Goal: Task Accomplishment & Management: Manage account settings

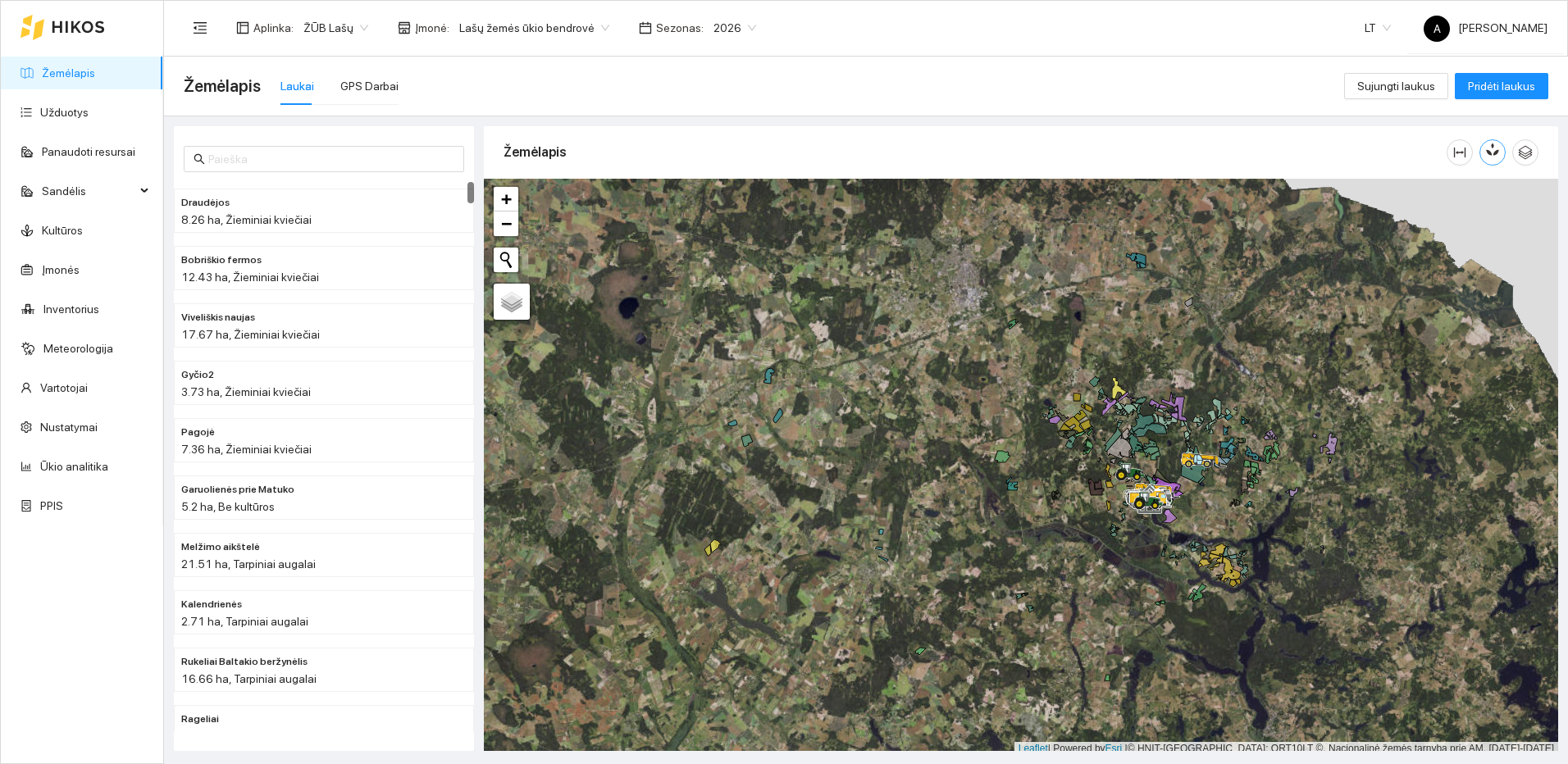
click at [1484, 155] on button "button" at bounding box center [1492, 152] width 26 height 26
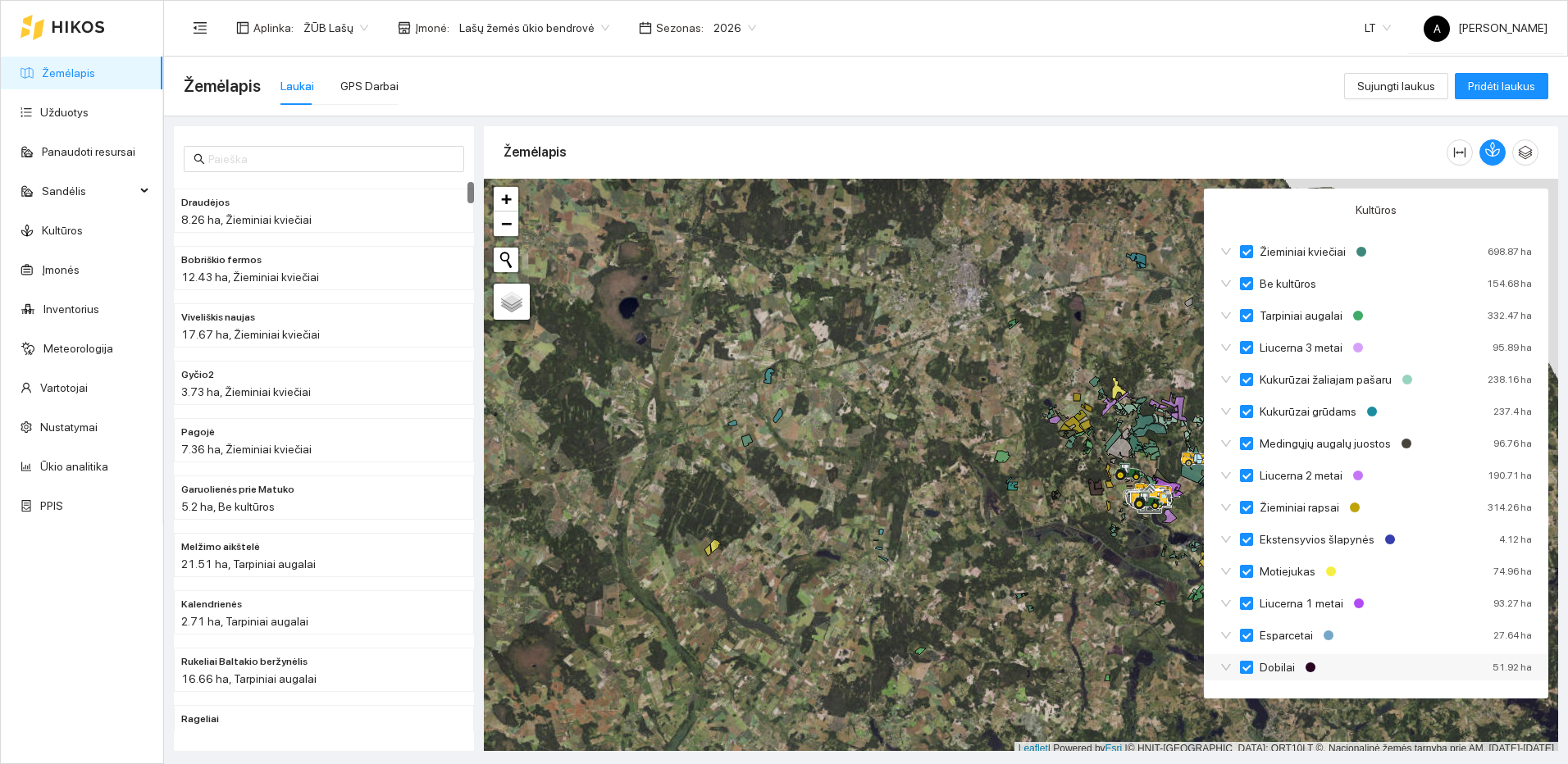
click at [1252, 667] on input "Dobilai" at bounding box center [1246, 668] width 13 height 13
click at [1249, 669] on input "Dobilai" at bounding box center [1246, 668] width 13 height 13
checkbox input "true"
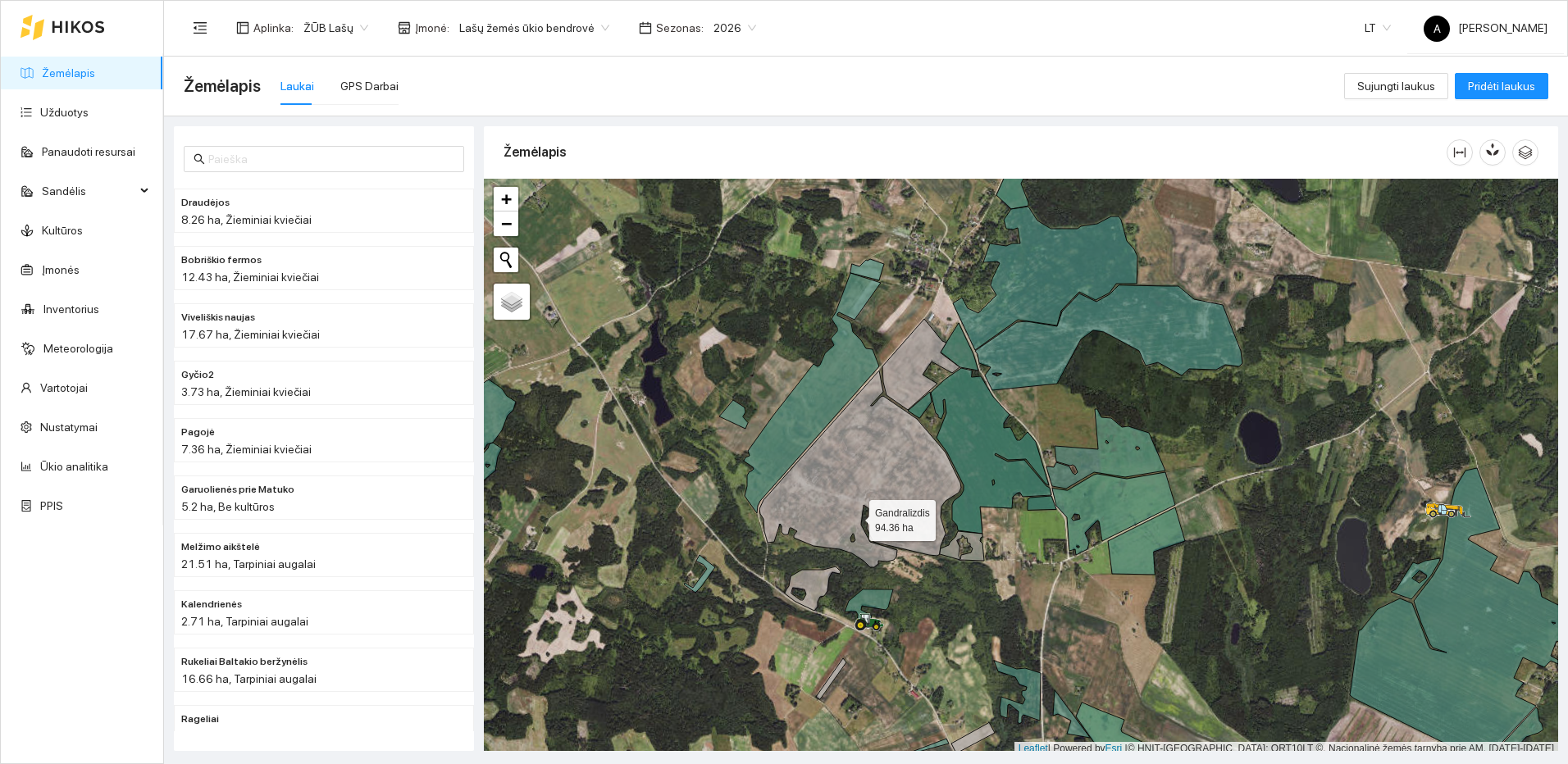
scroll to position [5, 0]
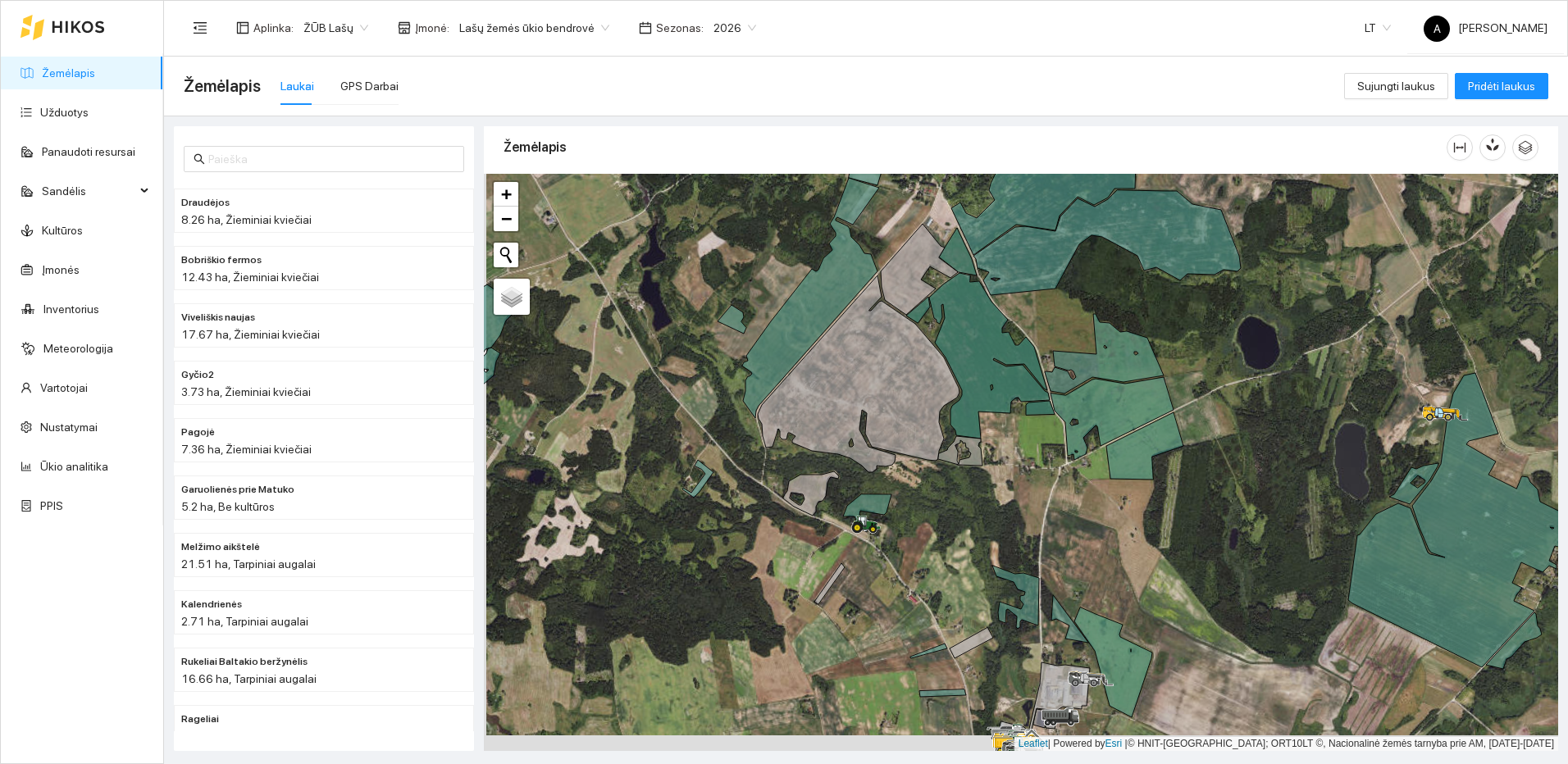
drag, startPoint x: 1172, startPoint y: 669, endPoint x: 1039, endPoint y: 389, distance: 310.0
click at [1039, 391] on div at bounding box center [1021, 462] width 1075 height 578
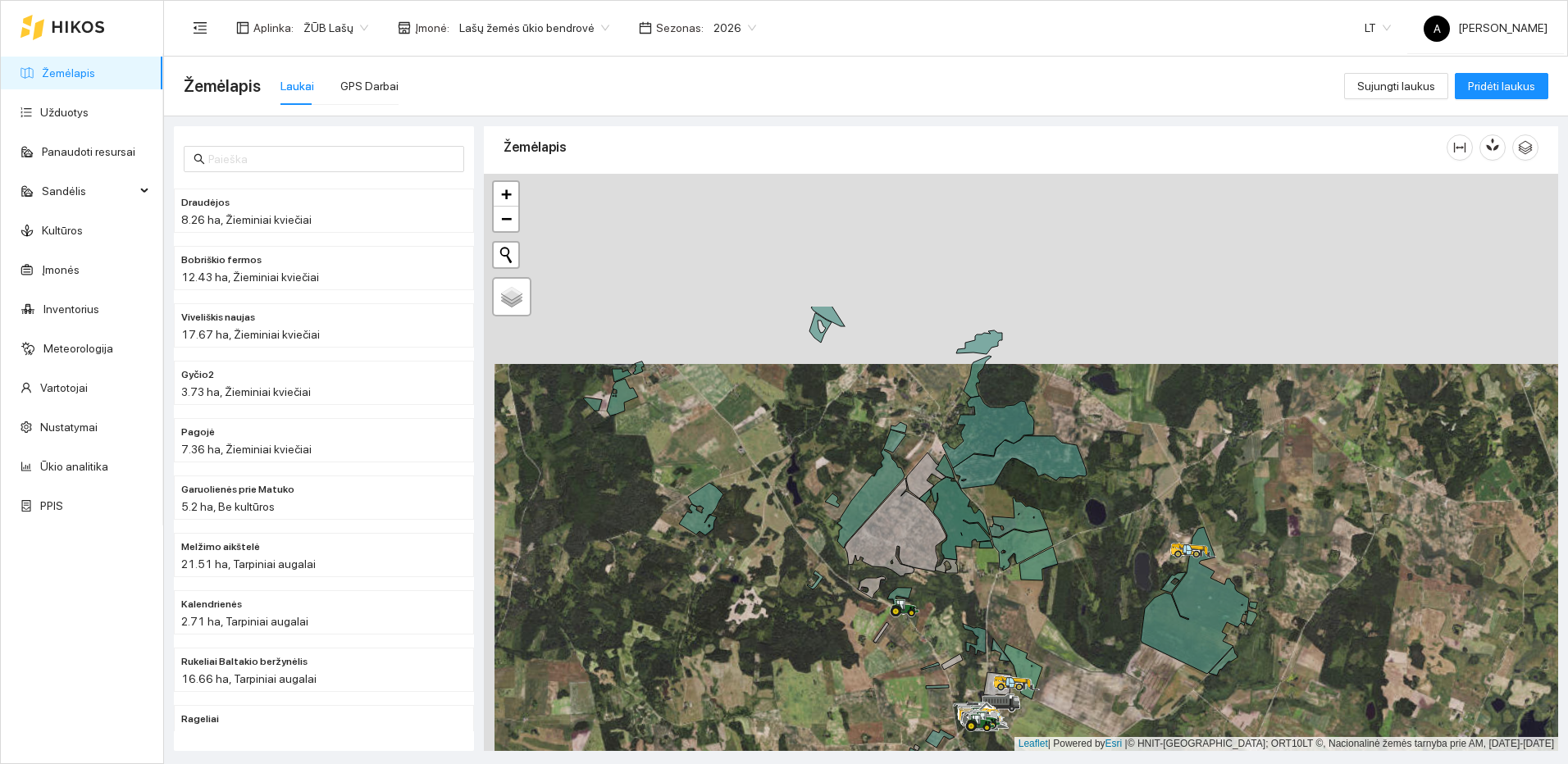
drag, startPoint x: 800, startPoint y: 384, endPoint x: 811, endPoint y: 578, distance: 194.3
click at [811, 578] on div at bounding box center [1021, 462] width 1075 height 578
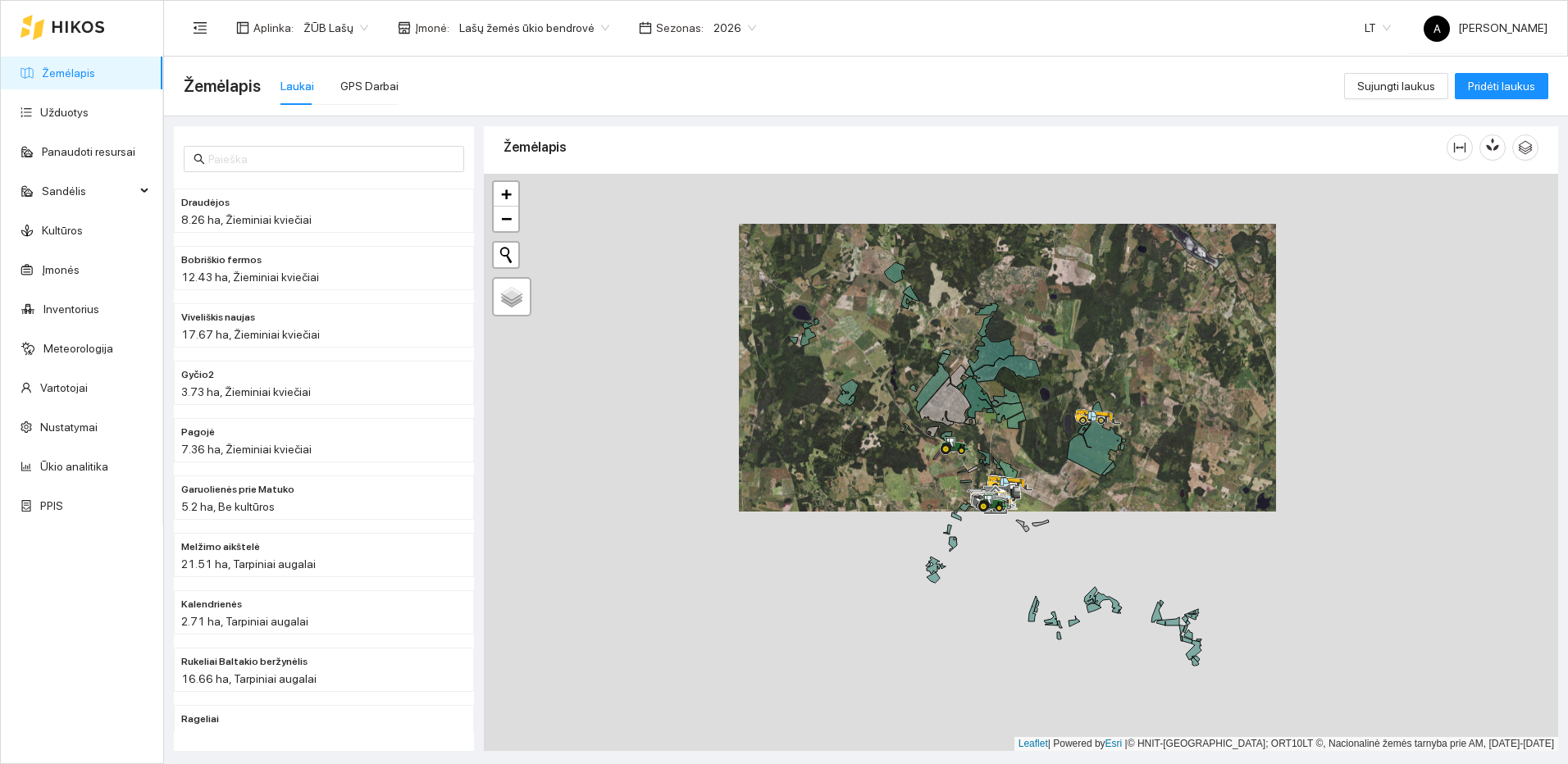
drag, startPoint x: 1020, startPoint y: 482, endPoint x: 1021, endPoint y: 416, distance: 66.0
click at [1020, 423] on div at bounding box center [1021, 462] width 1075 height 578
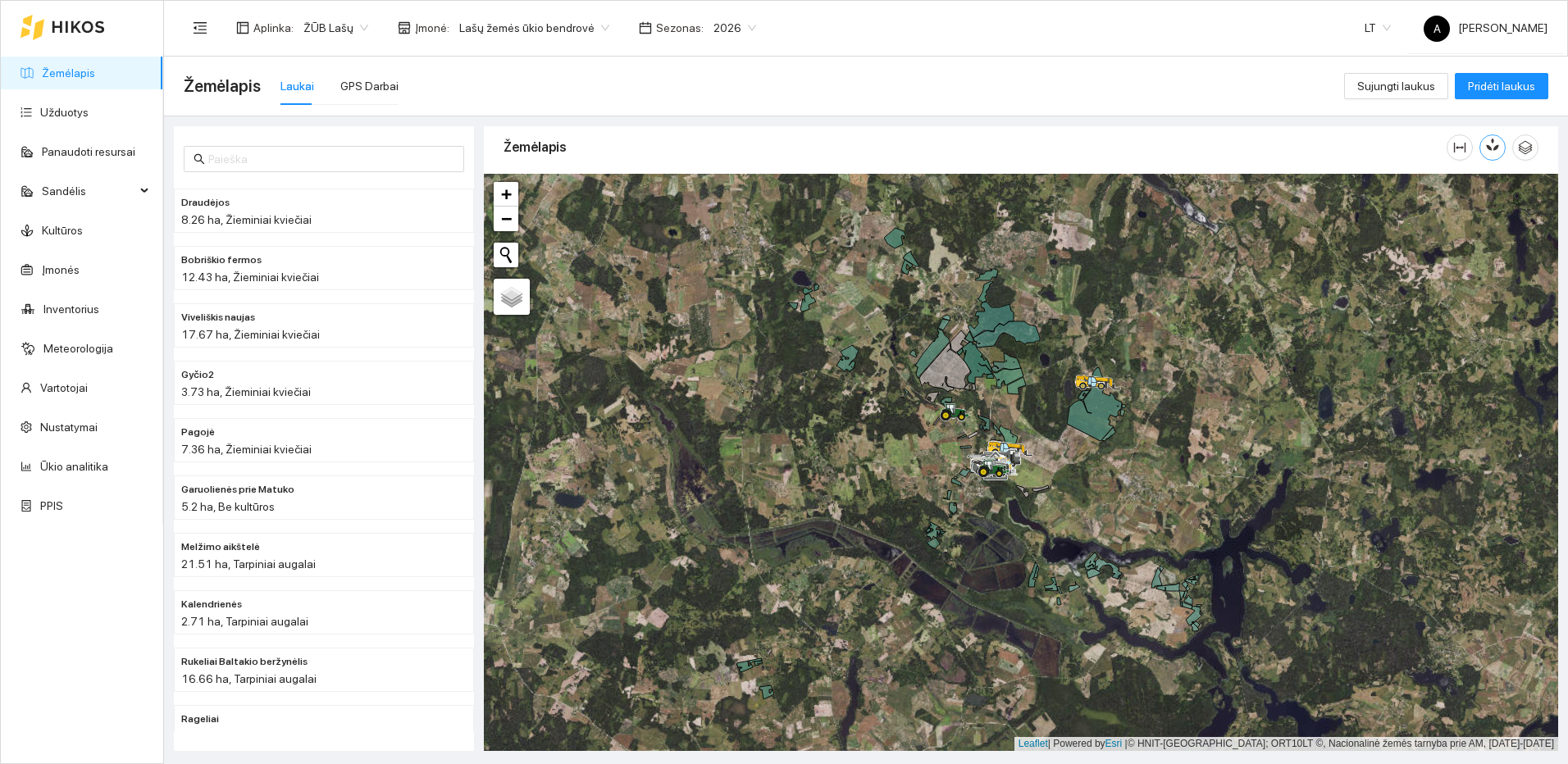
click at [1485, 142] on icon "button" at bounding box center [1493, 145] width 15 height 15
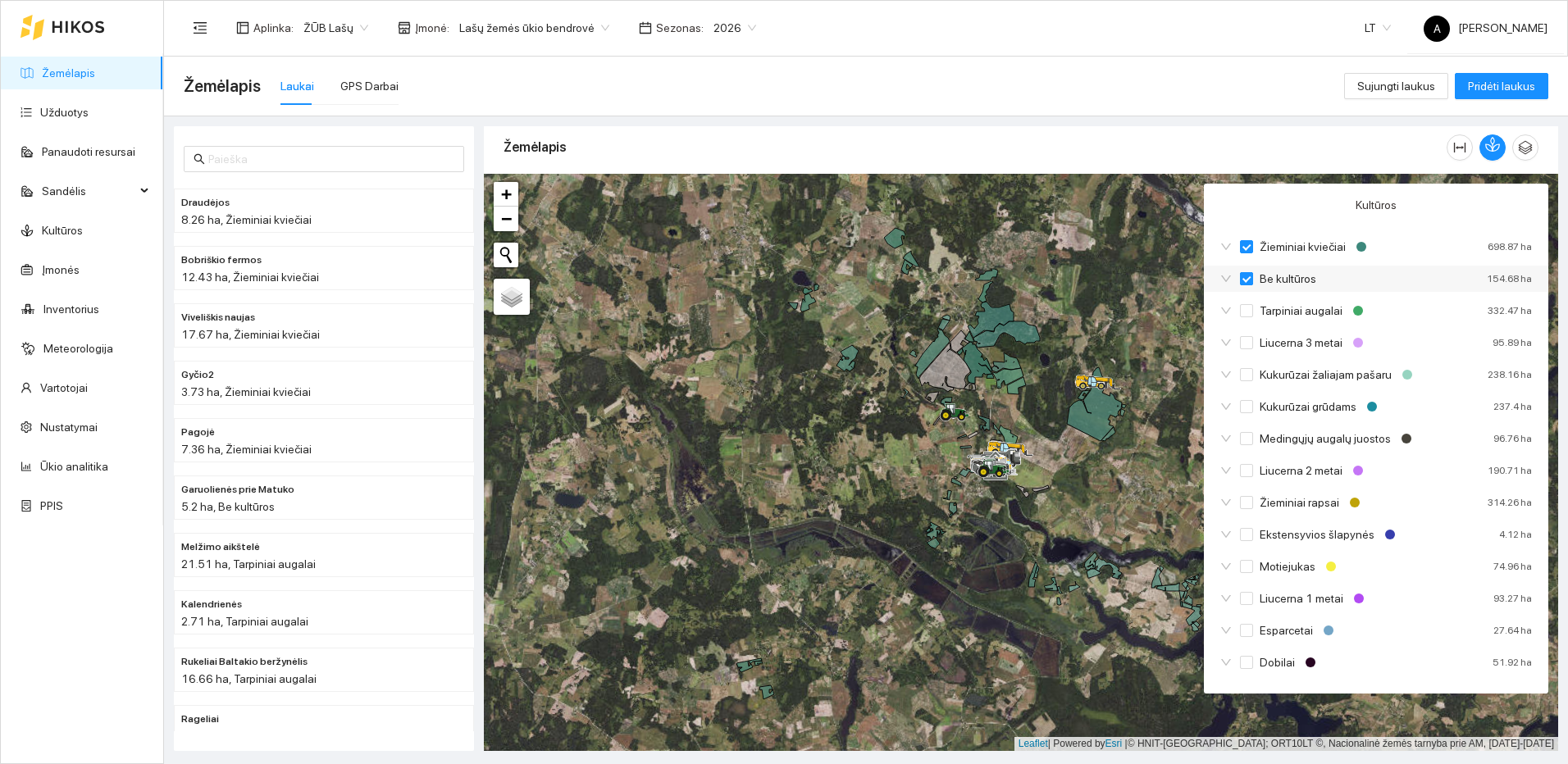
click at [1252, 276] on input "Be kultūros" at bounding box center [1246, 279] width 13 height 13
checkbox input "true"
click at [1252, 276] on input "Be kultūros" at bounding box center [1246, 279] width 13 height 13
click at [1243, 660] on input "Dobilai" at bounding box center [1246, 663] width 13 height 13
checkbox input "false"
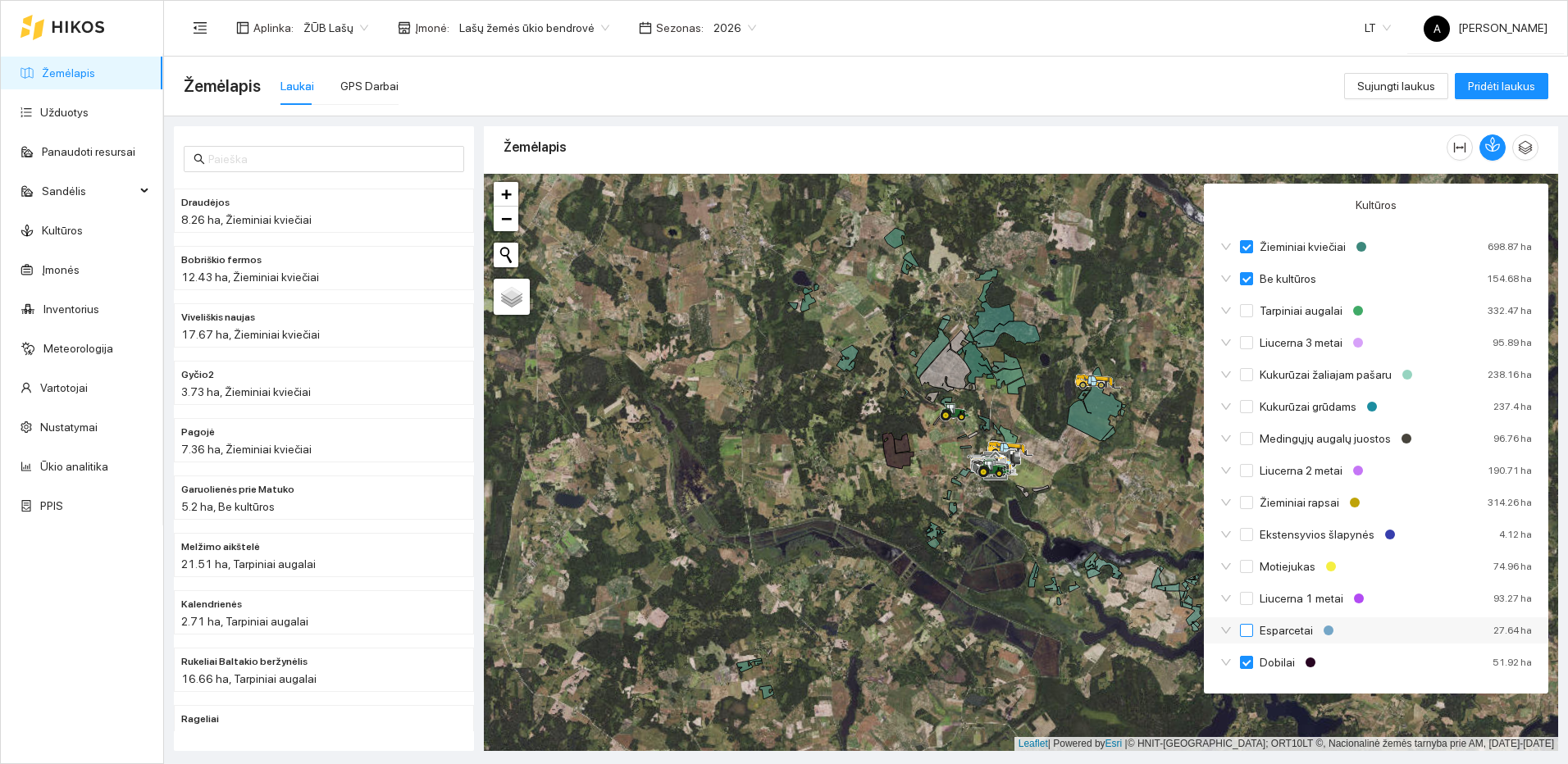
click at [1250, 628] on input "Esparcetai" at bounding box center [1246, 630] width 13 height 13
checkbox input "false"
checkbox input "true"
click at [1245, 592] on input "Liucerna 1 metai" at bounding box center [1246, 599] width 13 height 13
checkbox input "false"
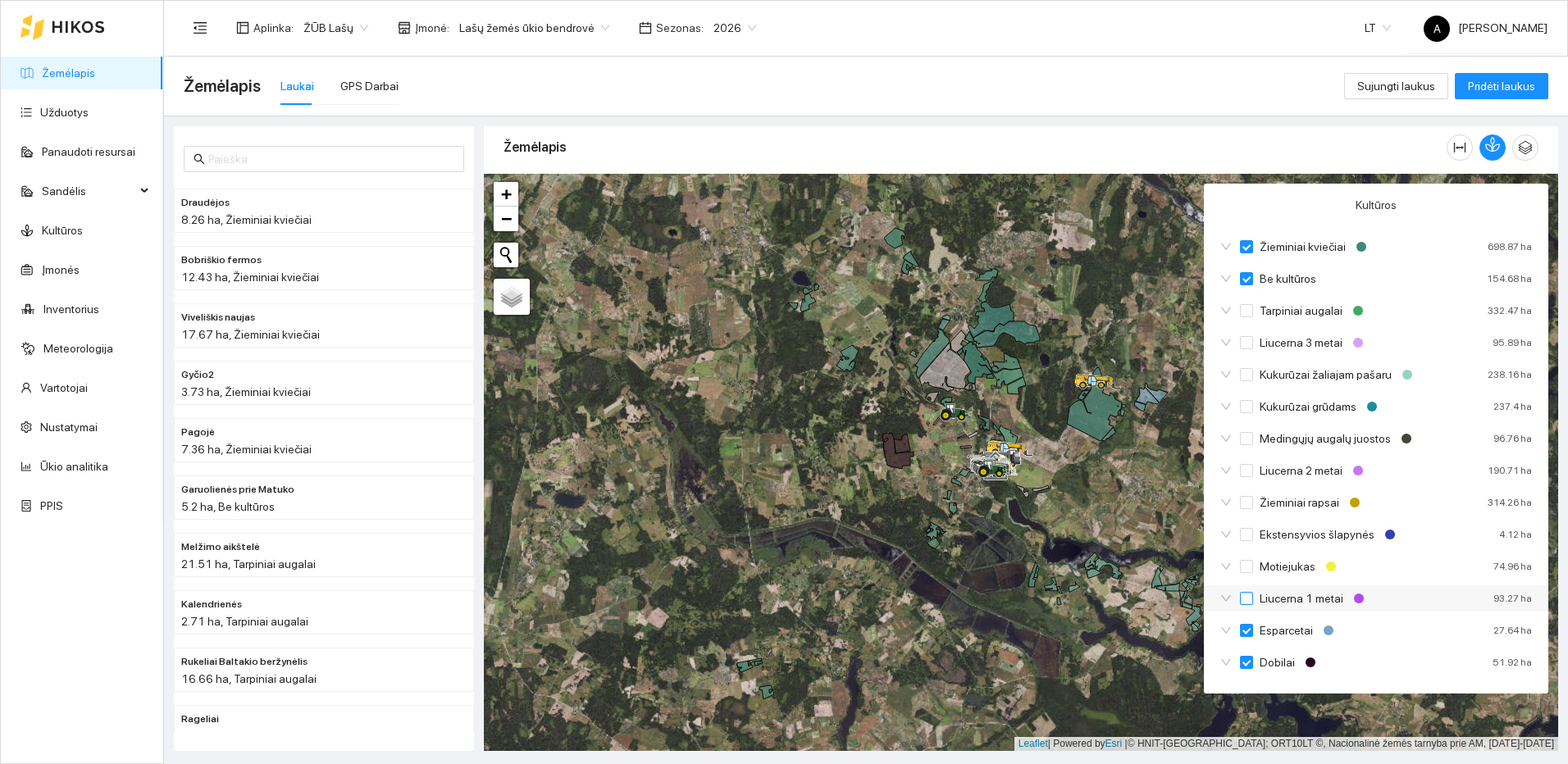
checkbox input "true"
click at [1245, 568] on input "Motiejukas" at bounding box center [1246, 567] width 13 height 13
checkbox input "false"
checkbox input "true"
click at [1249, 535] on input "Ekstensyvios šlapynės" at bounding box center [1246, 535] width 13 height 13
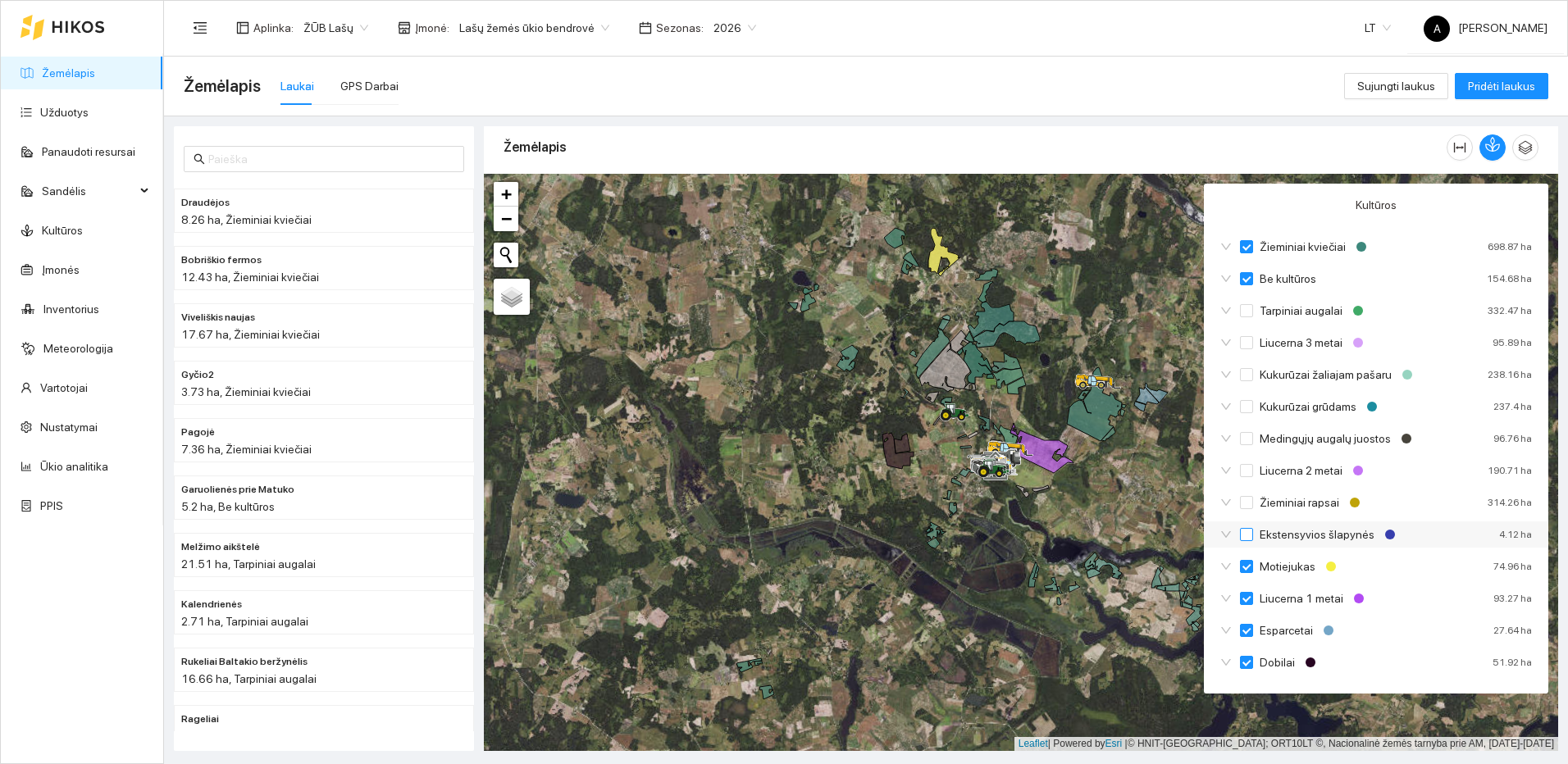
checkbox input "false"
checkbox input "true"
click at [1248, 504] on input "Žieminiai rapsai" at bounding box center [1246, 503] width 13 height 13
checkbox input "false"
checkbox input "true"
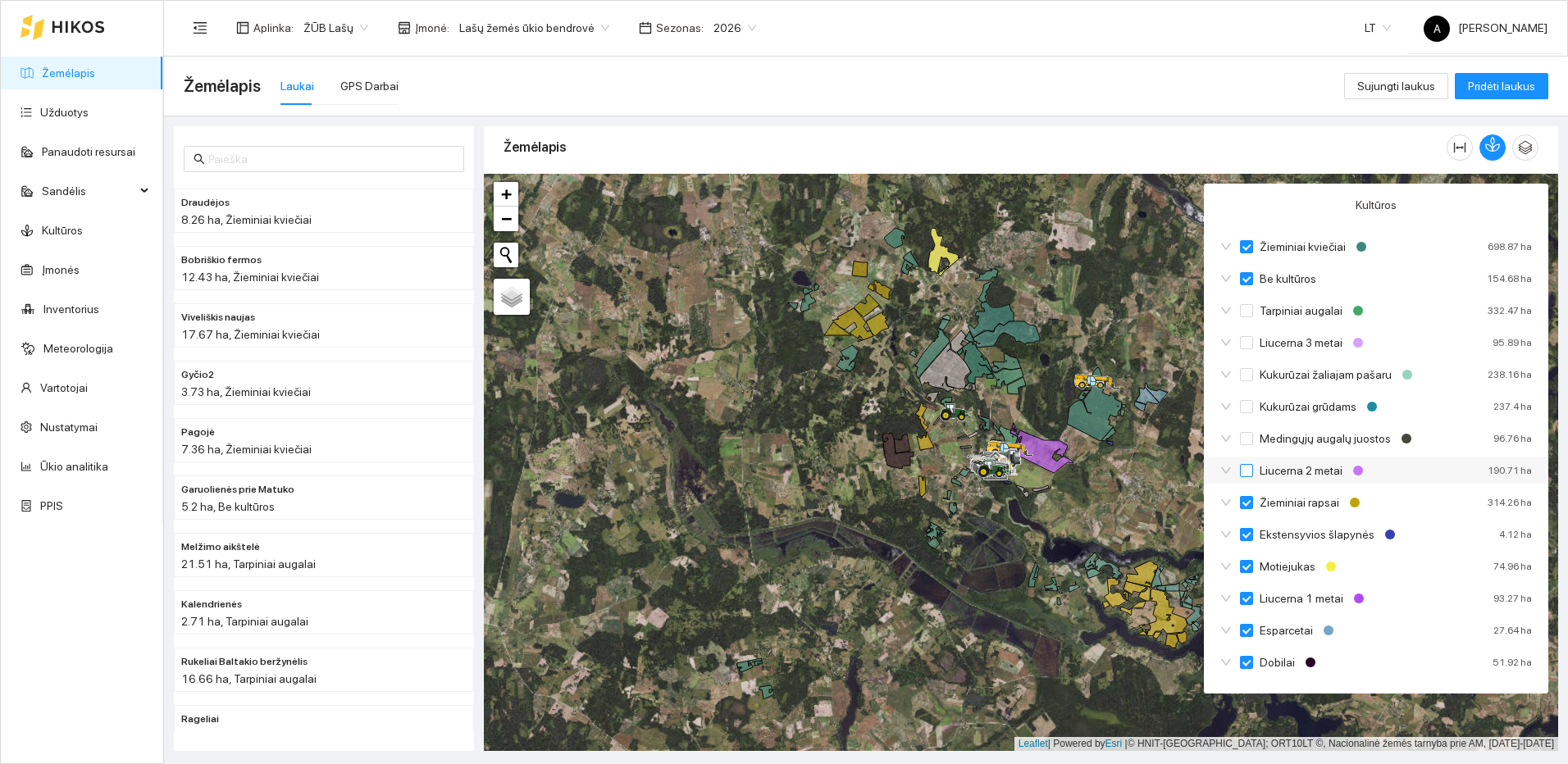
click at [1245, 462] on label "Liucerna 2 metai" at bounding box center [1294, 470] width 109 height 18
click at [1245, 465] on input "Liucerna 2 metai" at bounding box center [1246, 471] width 13 height 13
checkbox input "false"
checkbox input "true"
click at [1250, 433] on input "Medingųjų augalų juostos" at bounding box center [1246, 439] width 13 height 13
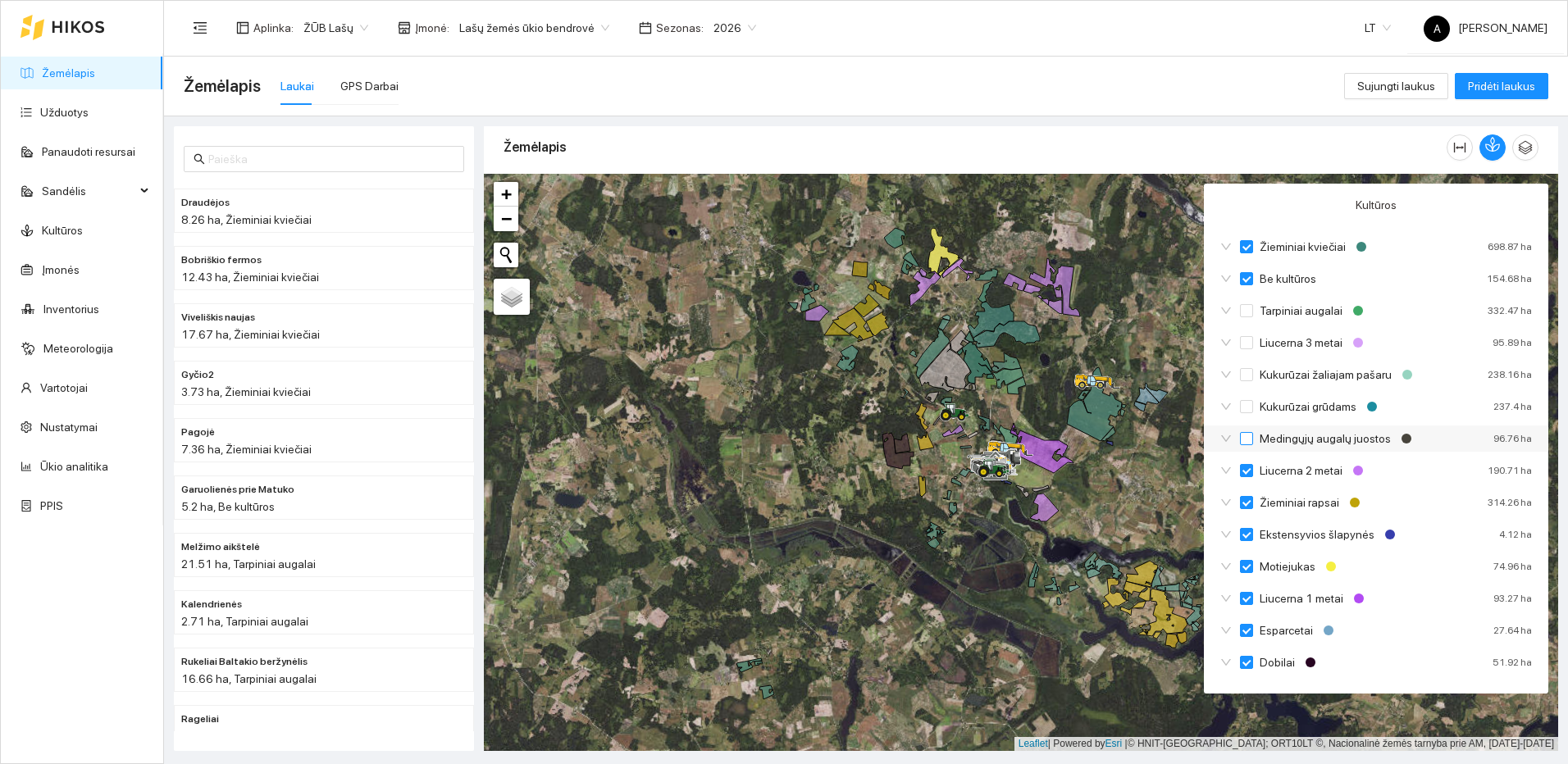
checkbox input "false"
checkbox input "true"
click at [1254, 411] on span "Kukurūzai grūdams" at bounding box center [1307, 406] width 110 height 18
click at [1253, 411] on input "Kukurūzai grūdams" at bounding box center [1246, 407] width 13 height 13
checkbox input "false"
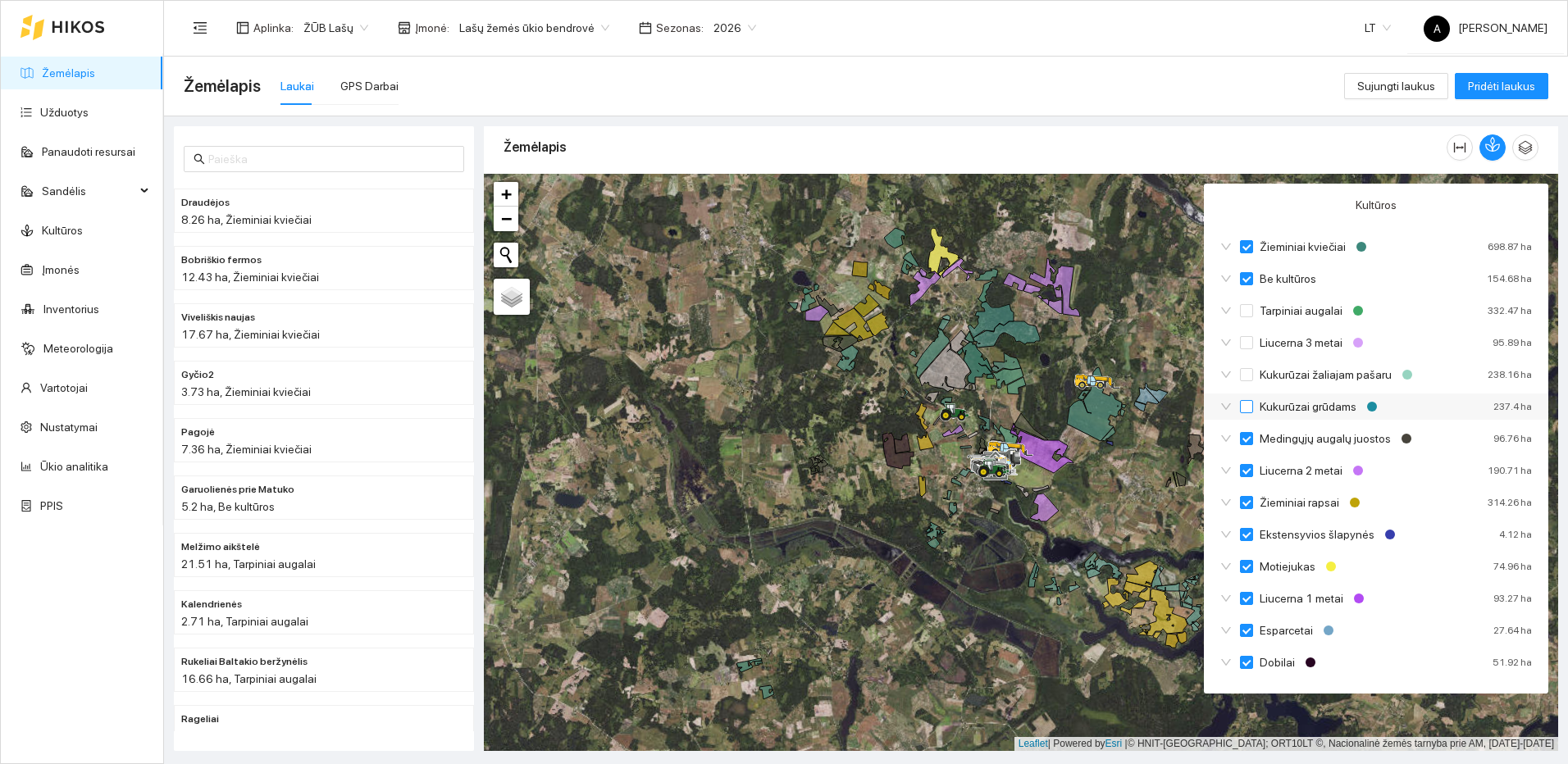
checkbox input "true"
click at [1251, 368] on input "Kukurūzai žaliajam pašaru" at bounding box center [1246, 375] width 13 height 13
checkbox input "false"
checkbox input "true"
click at [1250, 343] on input "Liucerna 3 metai" at bounding box center [1246, 343] width 13 height 13
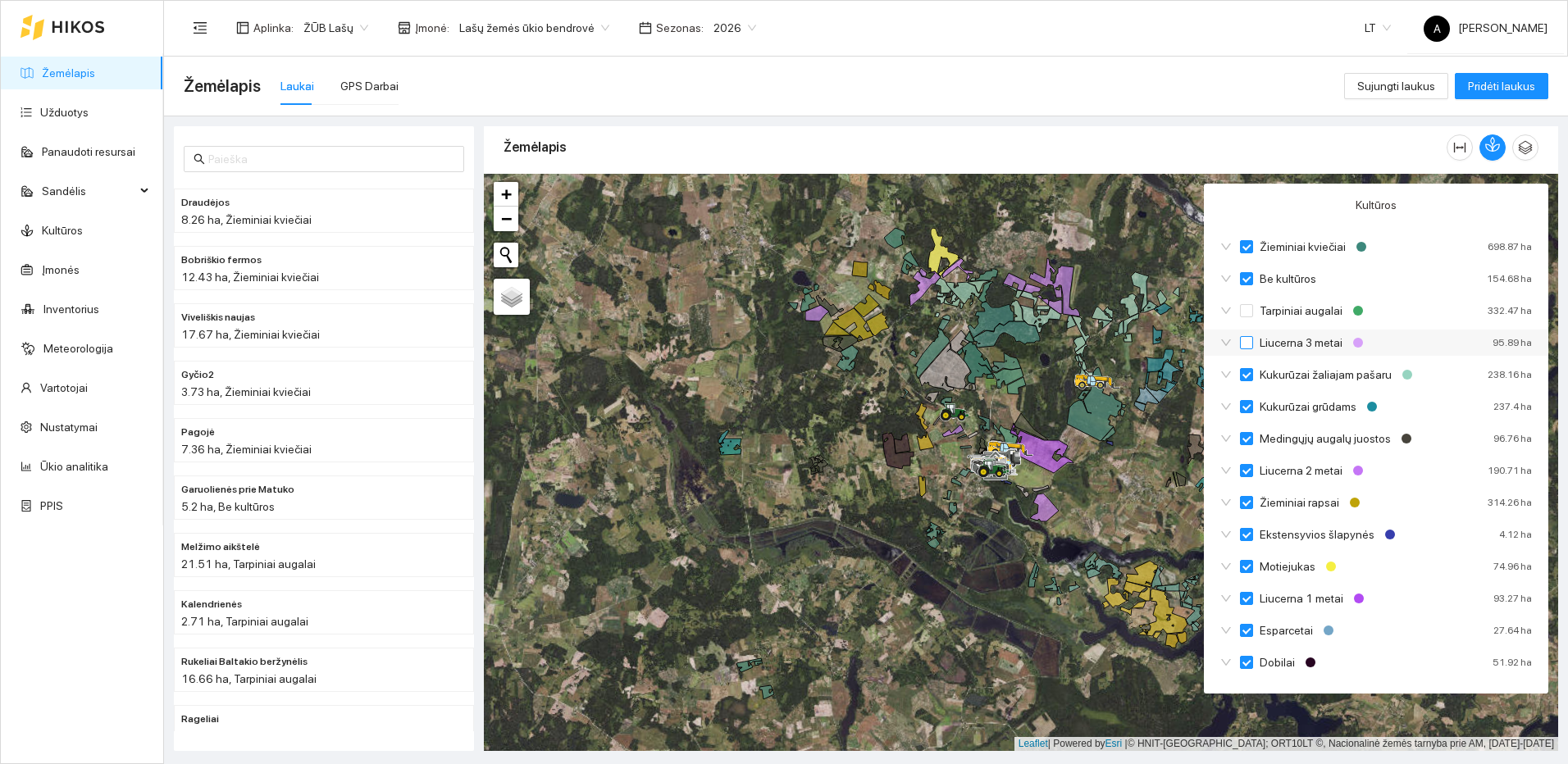
checkbox input "false"
checkbox input "true"
click at [1246, 306] on input "Tarpiniai augalai" at bounding box center [1246, 311] width 13 height 13
checkbox input "false"
checkbox input "true"
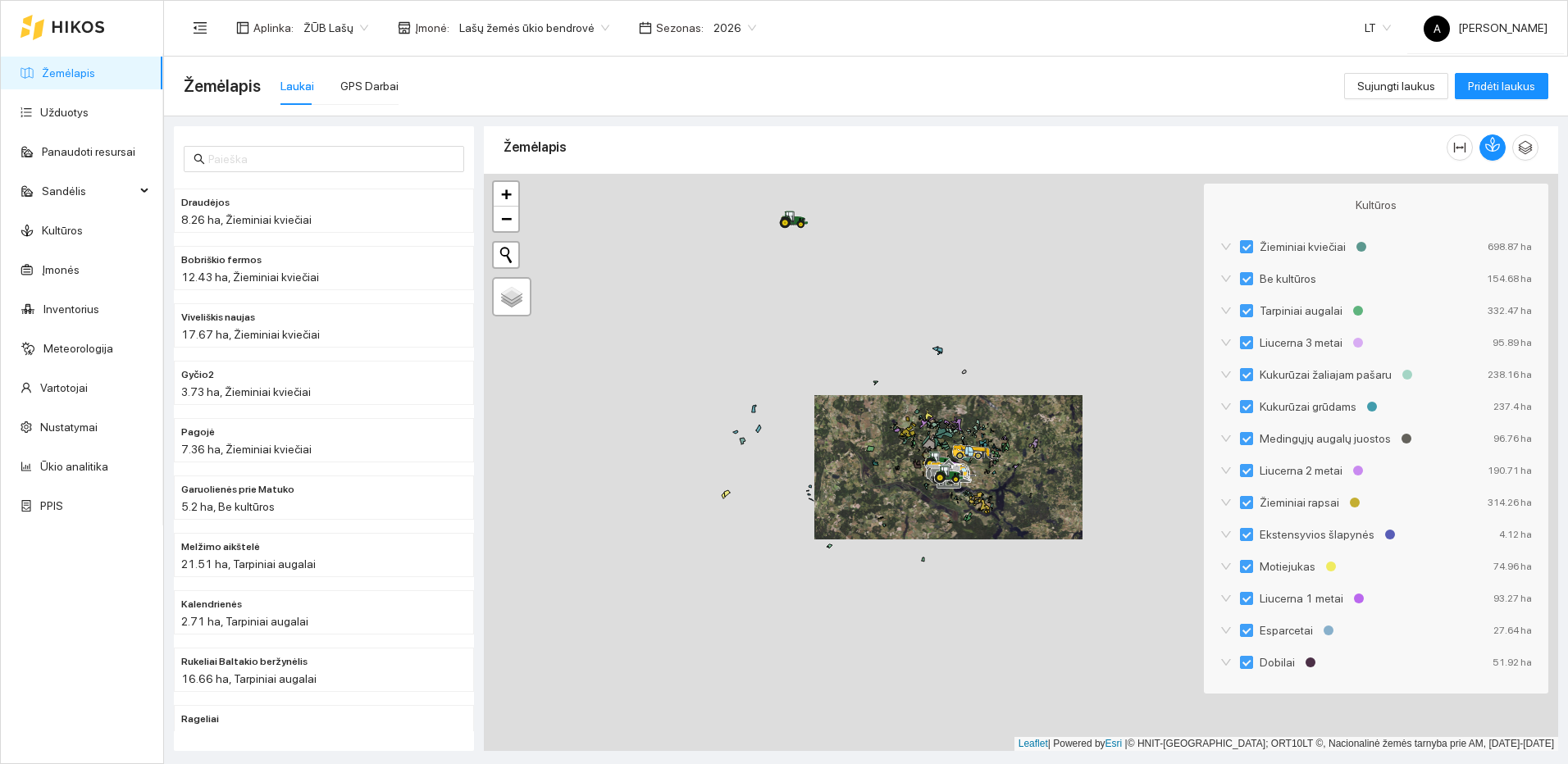
drag, startPoint x: 839, startPoint y: 504, endPoint x: 1011, endPoint y: 481, distance: 173.5
click at [1011, 481] on div at bounding box center [1021, 462] width 1075 height 578
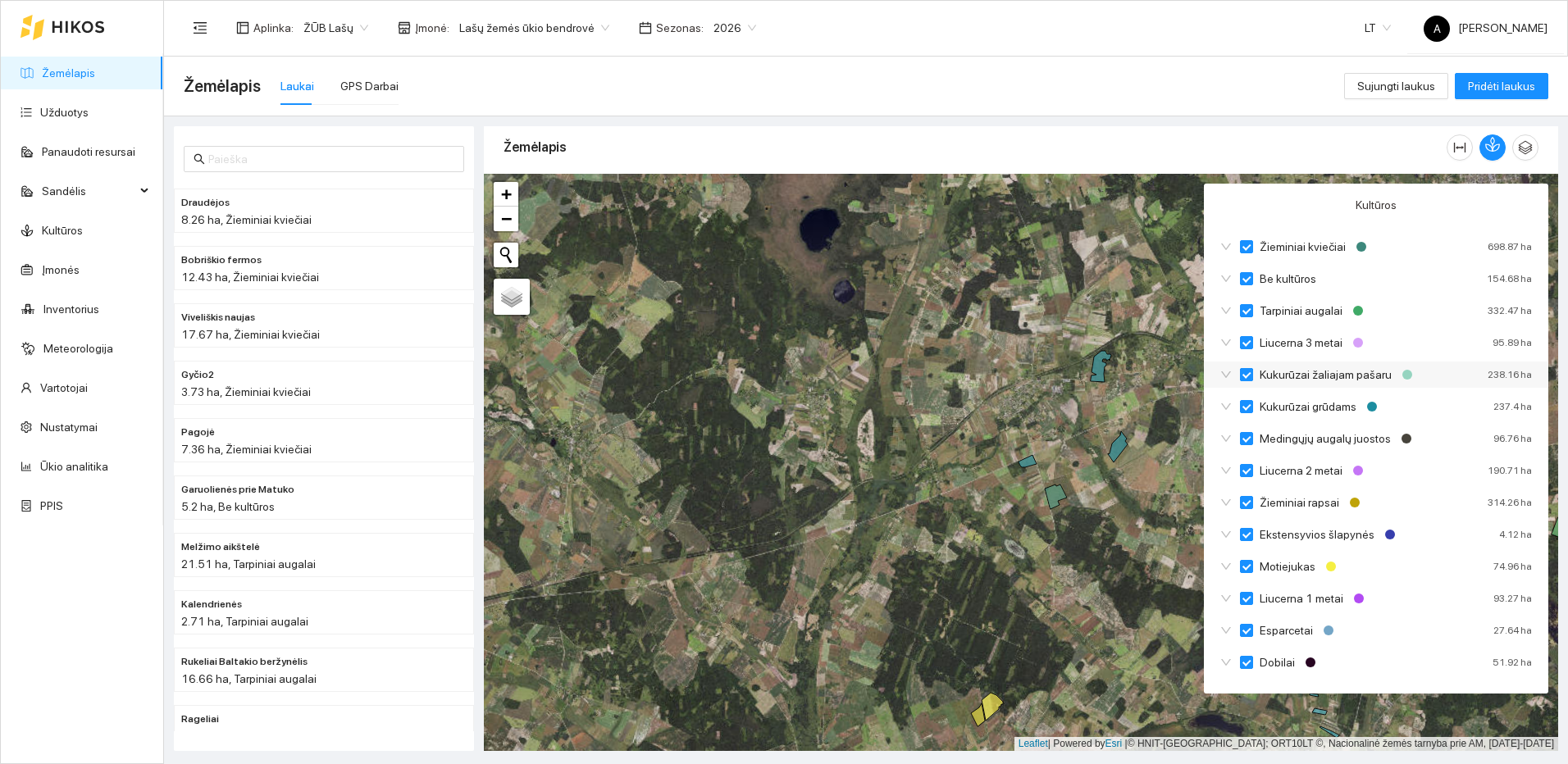
click at [1247, 373] on input "Kukurūzai žaliajam pašaru" at bounding box center [1246, 375] width 13 height 13
checkbox input "true"
click at [1247, 373] on input "Kukurūzai žaliajam pašaru" at bounding box center [1246, 375] width 13 height 13
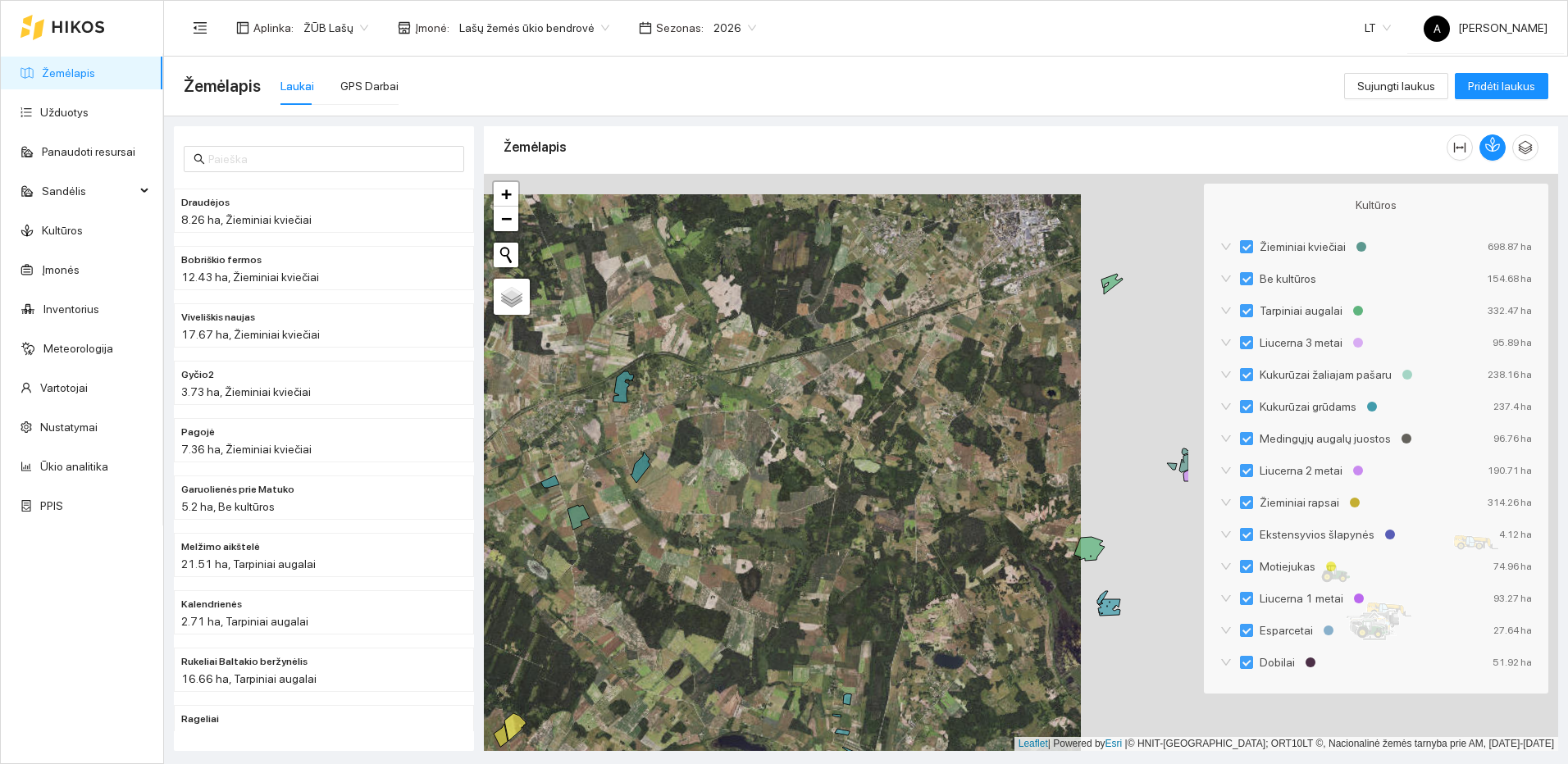
drag, startPoint x: 1115, startPoint y: 433, endPoint x: 652, endPoint y: 448, distance: 463.2
click at [653, 449] on div at bounding box center [1021, 462] width 1075 height 578
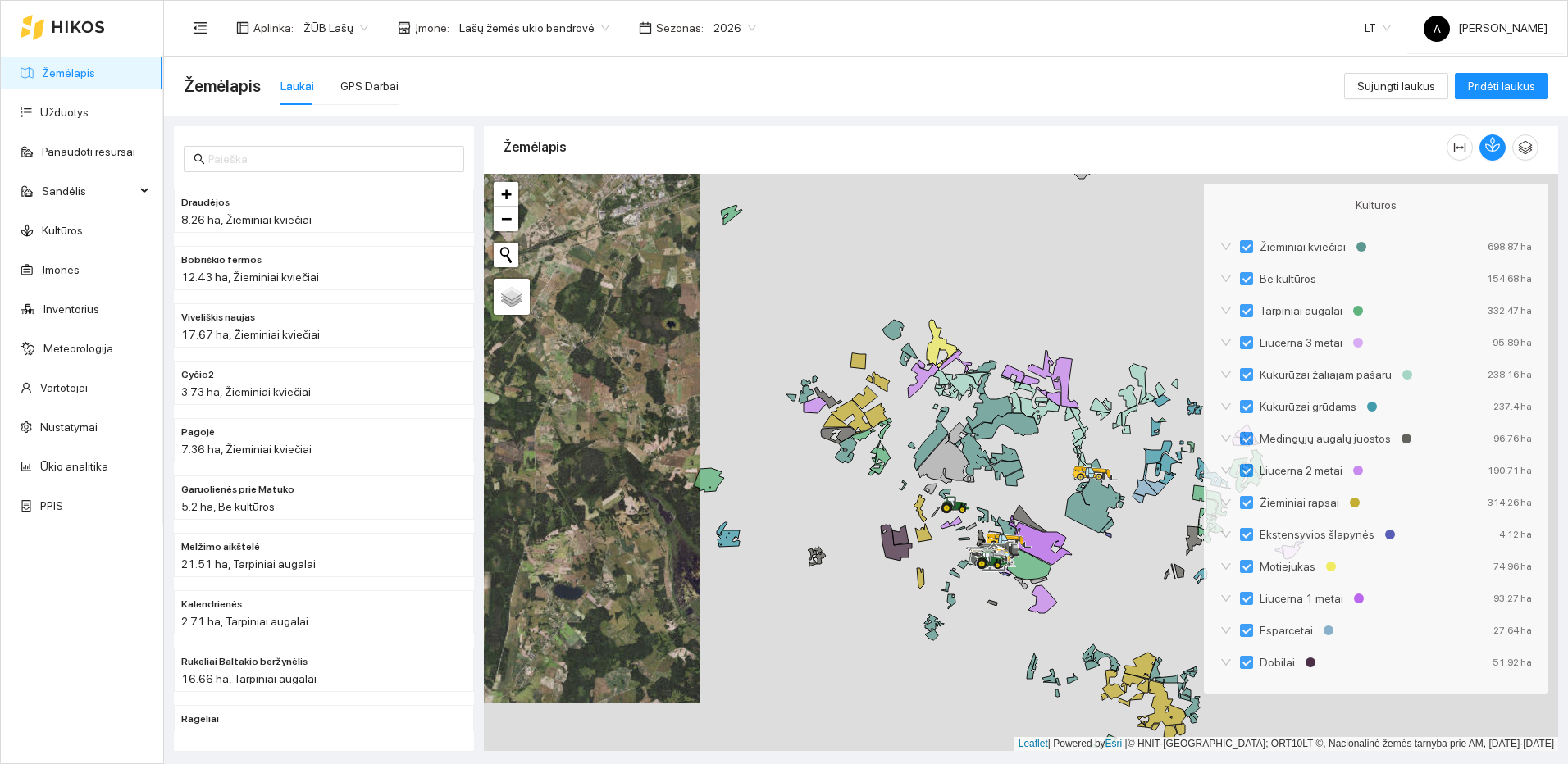
drag, startPoint x: 1011, startPoint y: 467, endPoint x: 658, endPoint y: 404, distance: 358.6
click at [658, 404] on div at bounding box center [1021, 462] width 1075 height 578
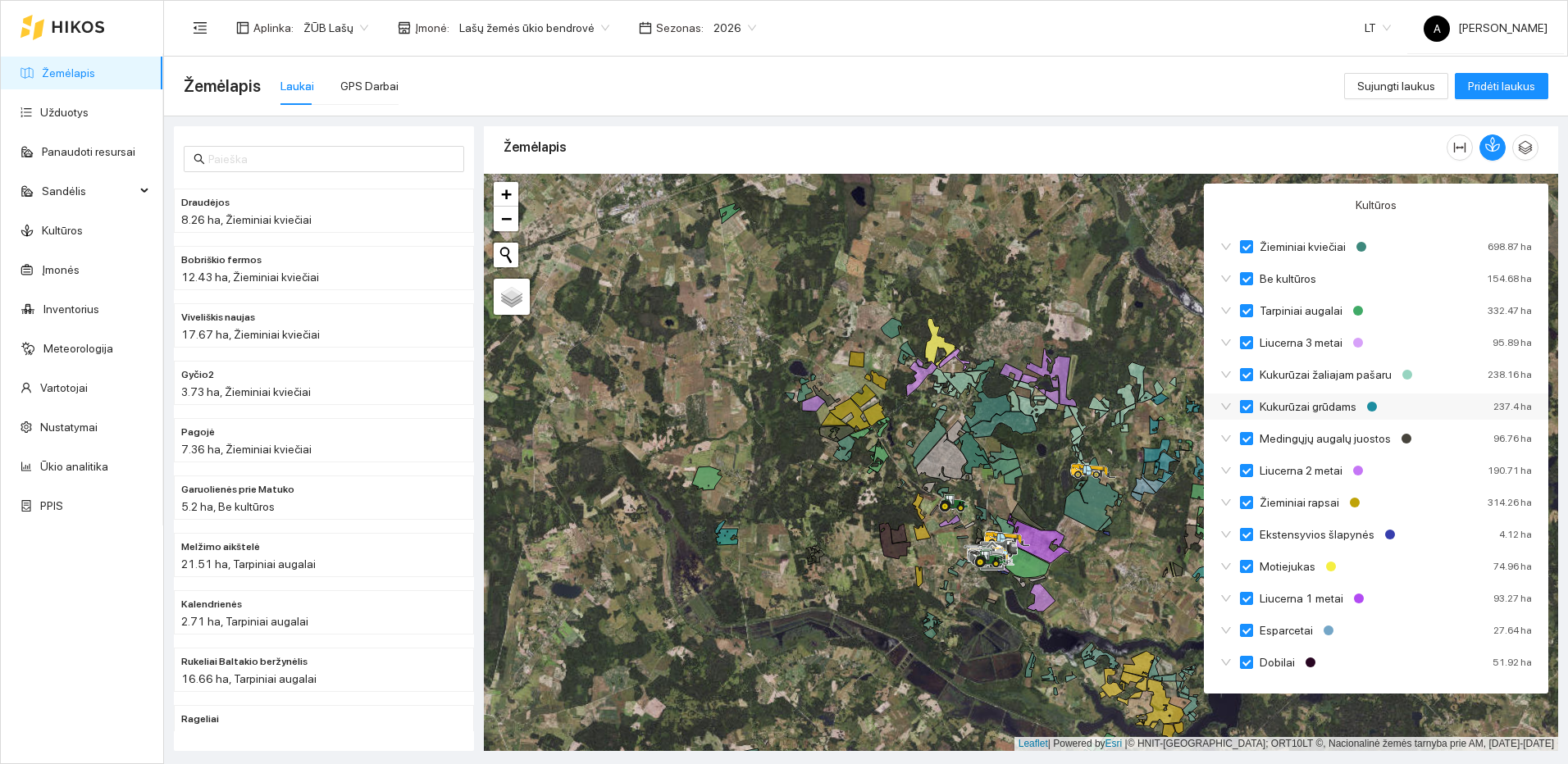
click at [1253, 406] on span "Kukurūzai grūdams" at bounding box center [1307, 406] width 110 height 18
click at [1253, 406] on input "Kukurūzai grūdams" at bounding box center [1246, 407] width 13 height 13
checkbox input "true"
click at [1244, 376] on input "Kukurūzai žaliajam pašaru" at bounding box center [1246, 375] width 13 height 13
checkbox input "true"
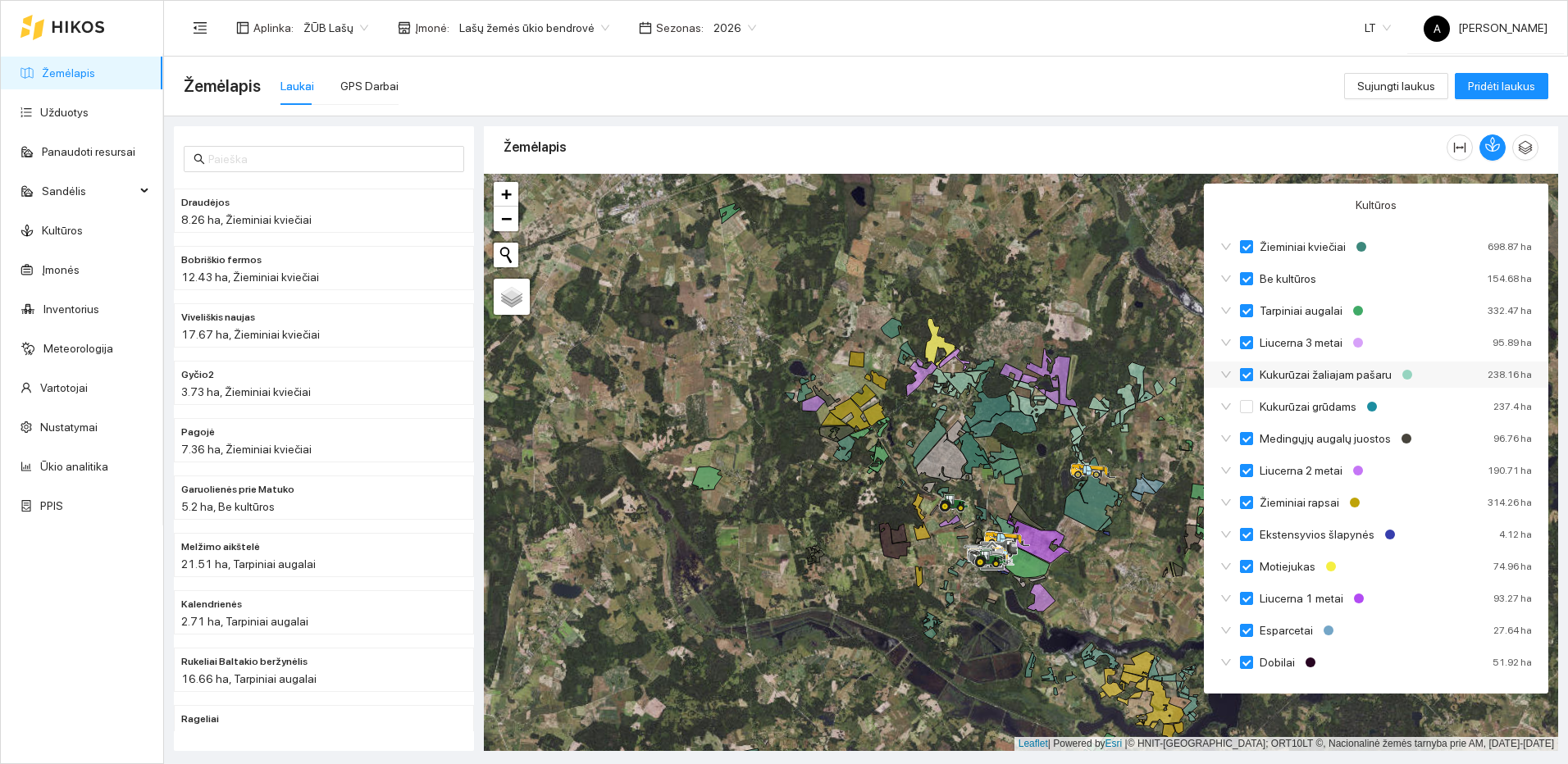
checkbox input "false"
click at [1244, 376] on input "Kukurūzai žaliajam pašaru" at bounding box center [1246, 375] width 13 height 13
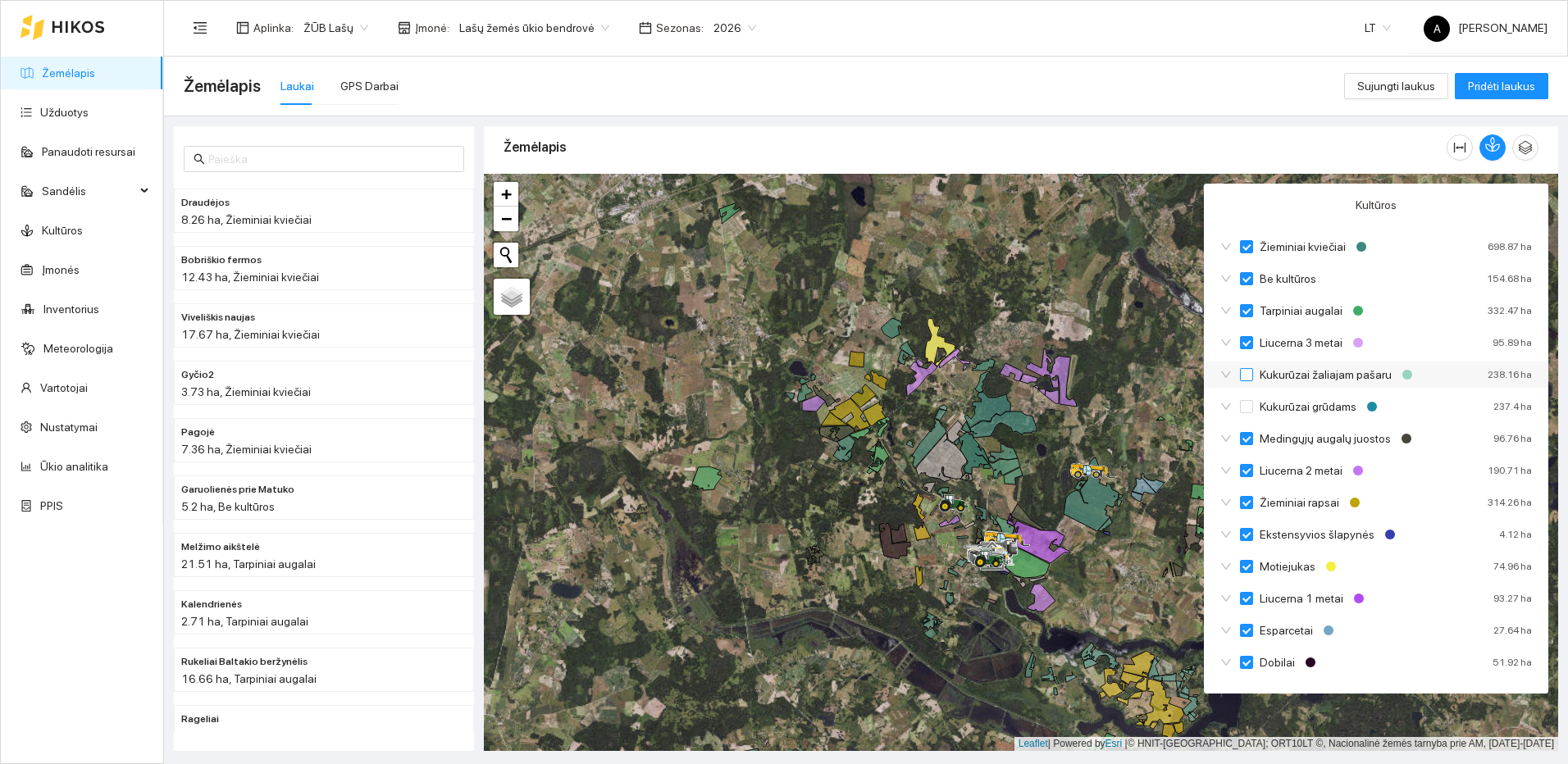
click at [1244, 376] on input "Kukurūzai žaliajam pašaru" at bounding box center [1246, 375] width 13 height 13
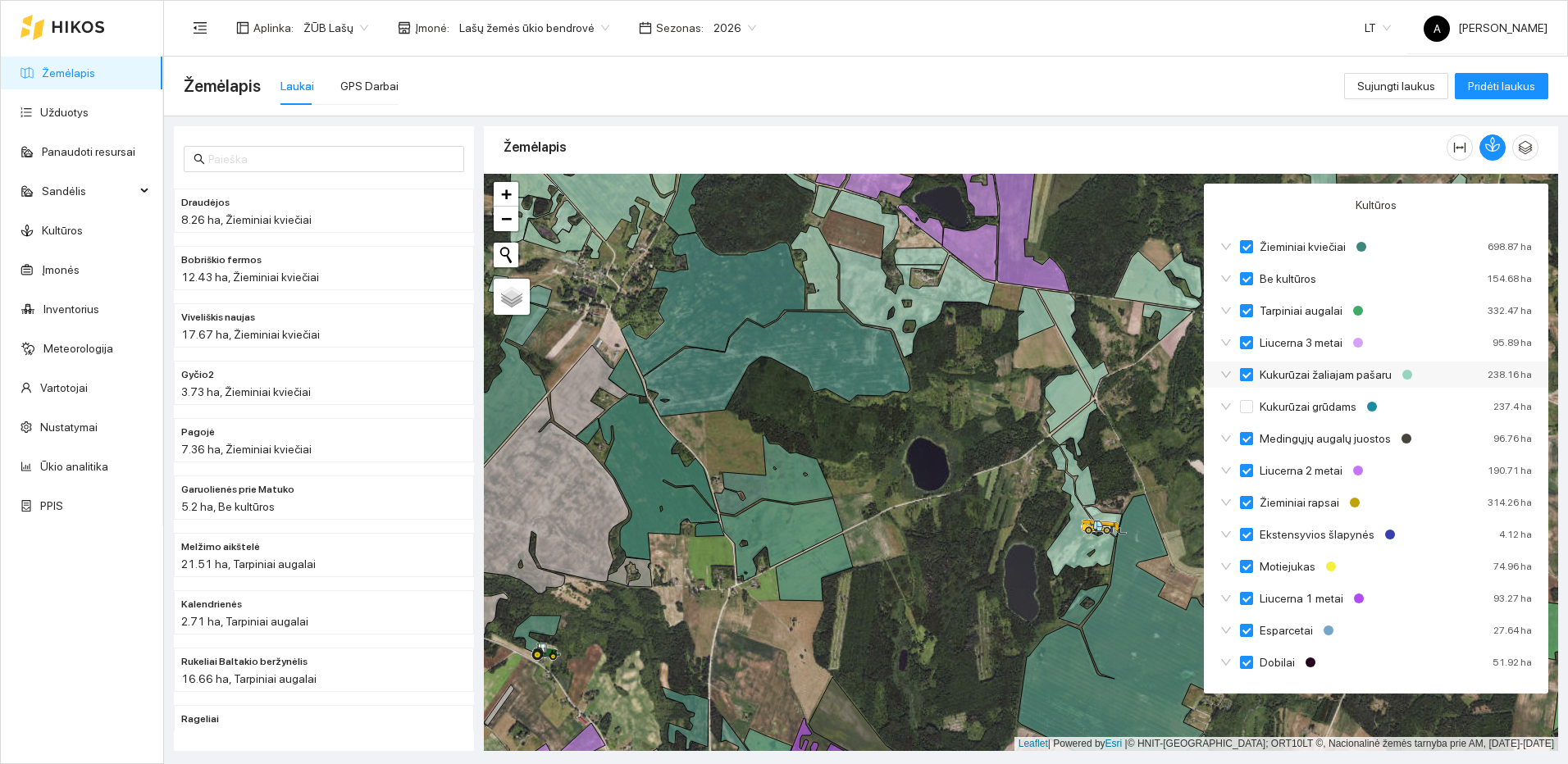
click at [1245, 374] on input "Kukurūzai žaliajam pašaru" at bounding box center [1246, 375] width 13 height 13
checkbox input "true"
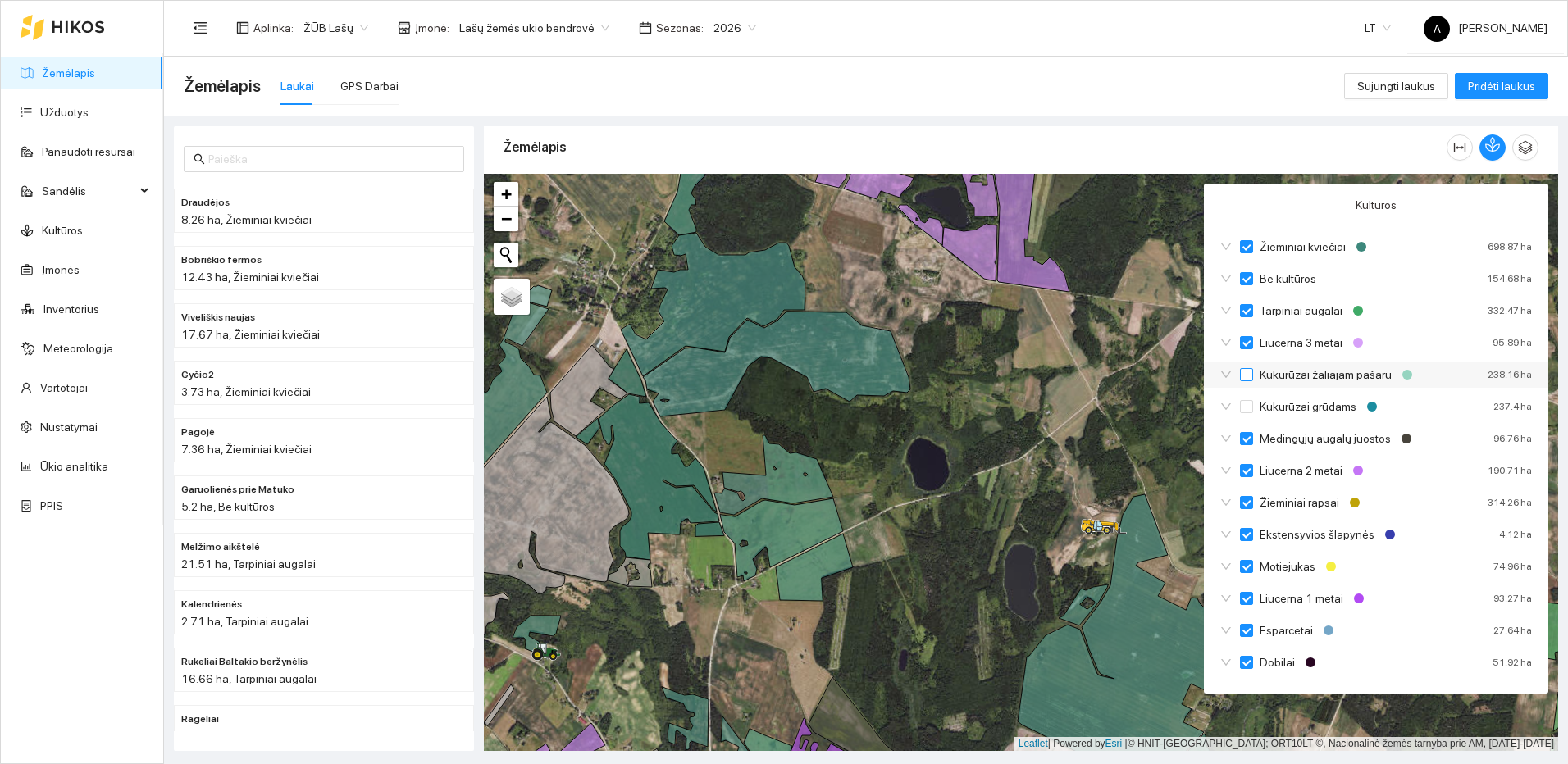
click at [1245, 374] on input "Kukurūzai žaliajam pašaru" at bounding box center [1246, 375] width 13 height 13
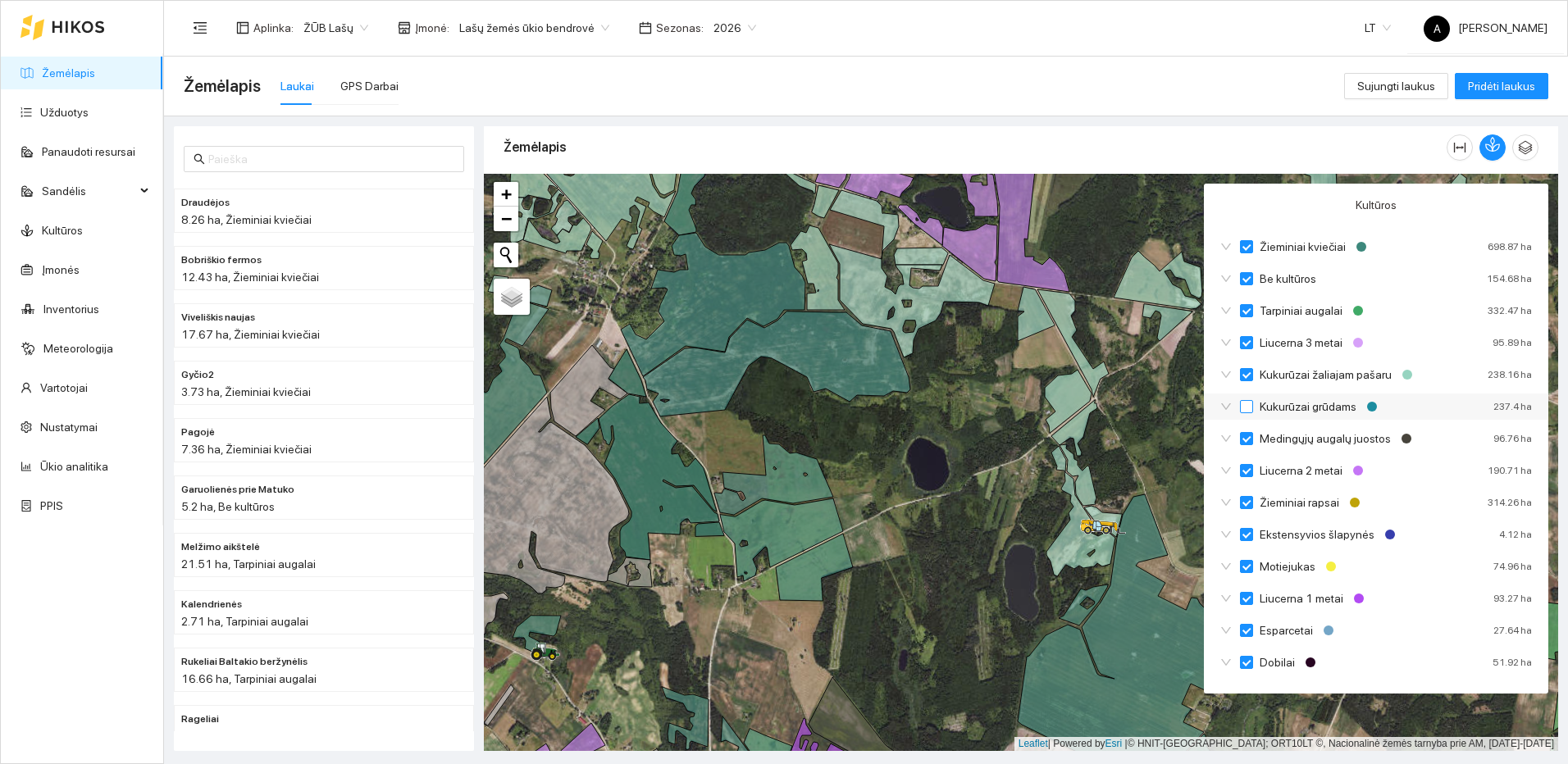
click at [1245, 402] on input "Kukurūzai grūdams" at bounding box center [1246, 407] width 13 height 13
checkbox input "false"
click at [1245, 402] on input "Kukurūzai grūdams" at bounding box center [1246, 407] width 13 height 13
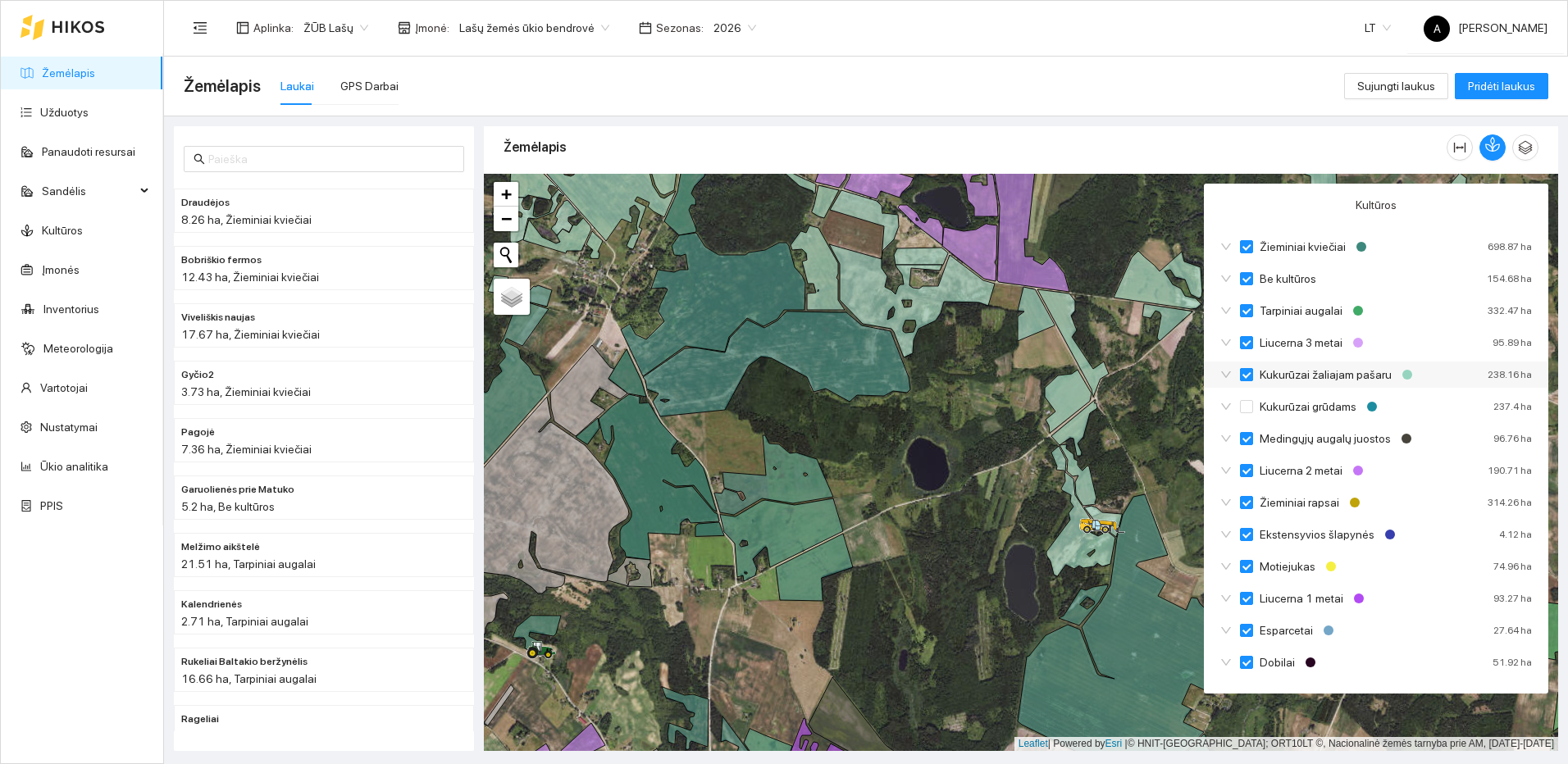
click at [1251, 376] on input "Kukurūzai žaliajam pašaru" at bounding box center [1246, 375] width 13 height 13
checkbox input "true"
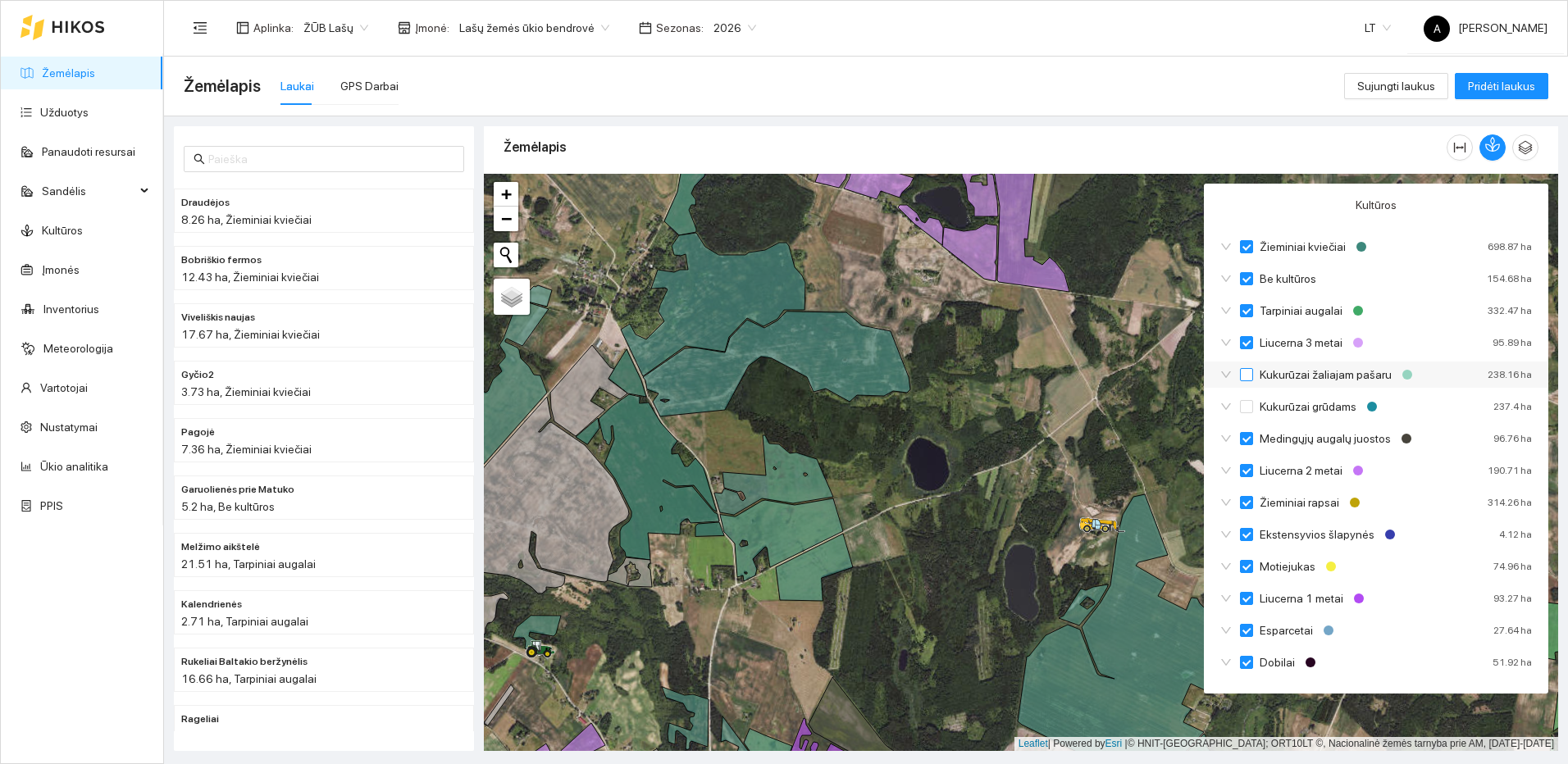
click at [1251, 376] on input "Kukurūzai žaliajam pašaru" at bounding box center [1246, 375] width 13 height 13
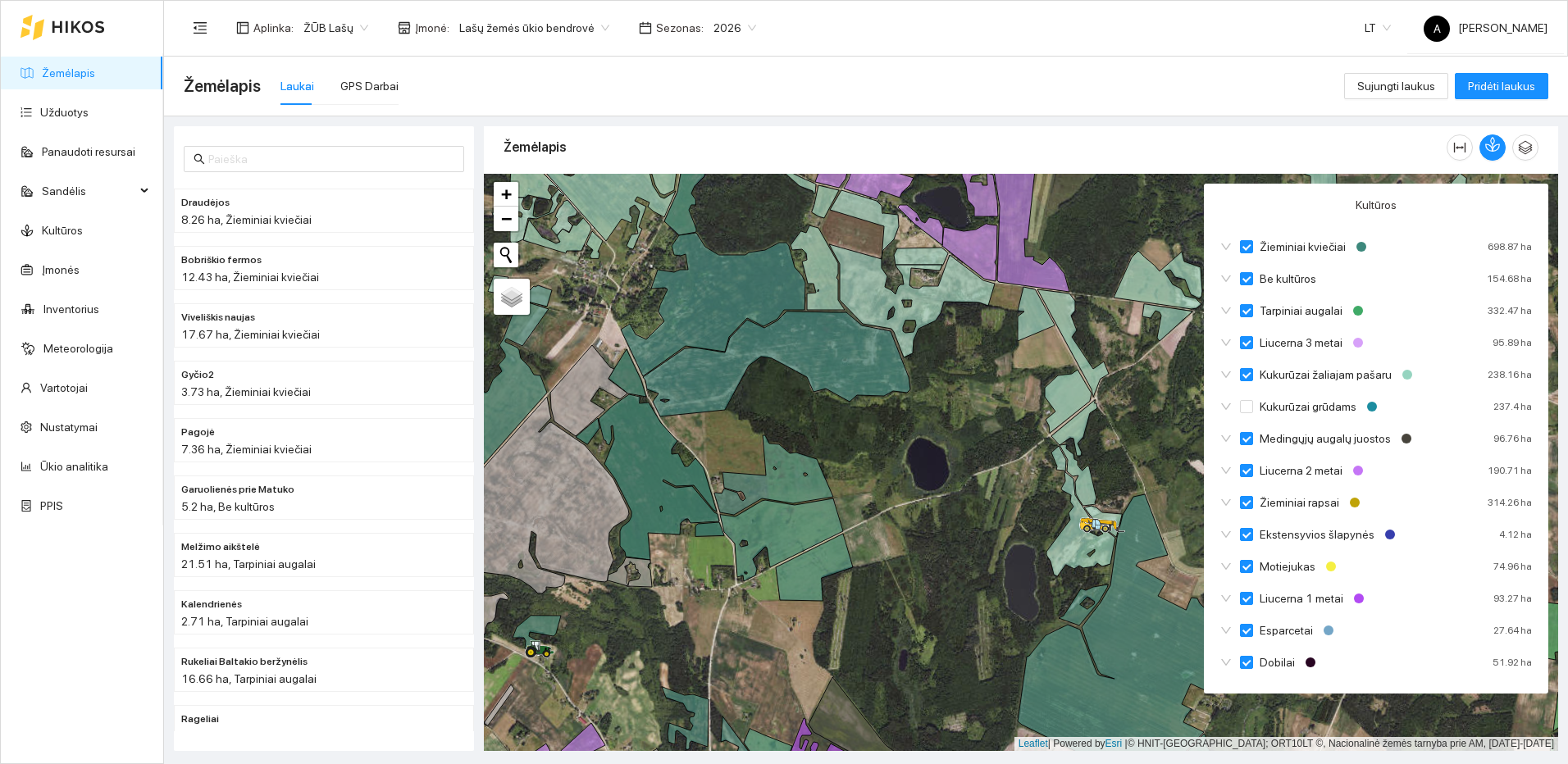
click at [1243, 392] on div "Kultūros Žieminiai kviečiai 698.87 ha Be kultūros 154.68 ha Tarpiniai augalai 3…" at bounding box center [1375, 439] width 344 height 510
click at [1245, 399] on label "Kukurūzai grūdams" at bounding box center [1301, 406] width 123 height 18
click at [1245, 401] on input "Kukurūzai grūdams" at bounding box center [1246, 407] width 13 height 13
checkbox input "false"
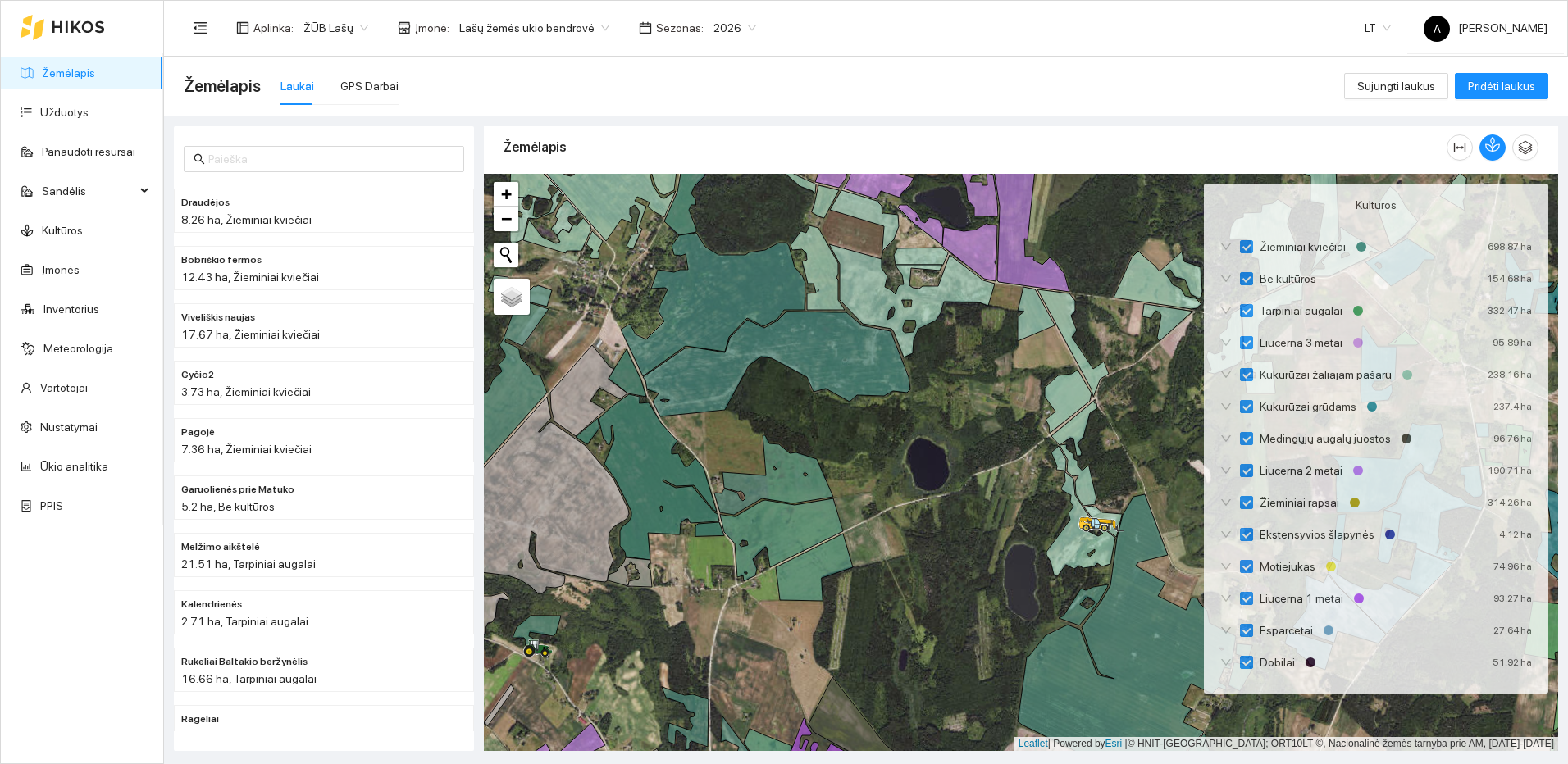
click at [1175, 380] on div at bounding box center [1021, 462] width 1075 height 578
click at [1490, 148] on icon "button" at bounding box center [1493, 145] width 15 height 15
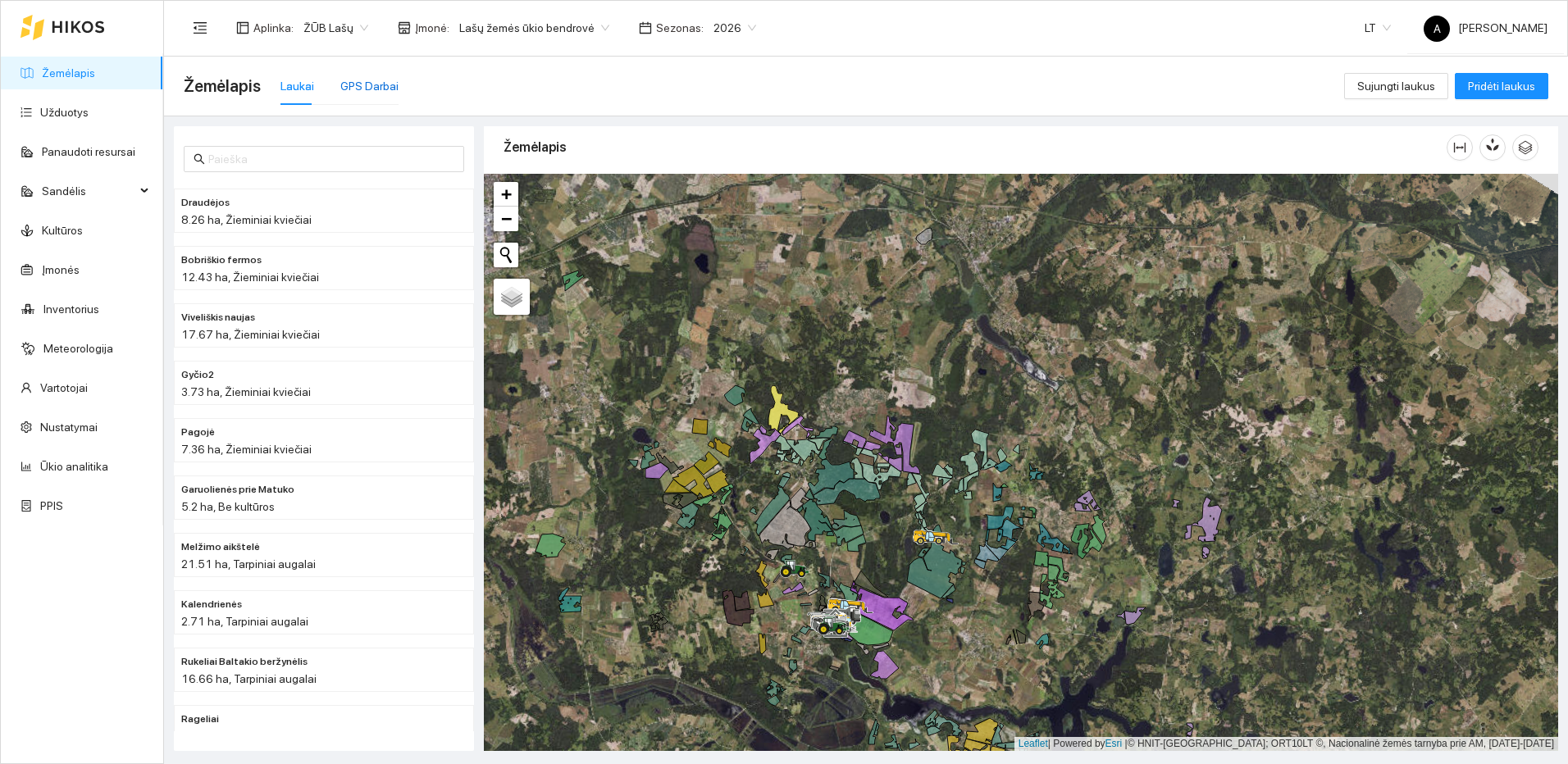
click at [366, 84] on div "GPS Darbai" at bounding box center [369, 85] width 58 height 18
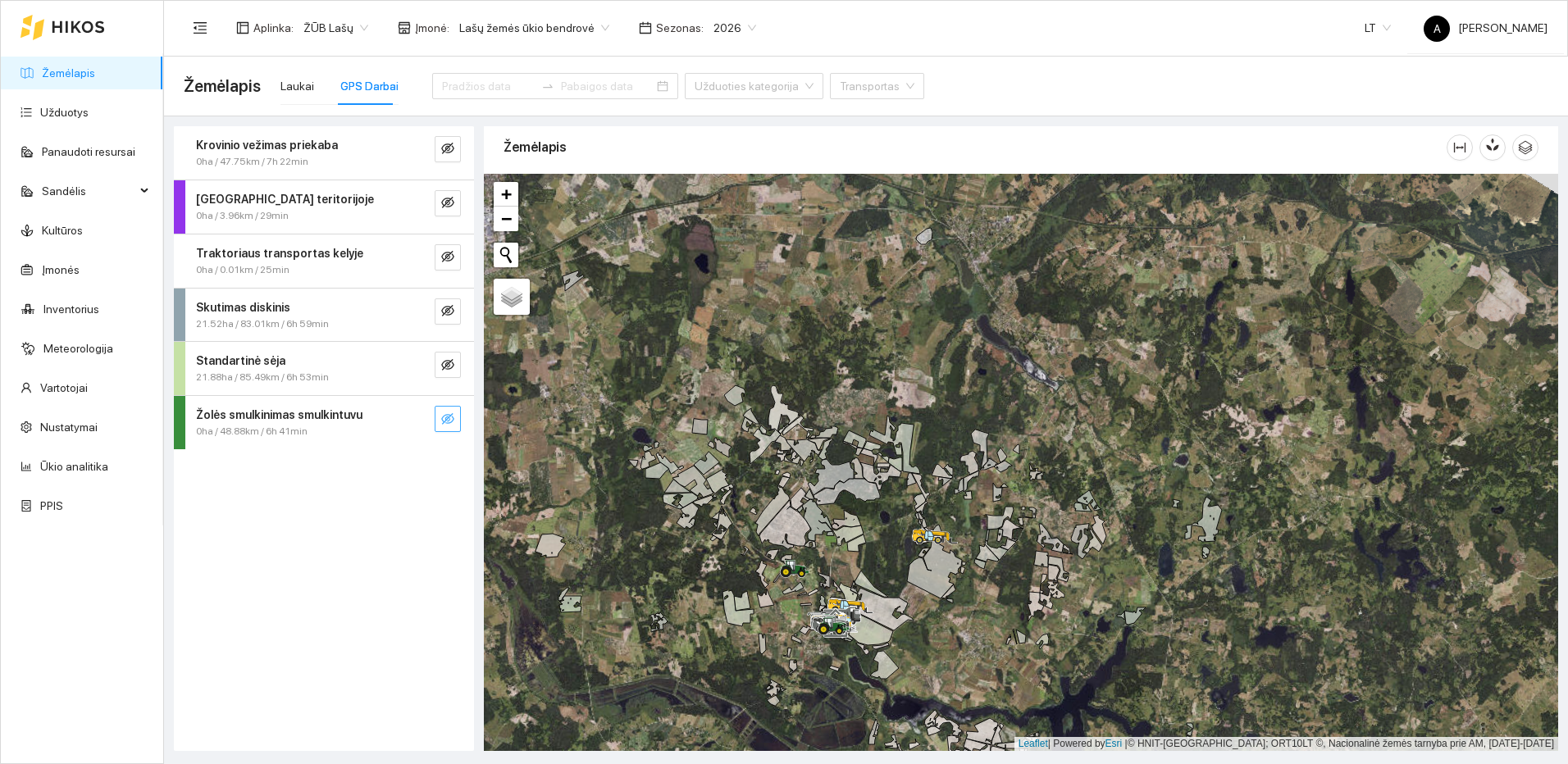
click at [449, 418] on icon "eye-invisible" at bounding box center [448, 419] width 13 height 11
click at [408, 427] on span "search" at bounding box center [414, 420] width 13 height 16
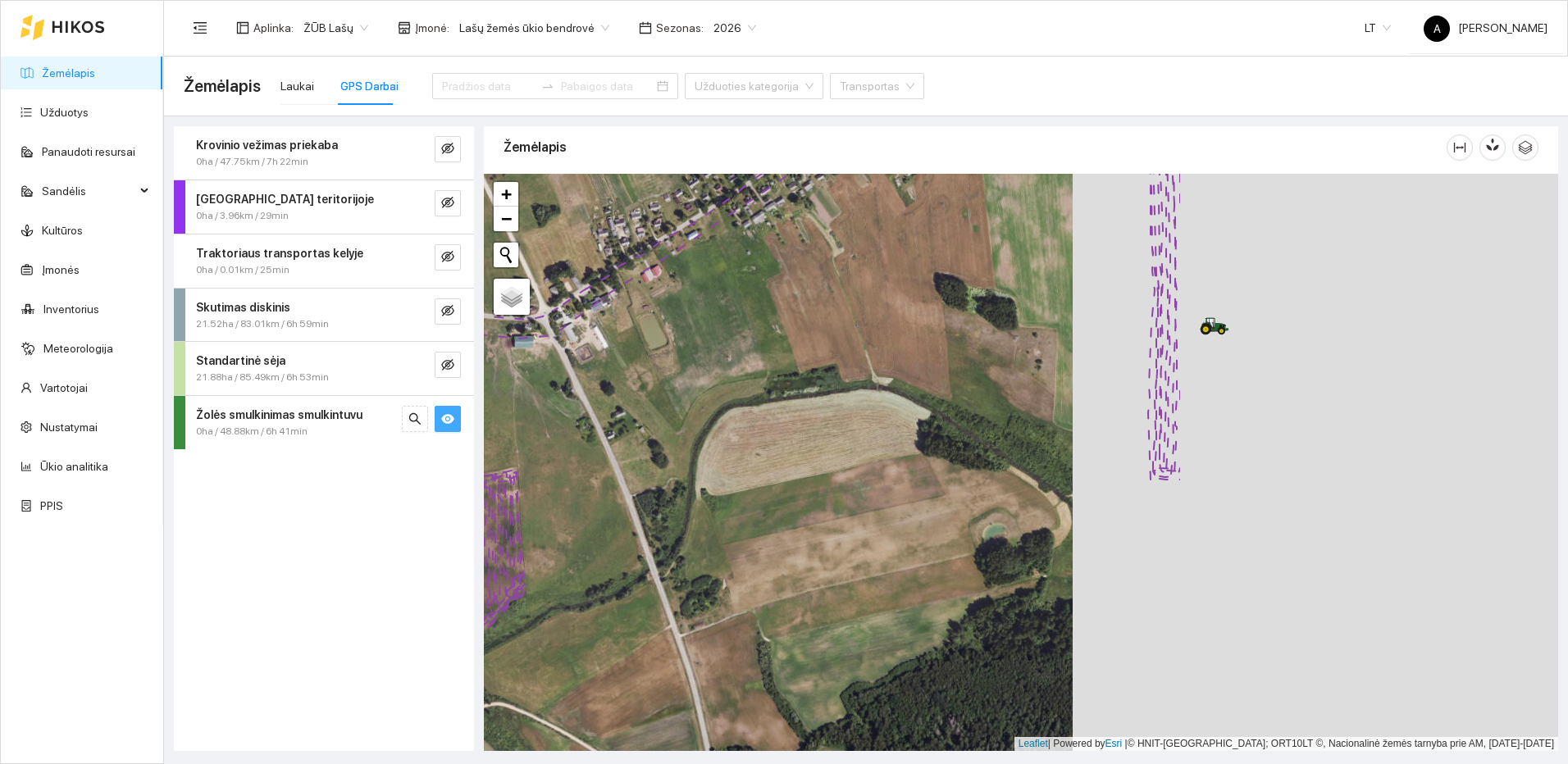
drag, startPoint x: 1299, startPoint y: 473, endPoint x: 730, endPoint y: 479, distance: 569.0
click at [730, 479] on div at bounding box center [1021, 462] width 1075 height 578
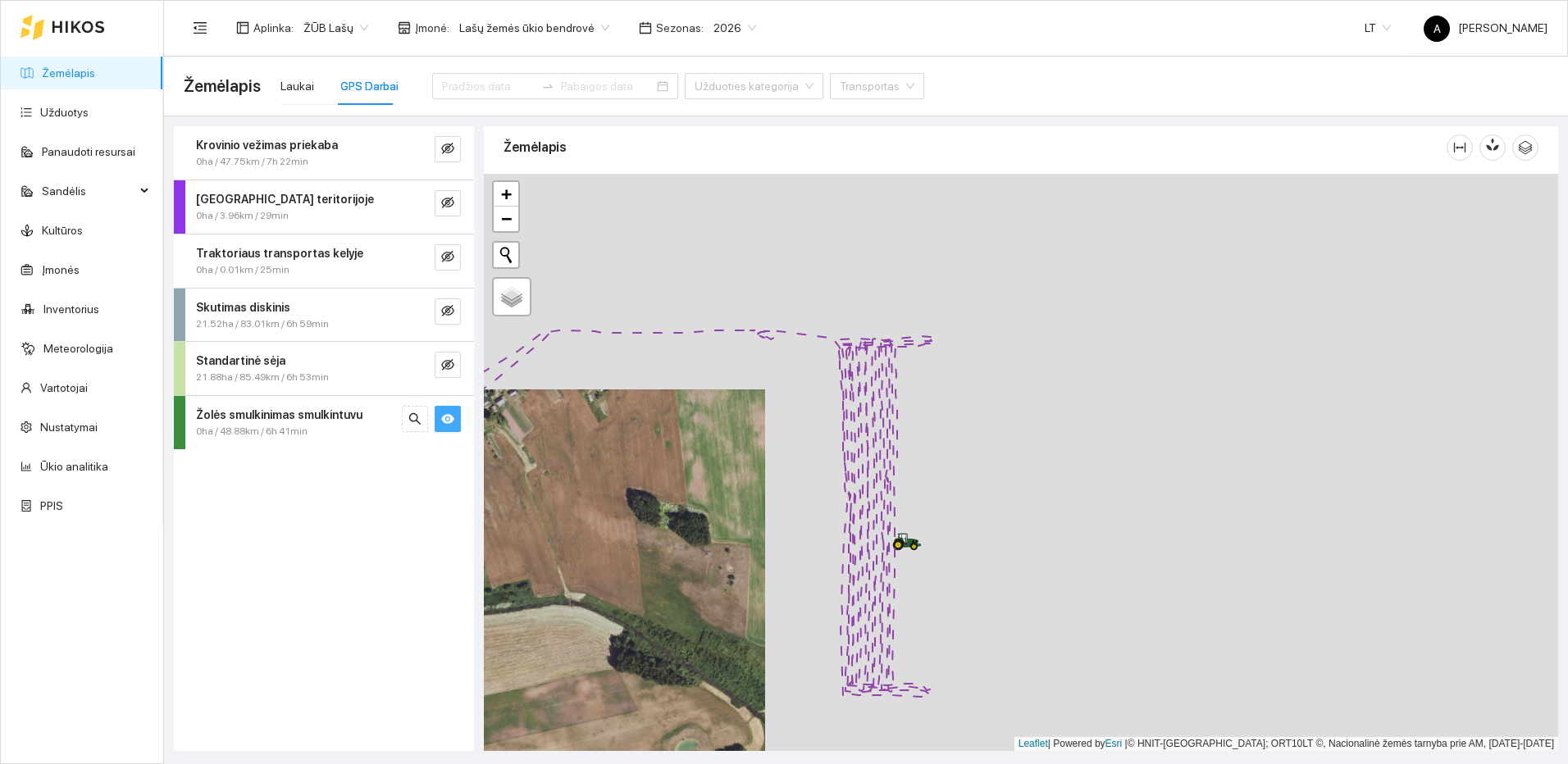
drag, startPoint x: 1117, startPoint y: 526, endPoint x: 940, endPoint y: 627, distance: 203.8
click at [944, 627] on div at bounding box center [1021, 462] width 1075 height 578
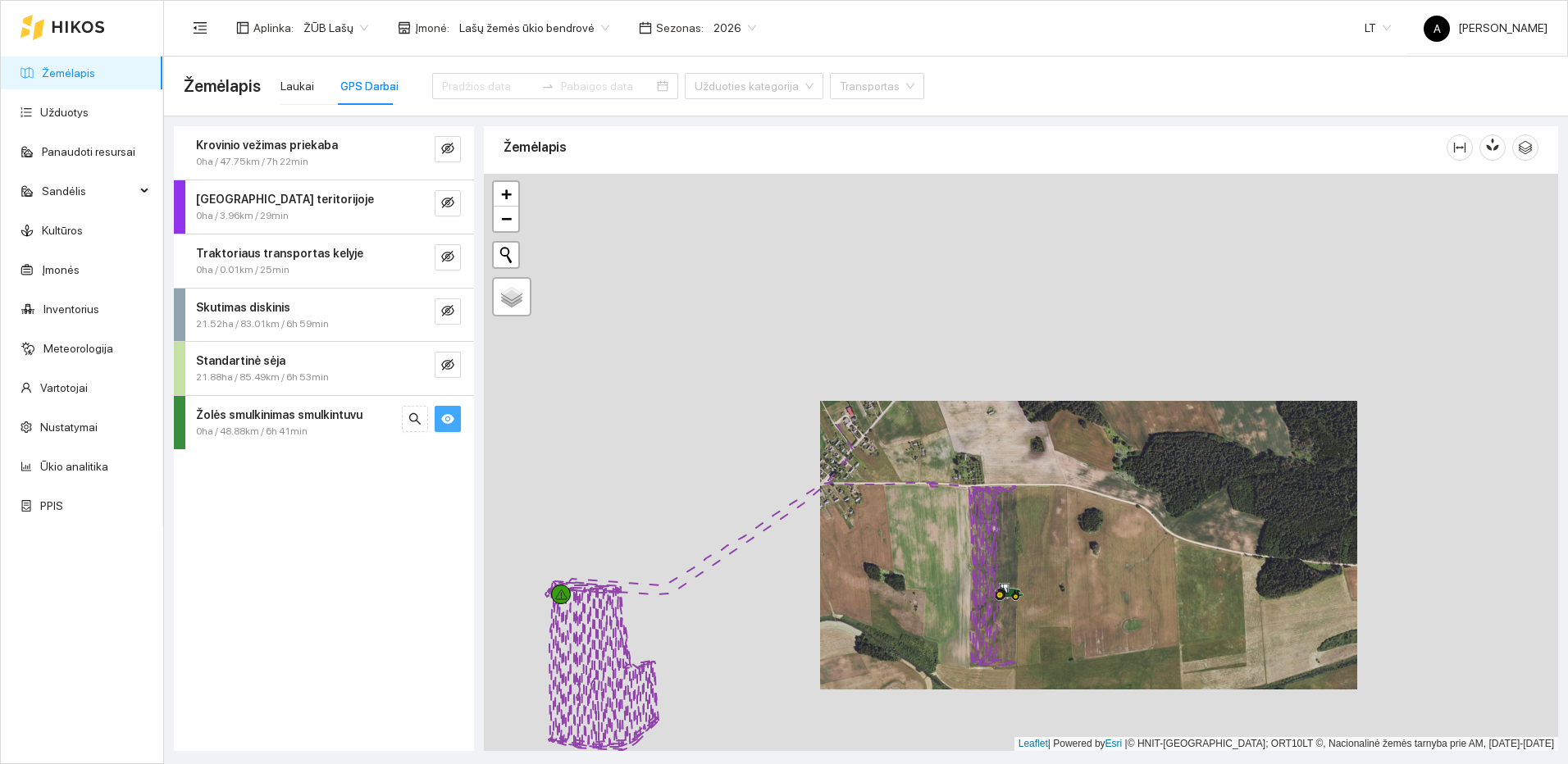
drag, startPoint x: 777, startPoint y: 614, endPoint x: 1038, endPoint y: 564, distance: 265.7
click at [1038, 564] on div at bounding box center [1021, 462] width 1075 height 578
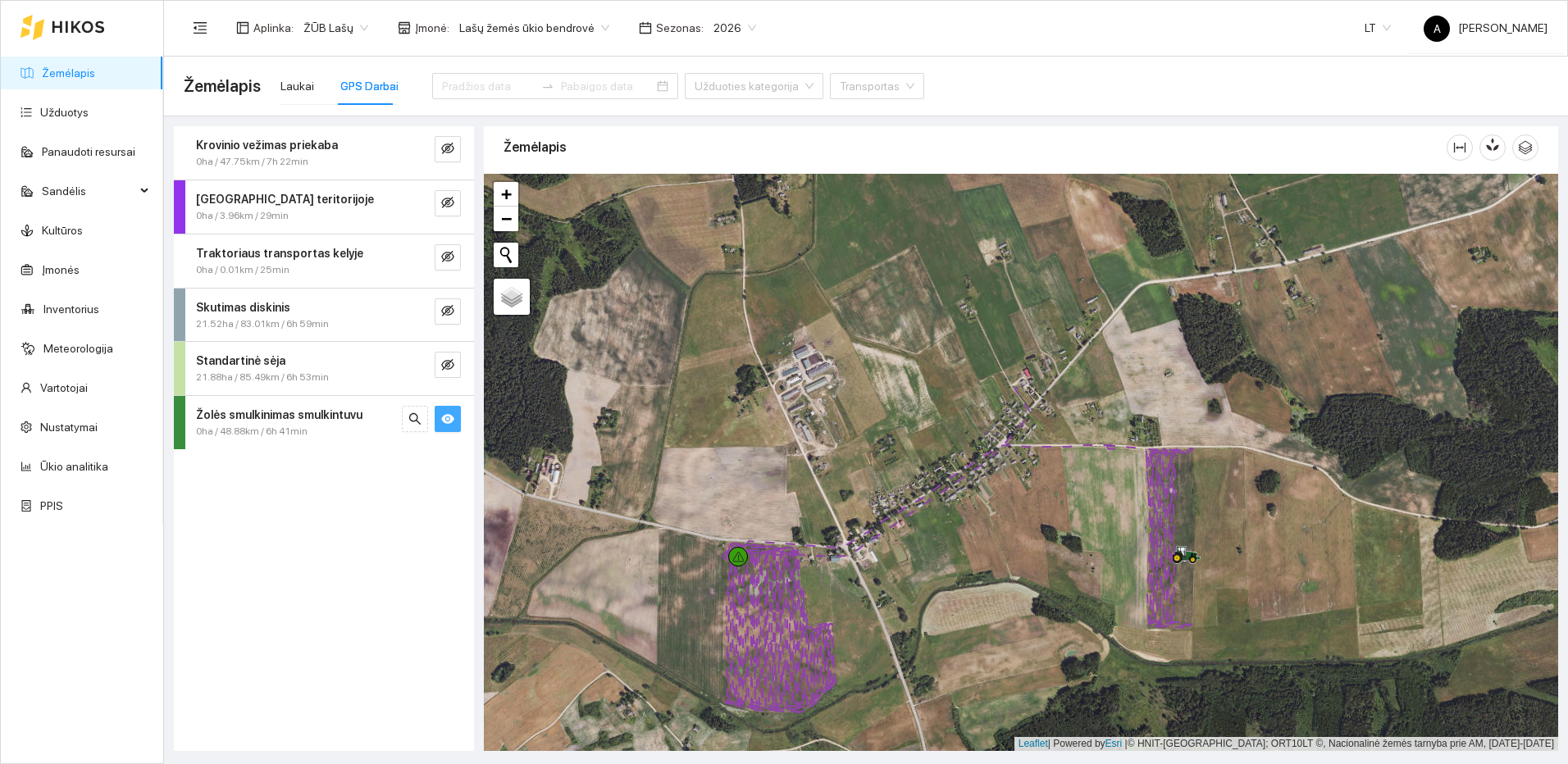
click at [453, 417] on icon "eye" at bounding box center [448, 419] width 13 height 10
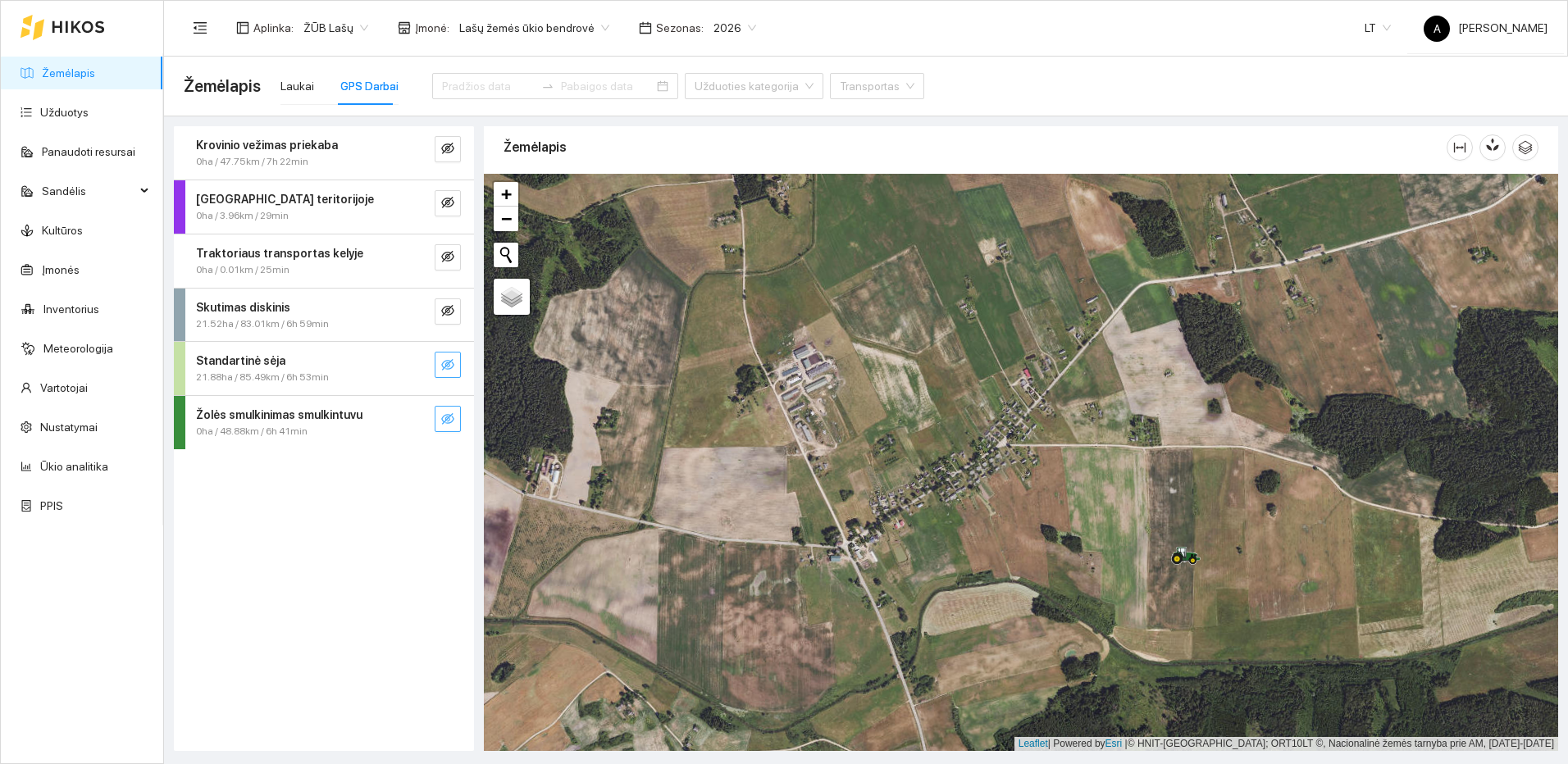
click at [448, 359] on icon "eye-invisible" at bounding box center [448, 364] width 13 height 13
click at [422, 363] on button "button" at bounding box center [414, 364] width 26 height 26
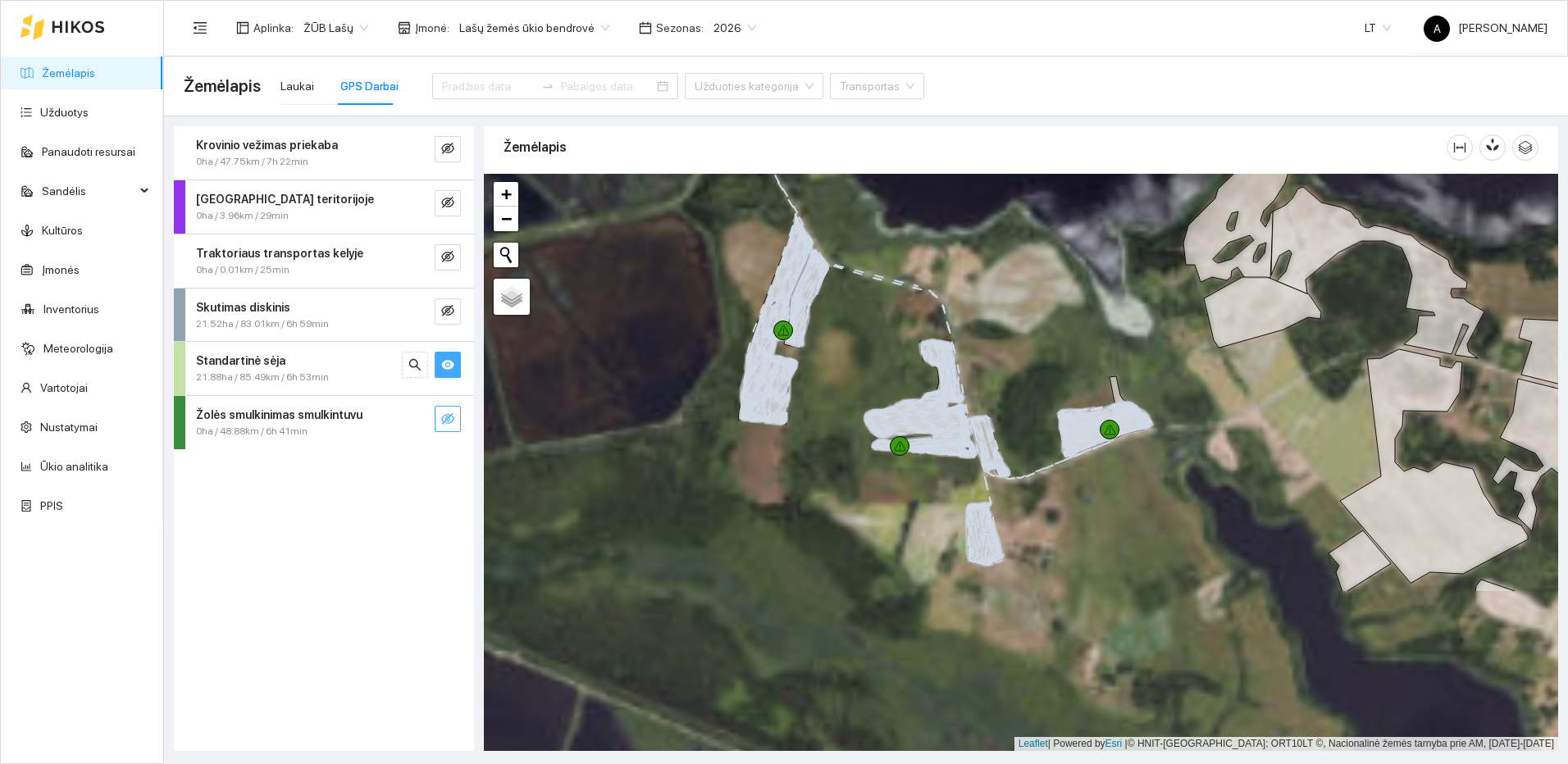
drag, startPoint x: 1186, startPoint y: 683, endPoint x: 1122, endPoint y: 484, distance: 209.0
click at [1122, 484] on div at bounding box center [1021, 462] width 1075 height 578
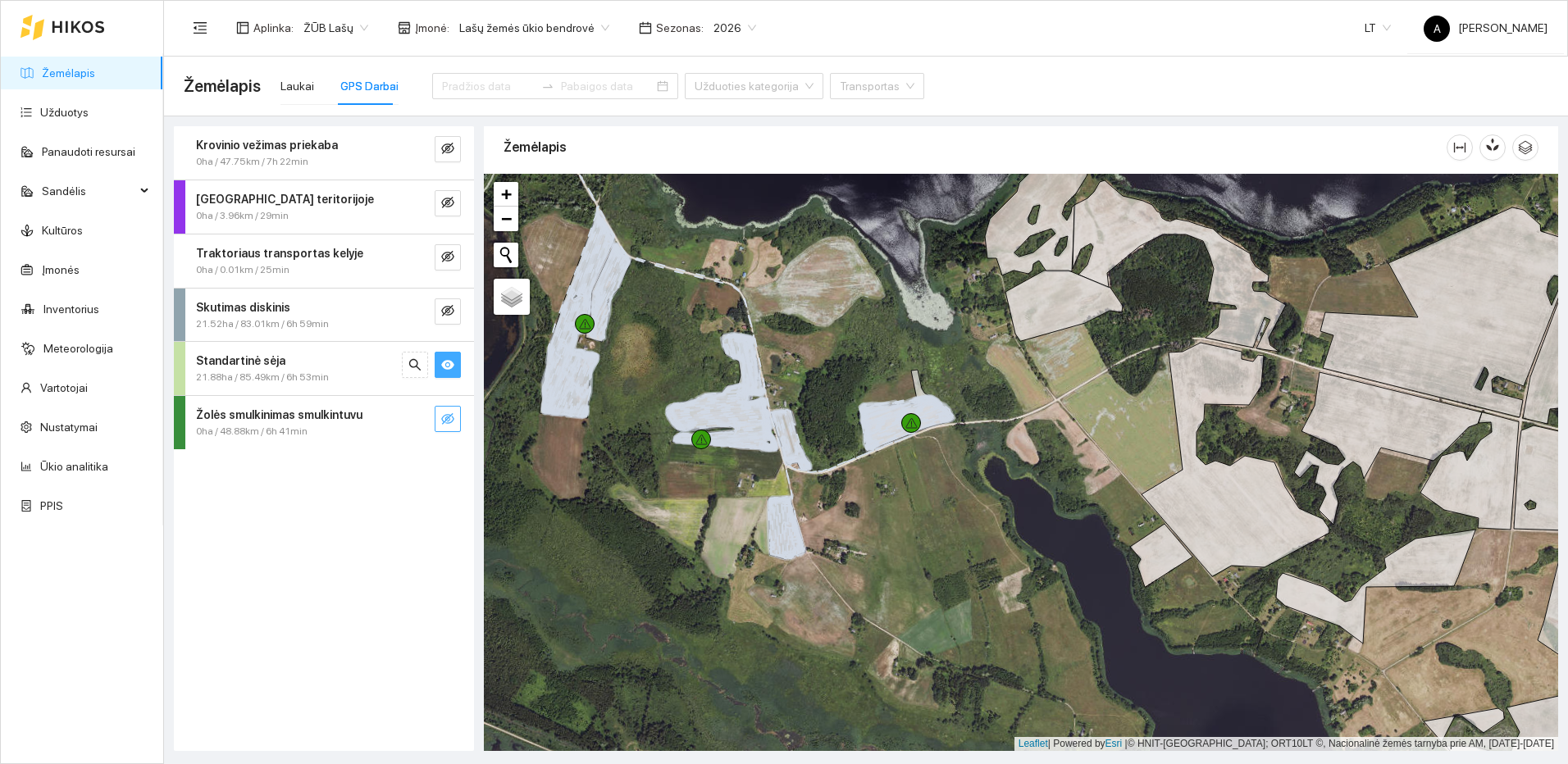
click at [451, 365] on icon "eye" at bounding box center [448, 364] width 13 height 13
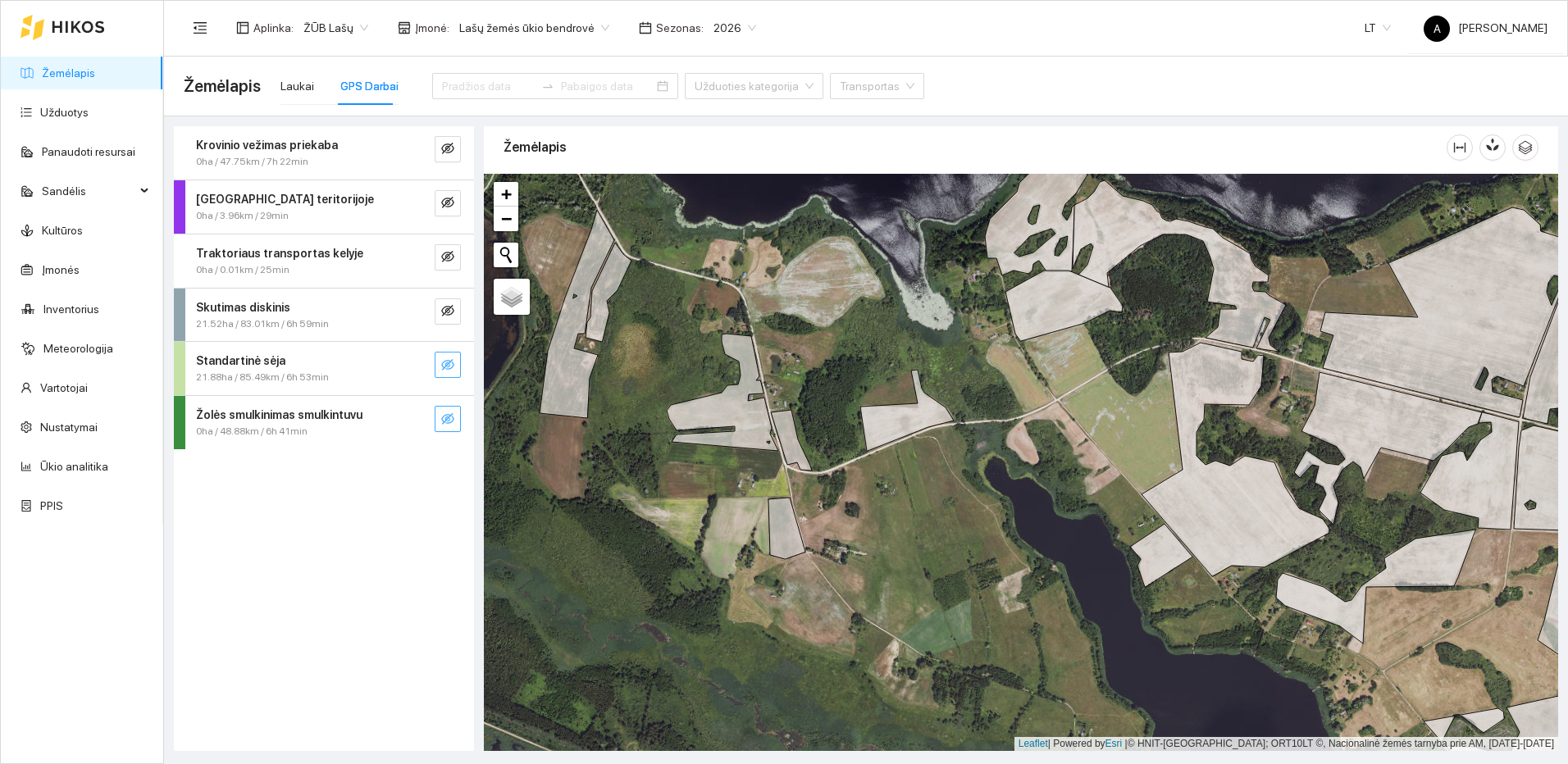
click at [451, 365] on icon "eye-invisible" at bounding box center [449, 366] width 4 height 4
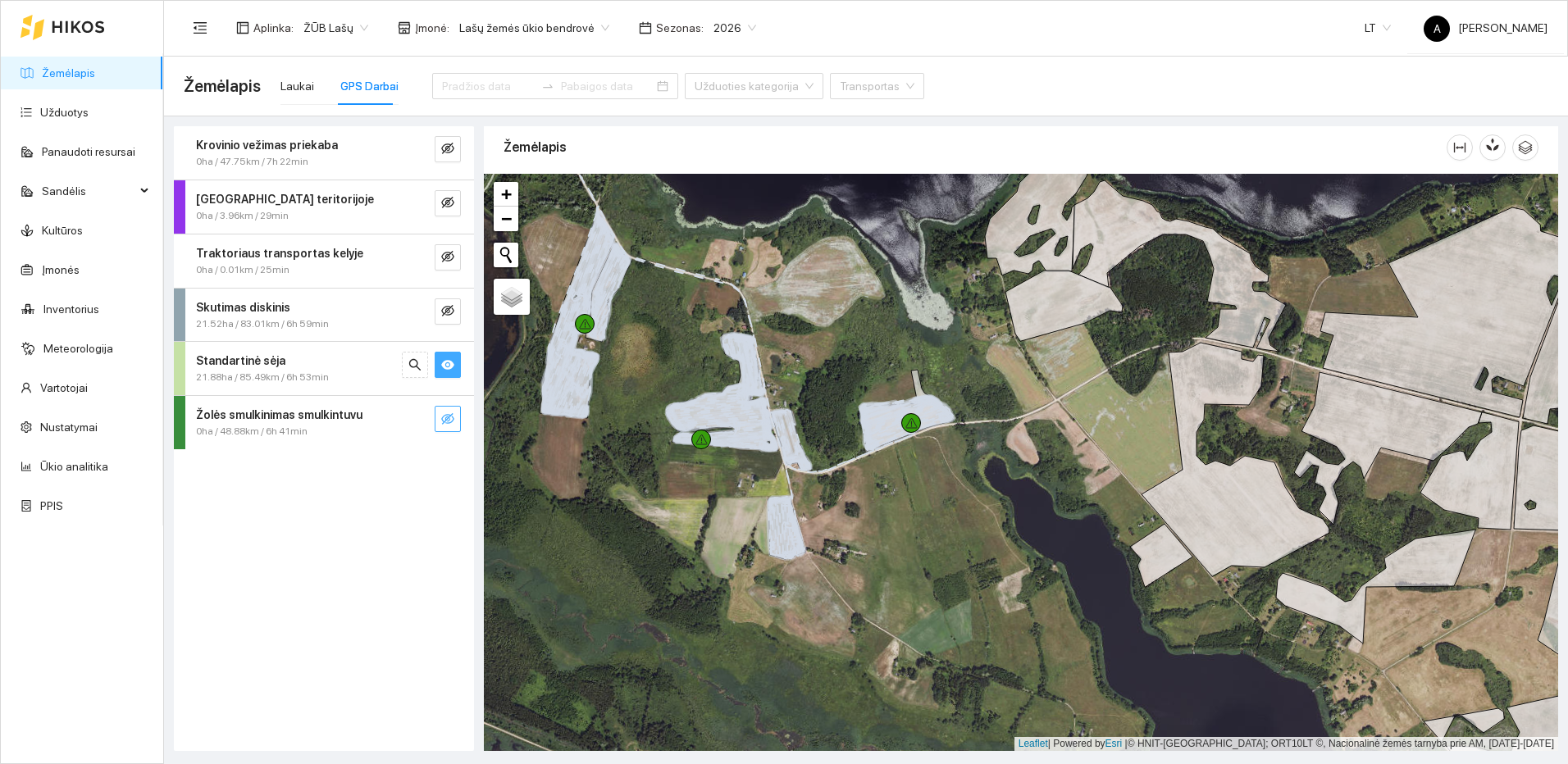
click at [450, 362] on icon "eye" at bounding box center [448, 364] width 13 height 10
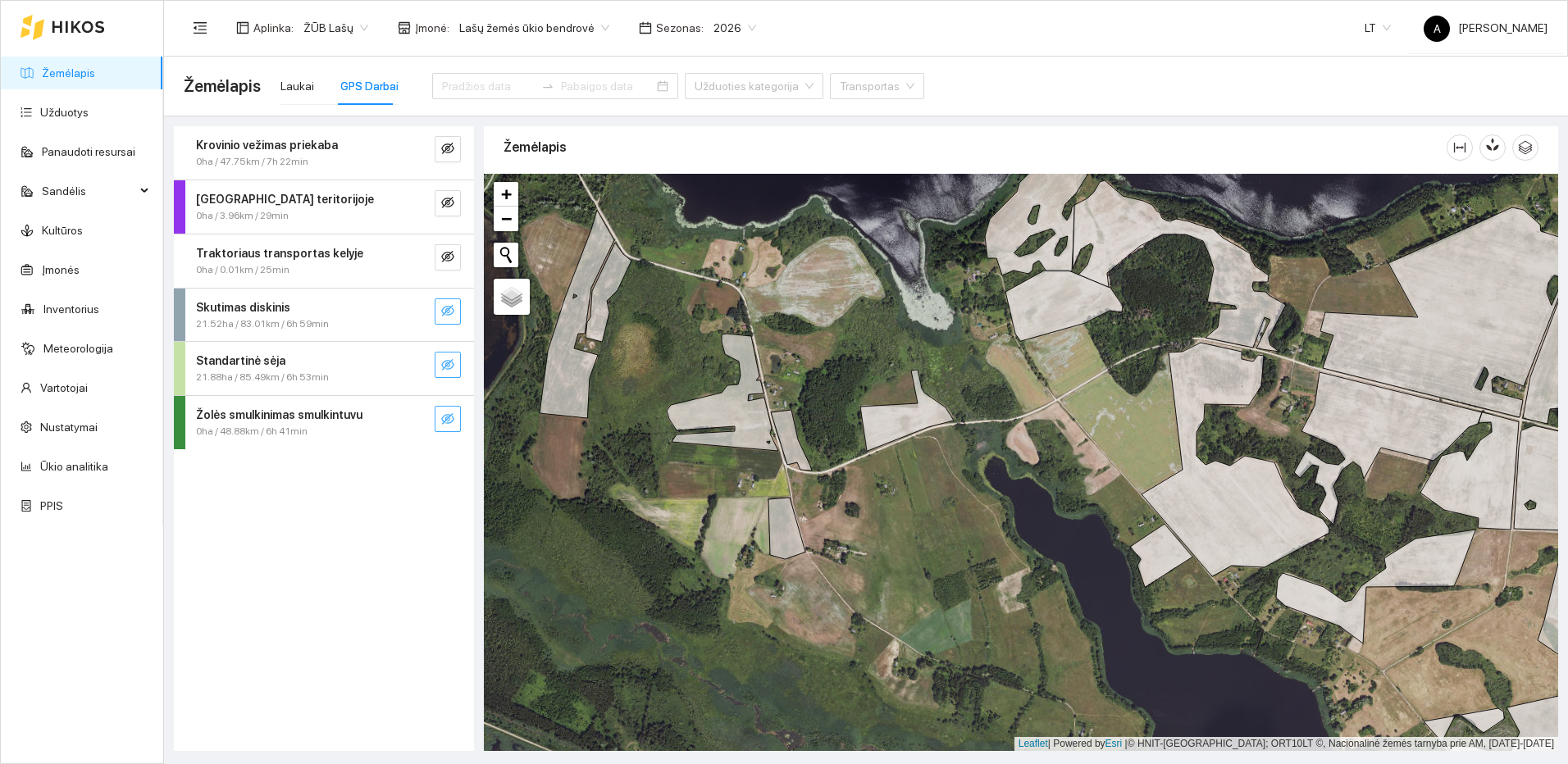
click at [451, 312] on icon "eye-invisible" at bounding box center [448, 311] width 13 height 13
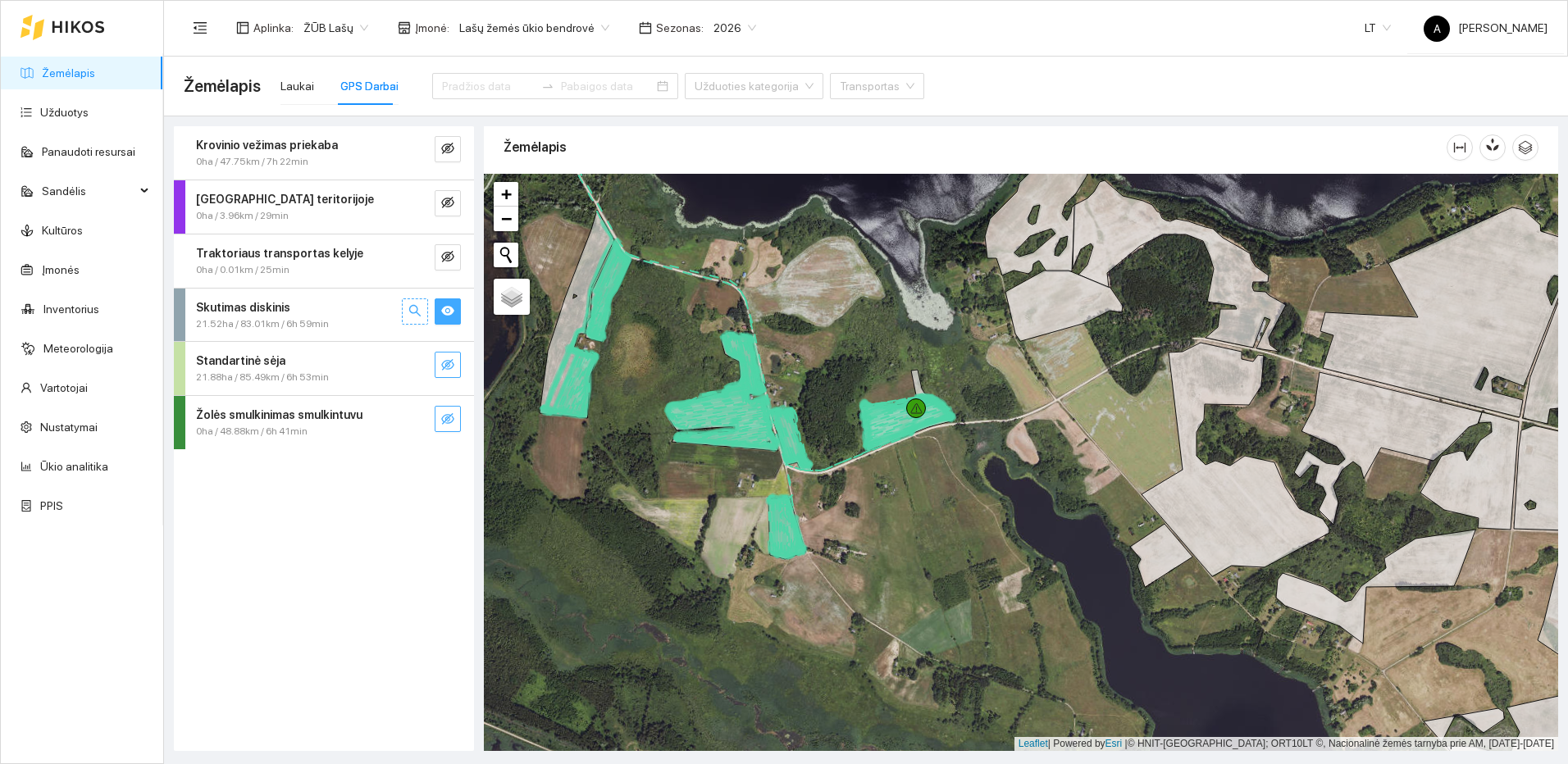
click at [410, 310] on icon "search" at bounding box center [414, 311] width 11 height 11
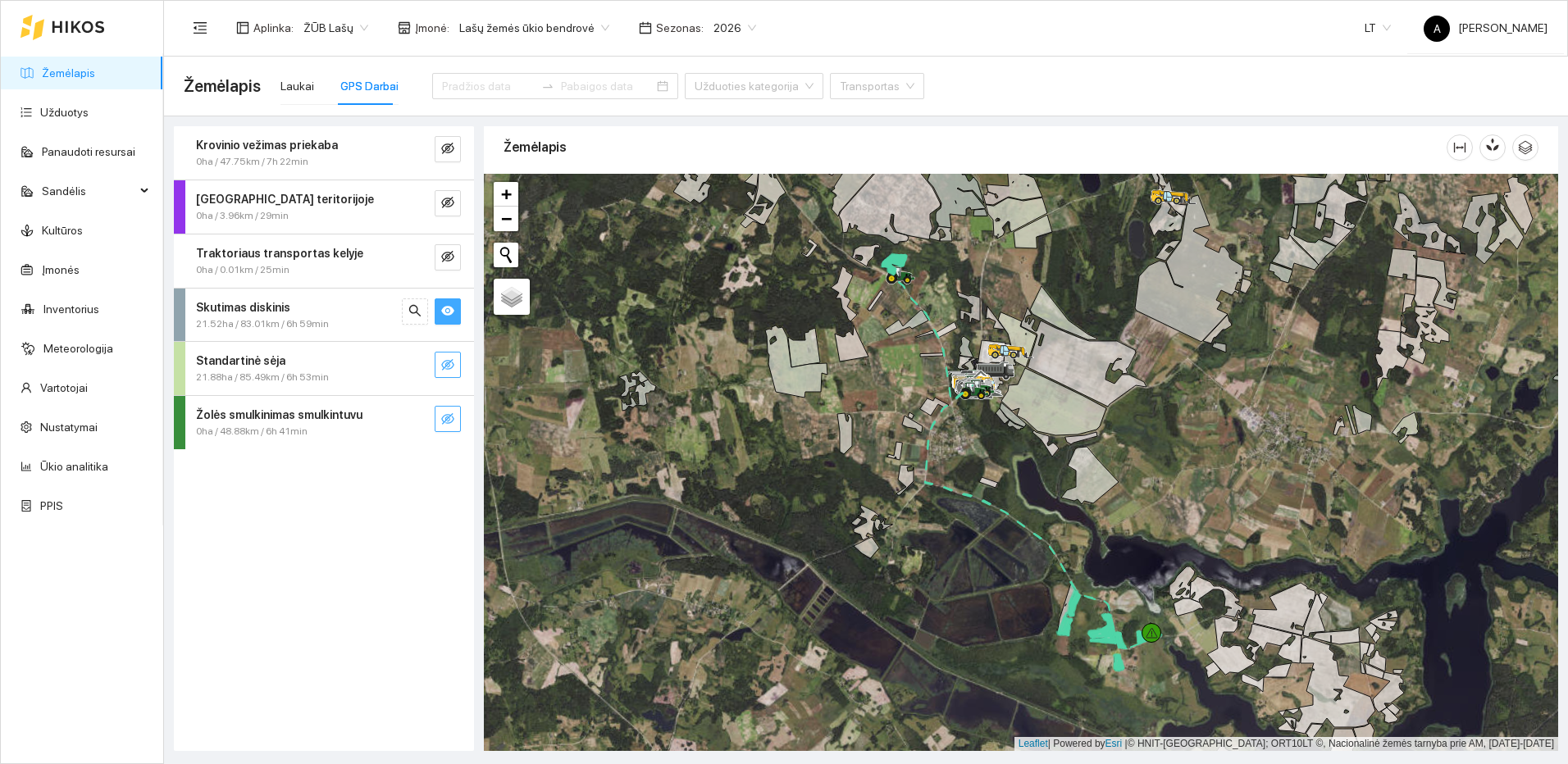
click at [445, 311] on icon "eye" at bounding box center [448, 311] width 13 height 13
click at [445, 311] on icon "eye-invisible" at bounding box center [448, 311] width 13 height 11
click at [445, 311] on icon "eye" at bounding box center [448, 311] width 13 height 13
click at [445, 311] on icon "eye-invisible" at bounding box center [448, 311] width 13 height 11
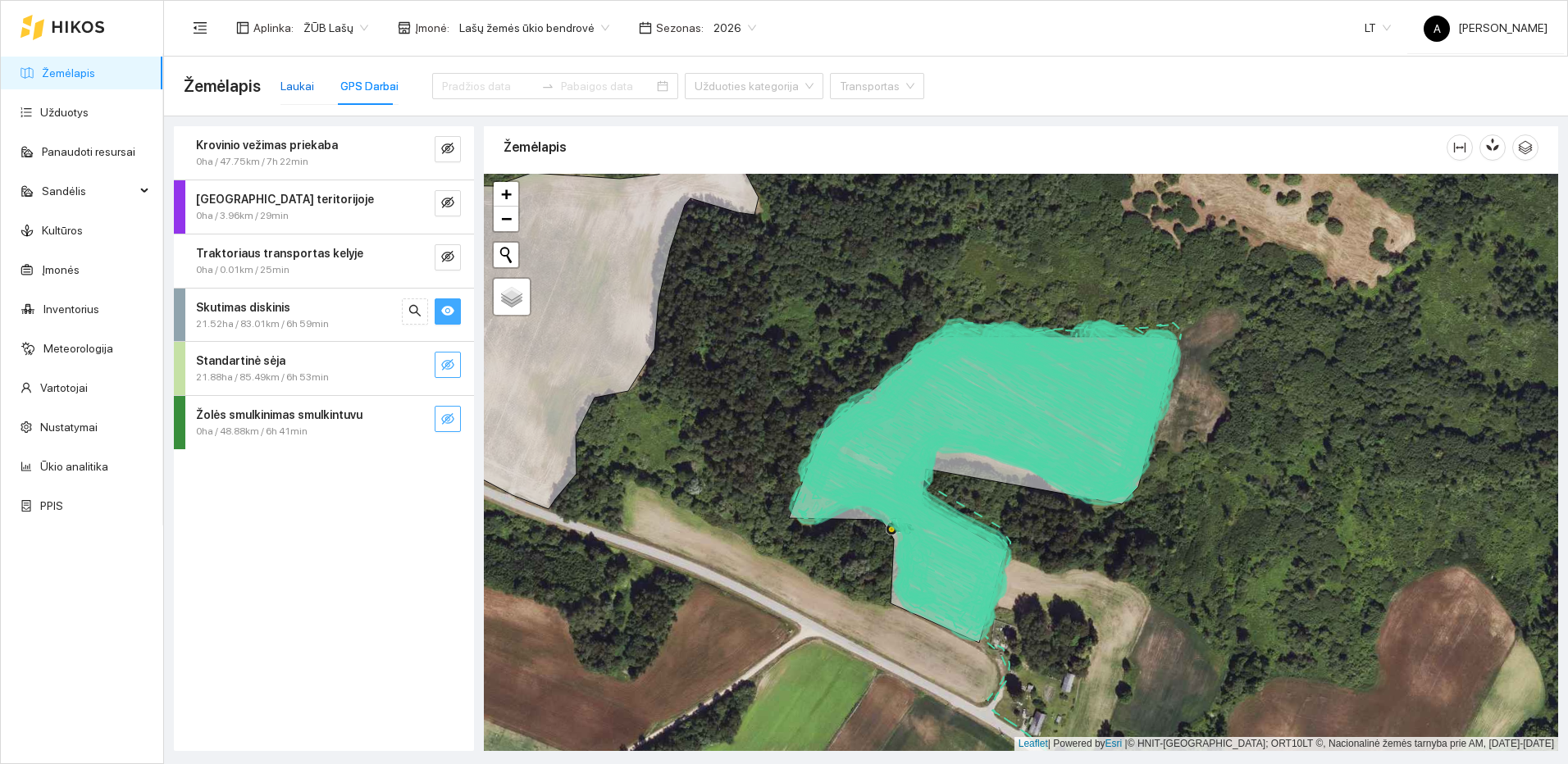
click at [303, 82] on div "Laukai" at bounding box center [297, 85] width 33 height 18
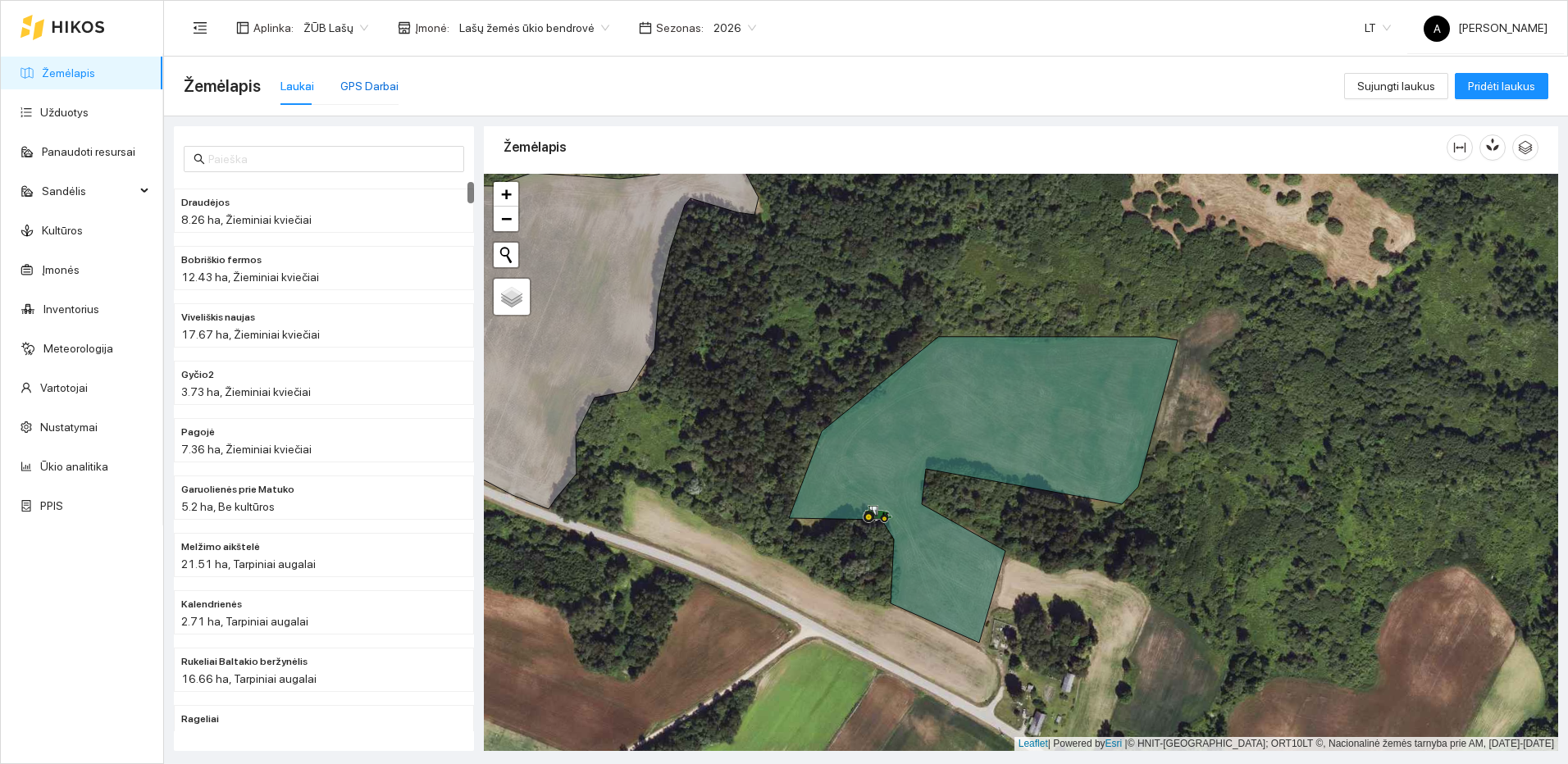
click at [374, 78] on div "GPS Darbai" at bounding box center [369, 85] width 58 height 18
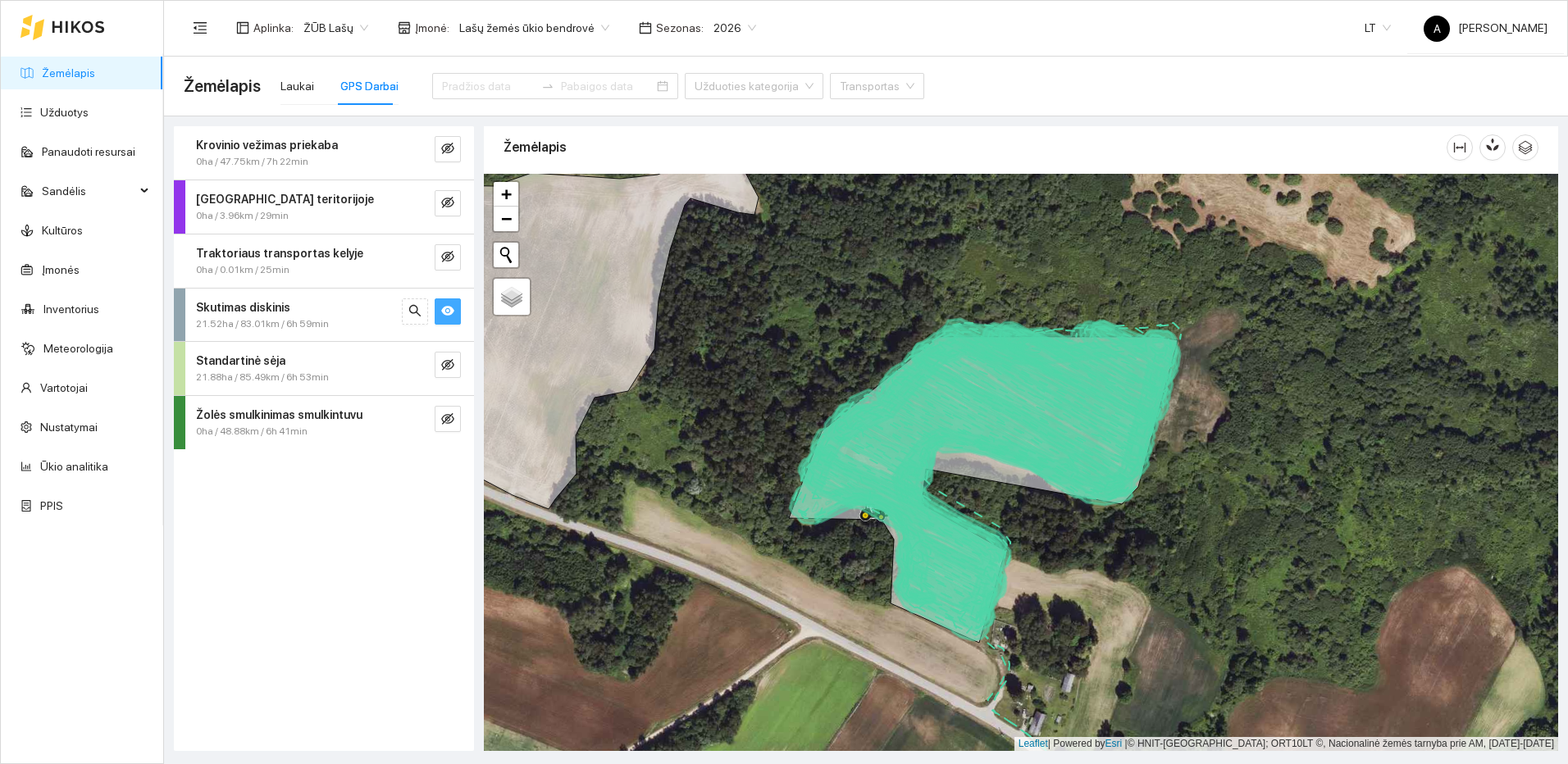
click at [445, 311] on icon "eye" at bounding box center [448, 311] width 13 height 13
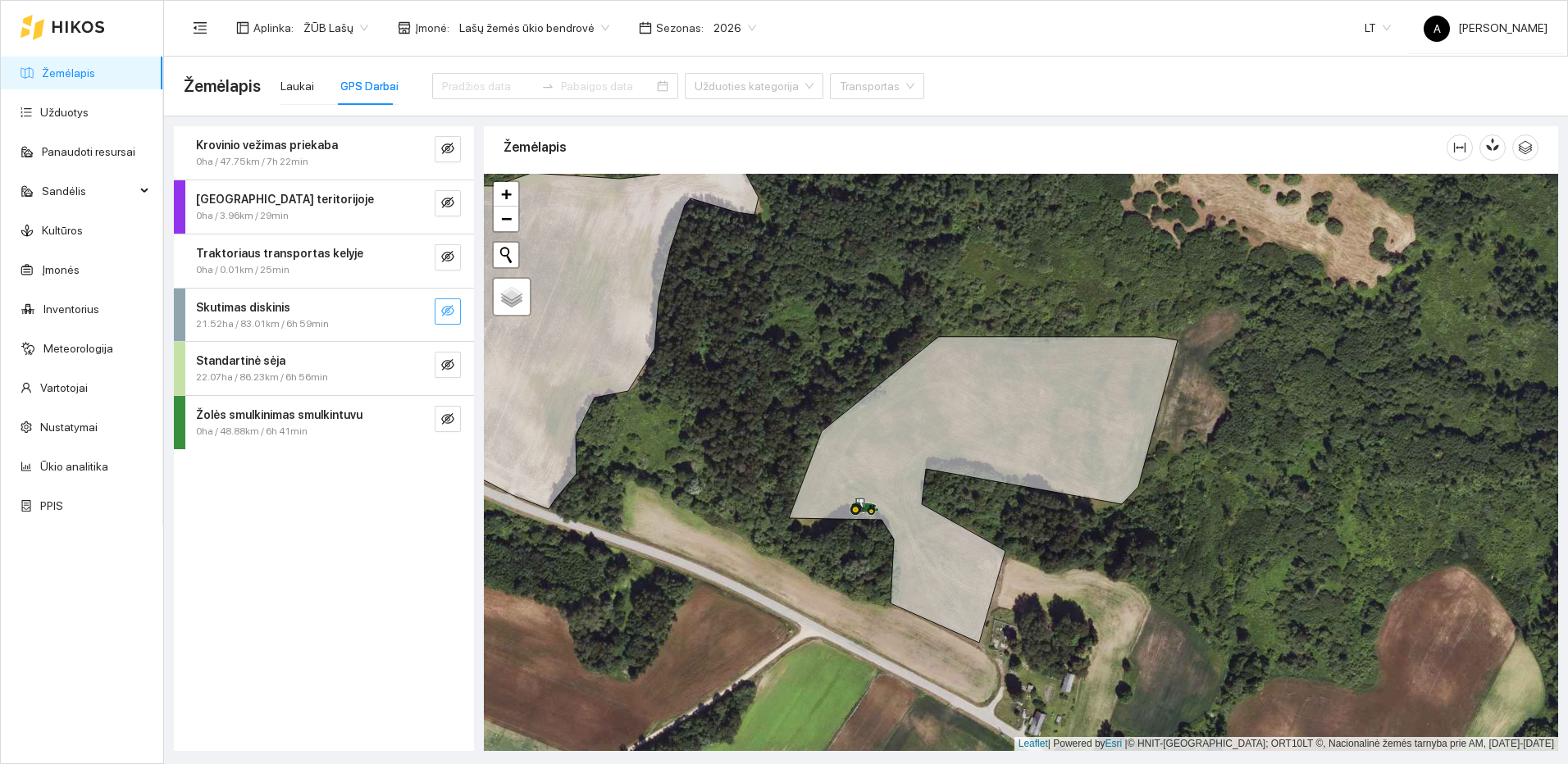
click at [445, 311] on icon "eye-invisible" at bounding box center [448, 311] width 13 height 11
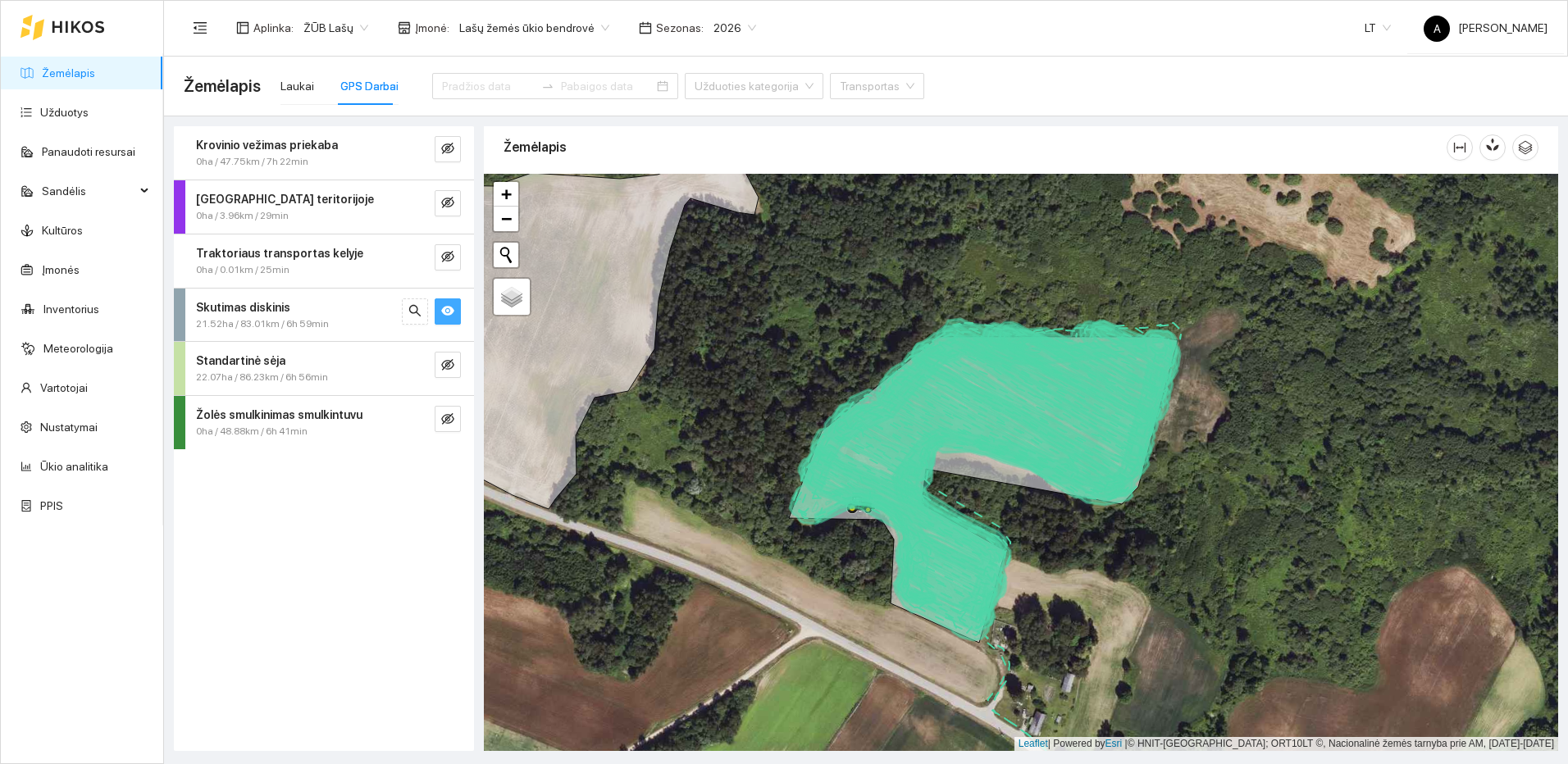
click at [445, 311] on icon "eye" at bounding box center [448, 311] width 13 height 13
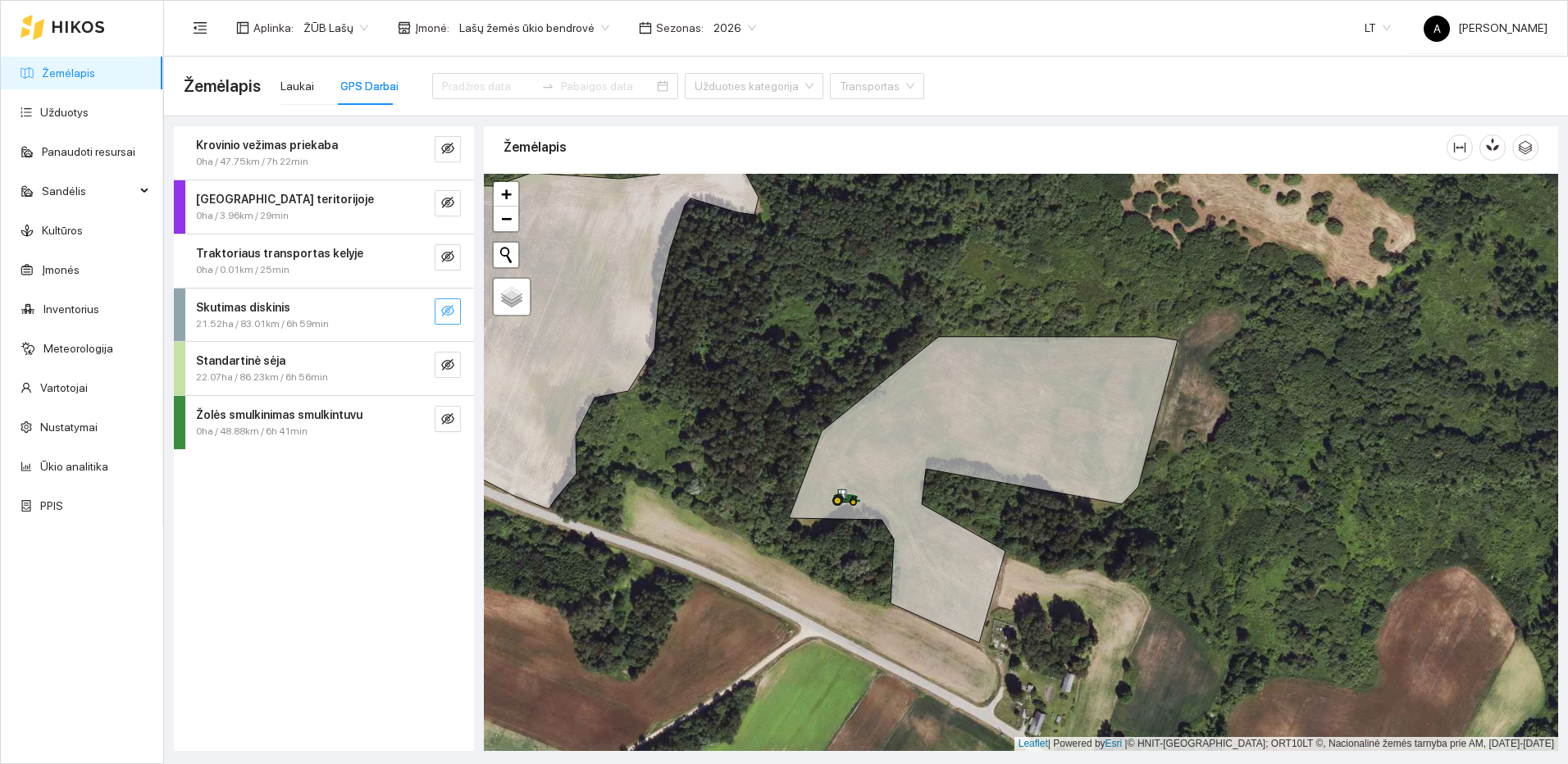
click at [443, 313] on icon "eye-invisible" at bounding box center [448, 311] width 13 height 11
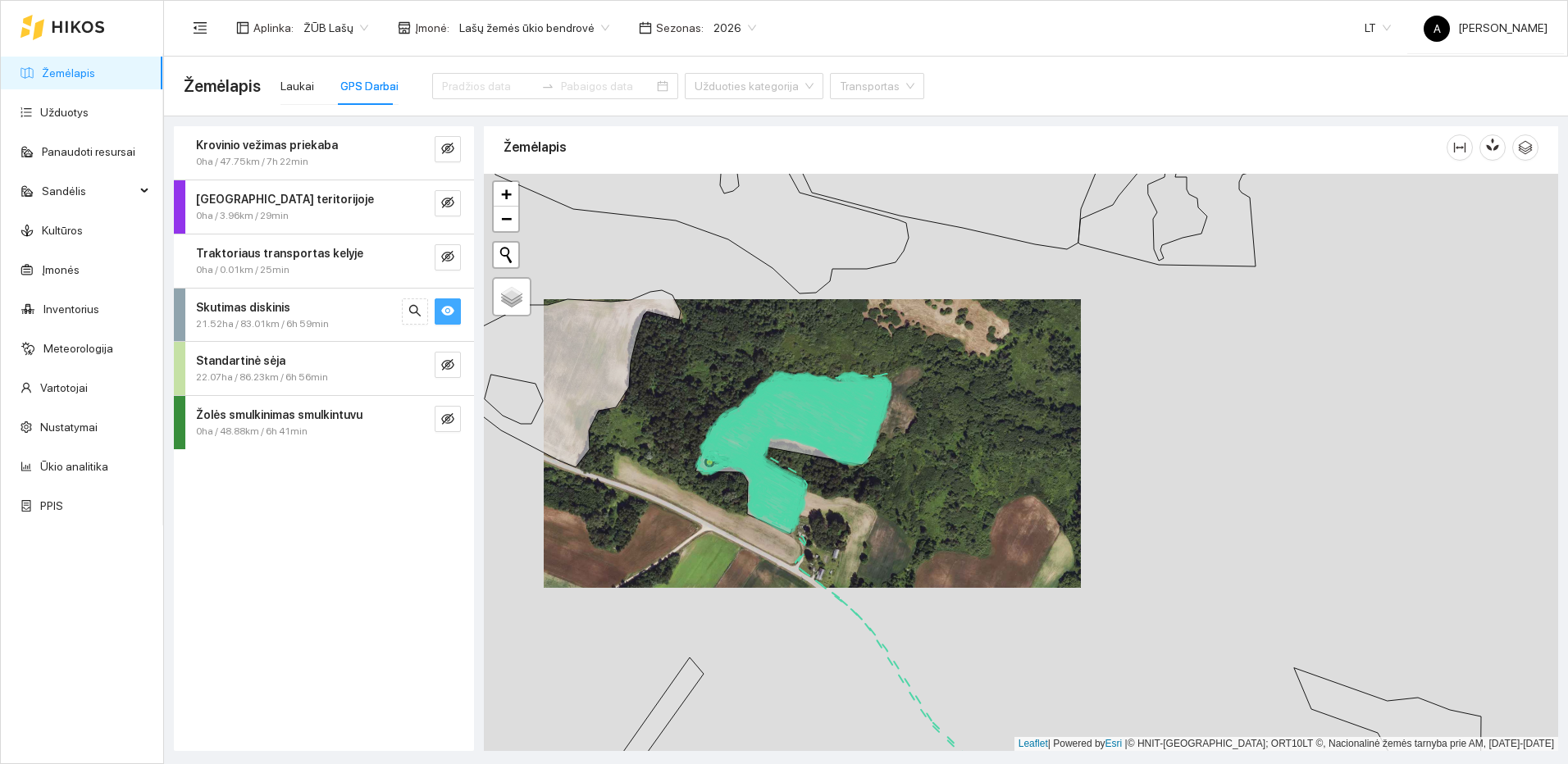
click at [453, 311] on icon "eye" at bounding box center [448, 311] width 13 height 10
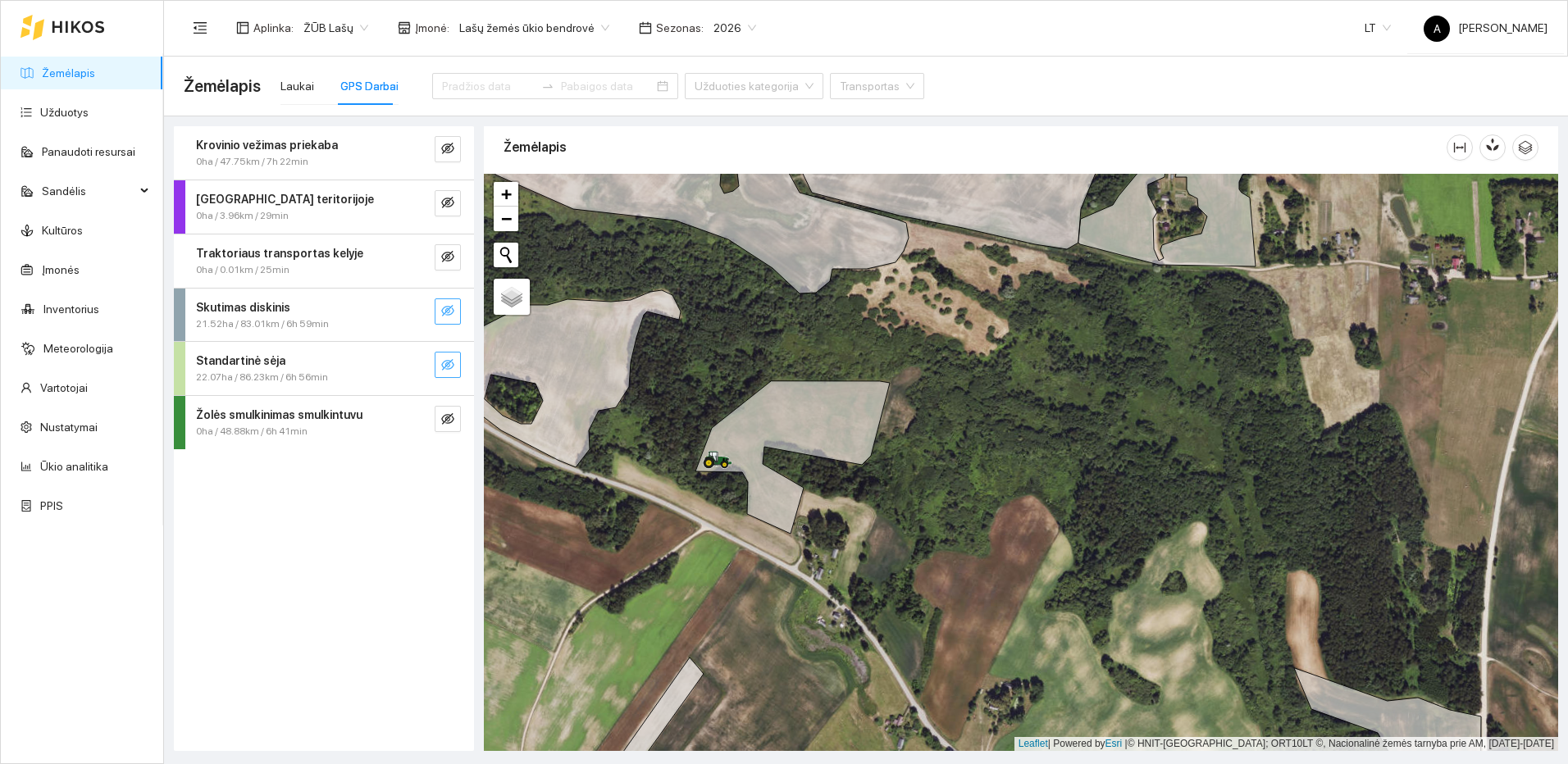
click at [457, 371] on button "button" at bounding box center [448, 364] width 26 height 26
click at [462, 366] on div "Standartinė sėja 22.07ha / 86.23km / 6h 56min" at bounding box center [324, 368] width 300 height 53
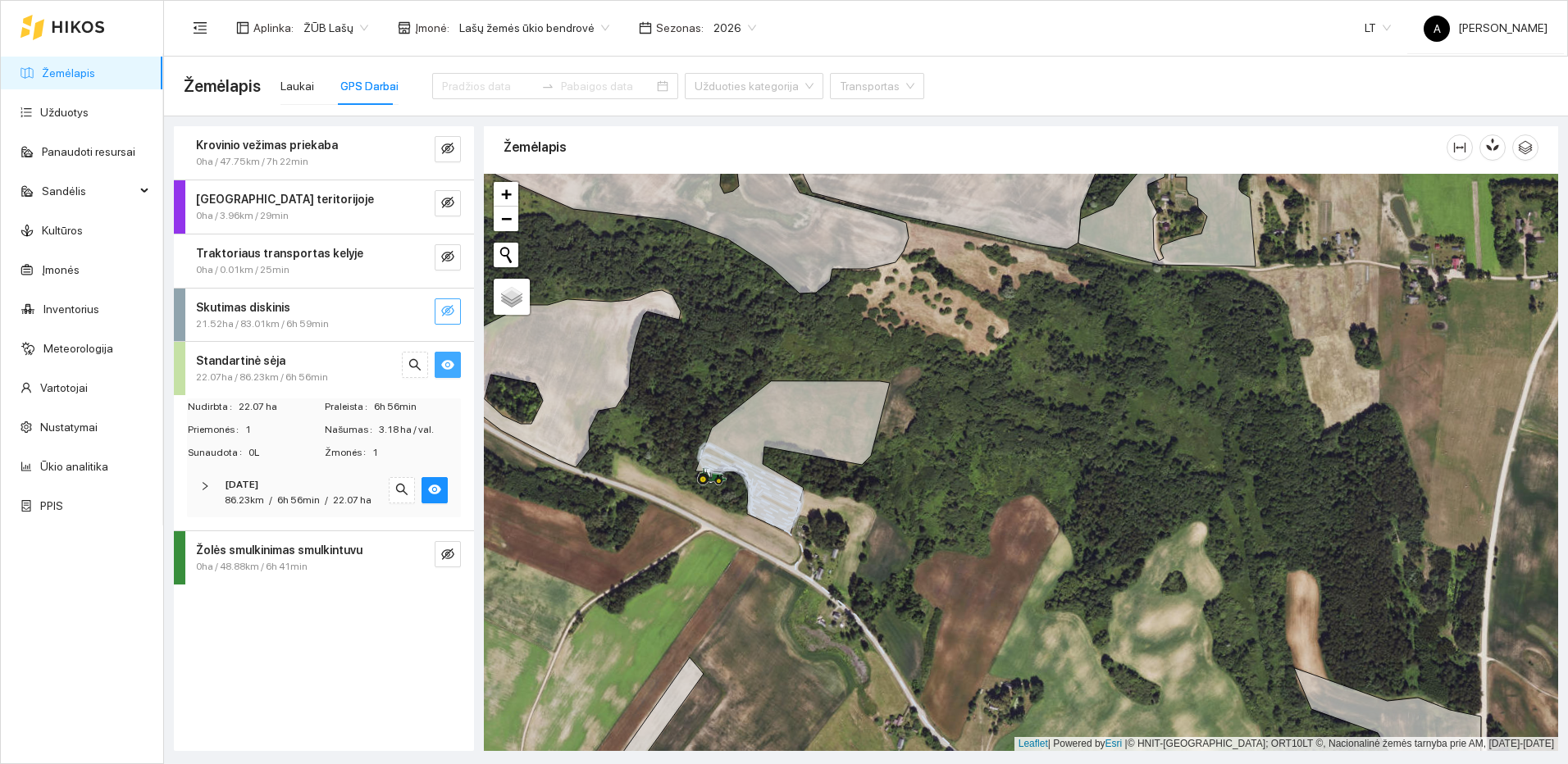
click at [449, 373] on span "eye" at bounding box center [448, 365] width 13 height 16
click at [451, 309] on icon "eye-invisible" at bounding box center [448, 311] width 13 height 13
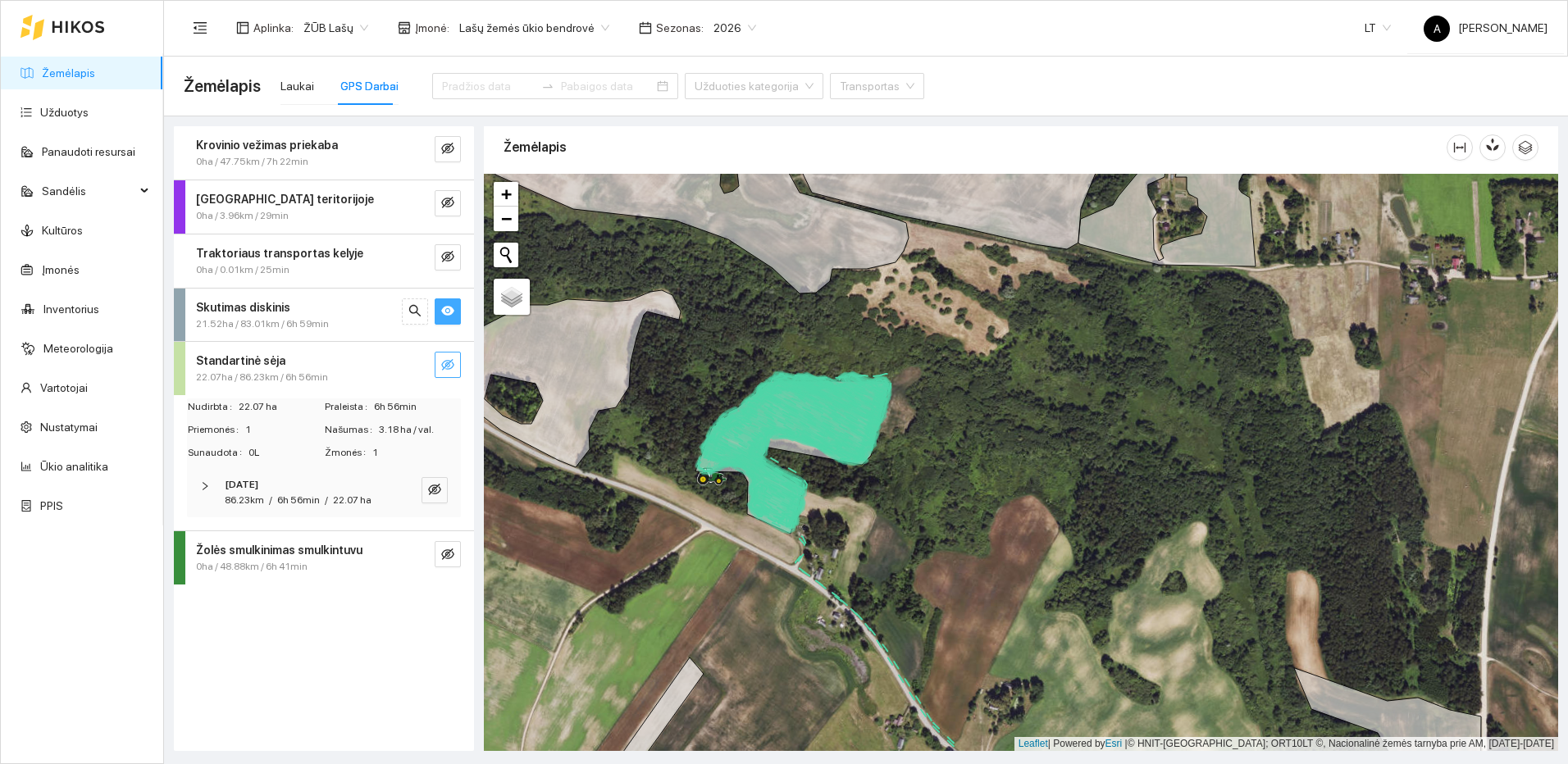
click at [428, 310] on div at bounding box center [431, 312] width 59 height 26
click at [427, 311] on button "button" at bounding box center [414, 312] width 26 height 26
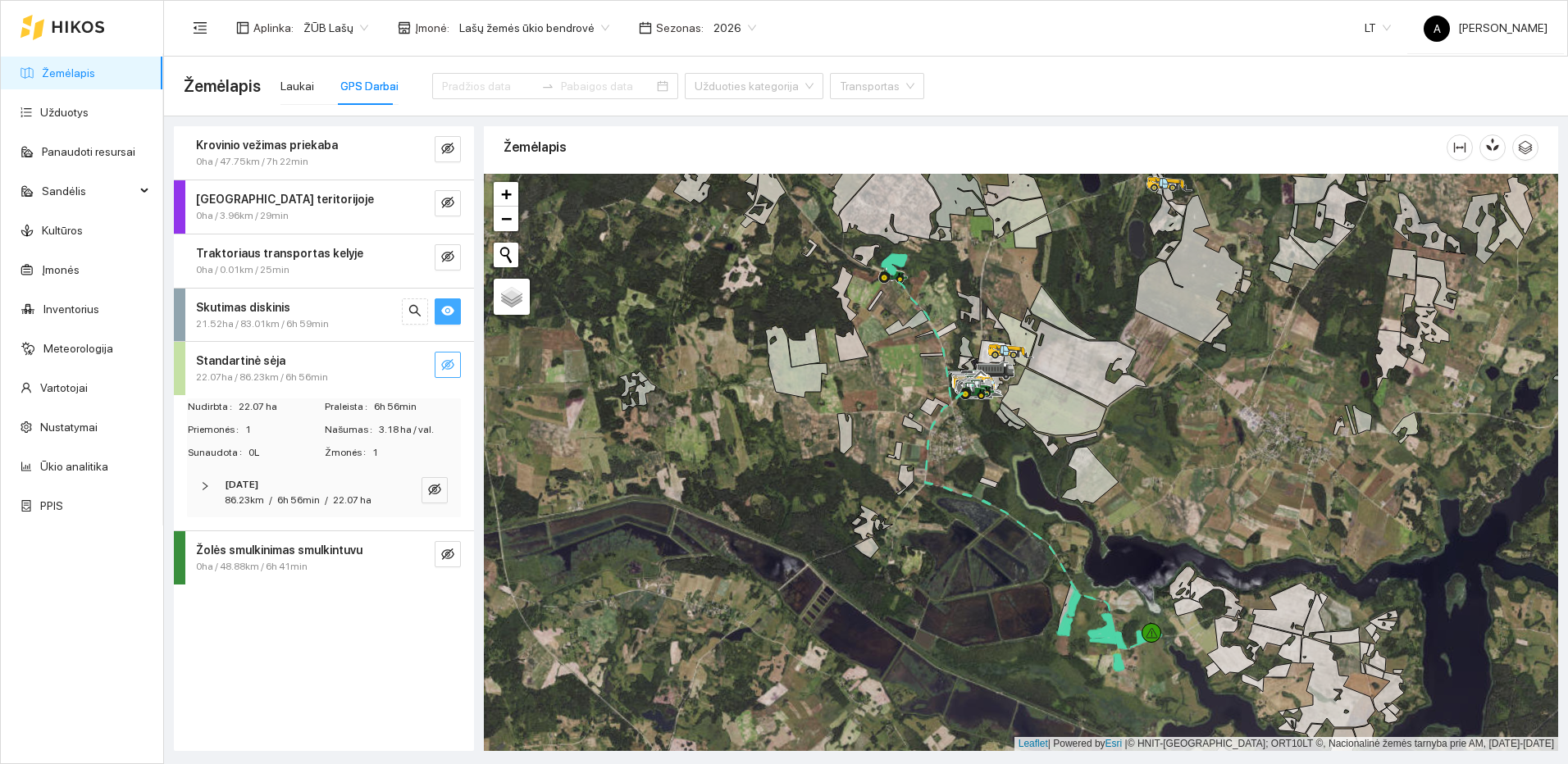
click at [445, 309] on icon "eye" at bounding box center [448, 311] width 13 height 10
click at [445, 309] on icon "eye-invisible" at bounding box center [448, 311] width 13 height 13
click at [445, 309] on icon "eye" at bounding box center [448, 311] width 13 height 10
click at [462, 360] on div "Standartinė sėja 22.07ha / 86.23km / 6h 56min" at bounding box center [324, 368] width 300 height 53
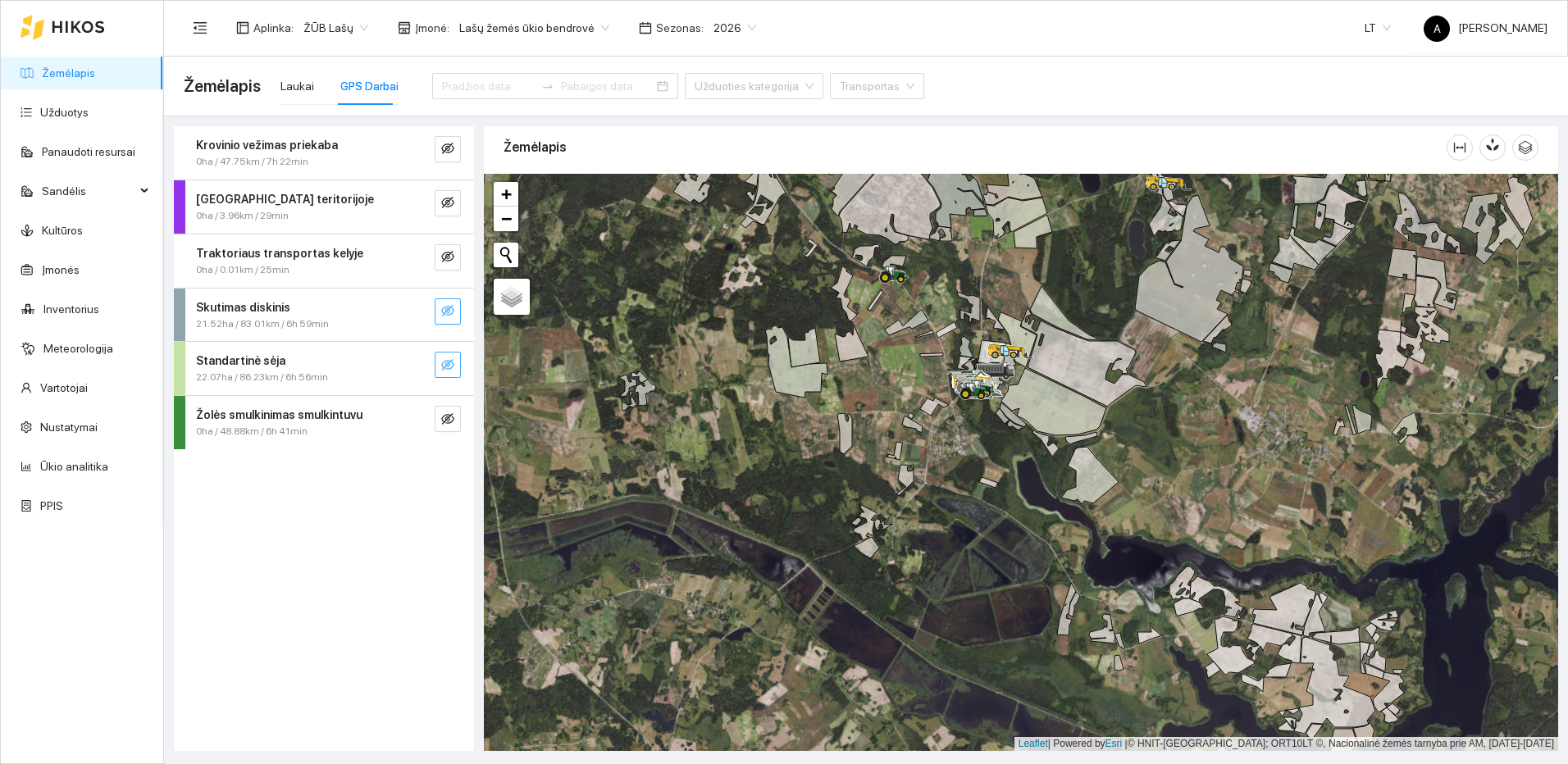
click at [443, 364] on icon "eye-invisible" at bounding box center [448, 364] width 13 height 13
click at [415, 365] on icon "search" at bounding box center [414, 364] width 13 height 13
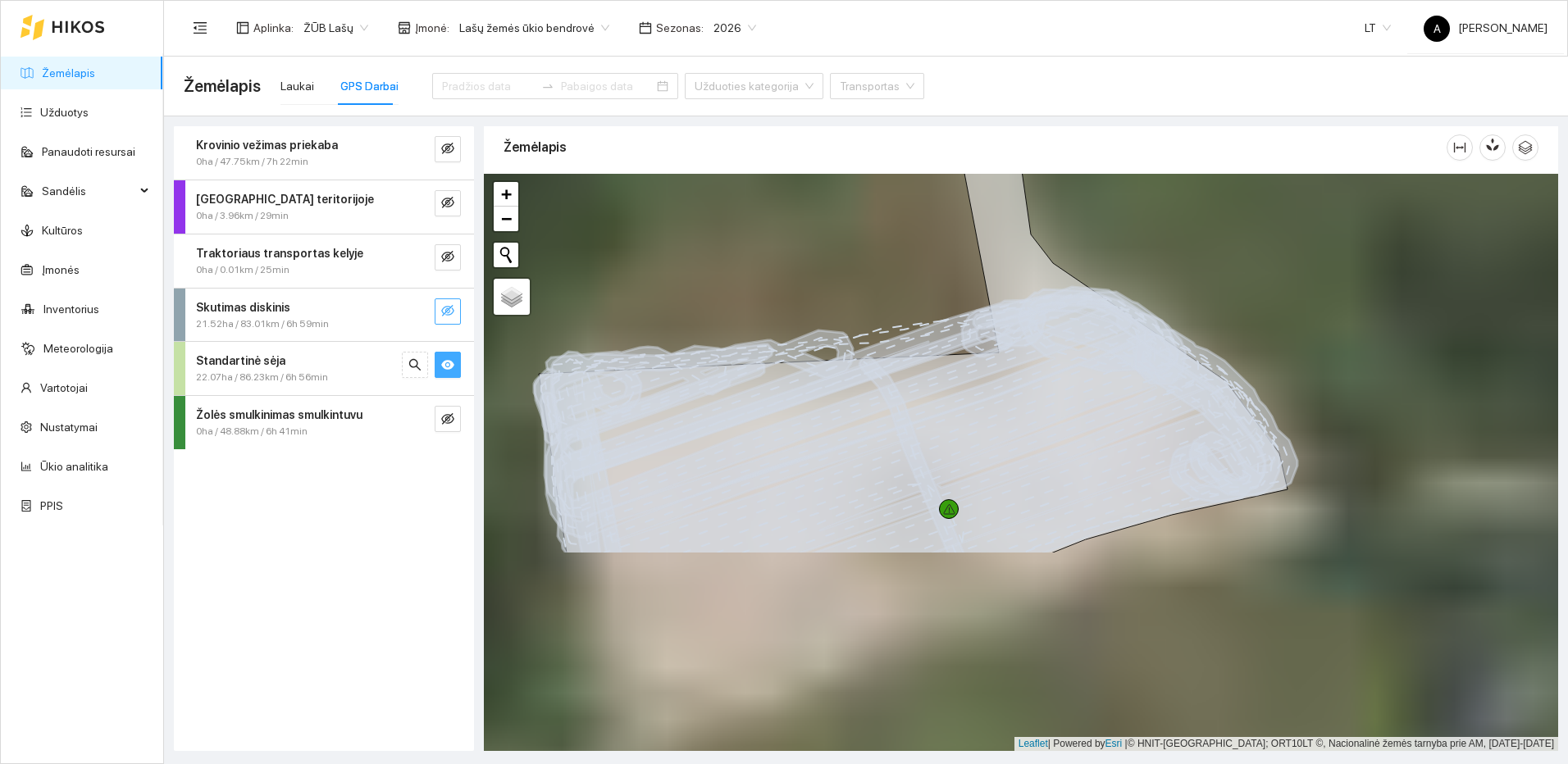
drag, startPoint x: 1028, startPoint y: 402, endPoint x: 952, endPoint y: 289, distance: 136.2
click at [952, 289] on icon at bounding box center [925, 421] width 744 height 268
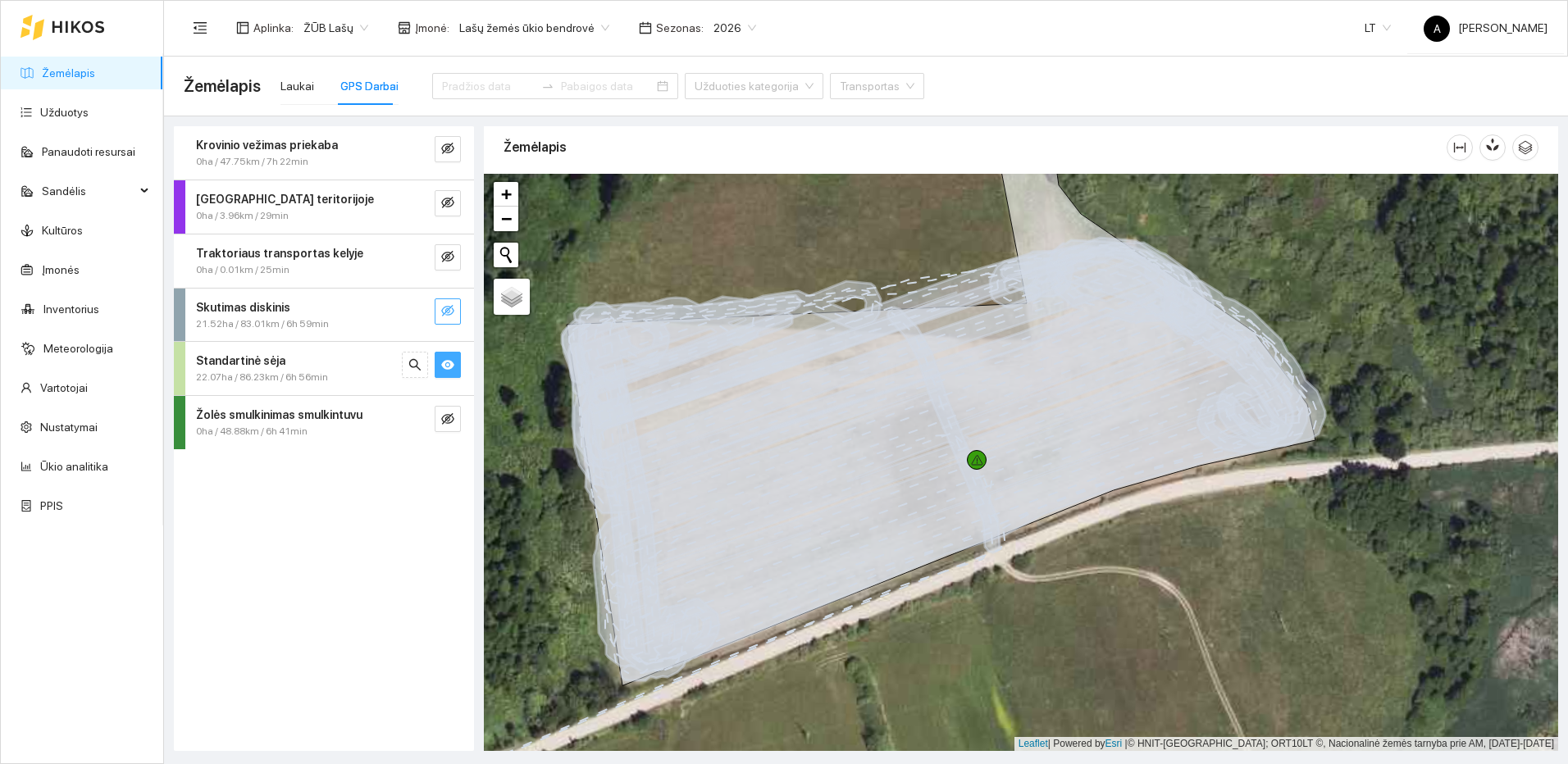
click at [453, 361] on icon "eye" at bounding box center [448, 364] width 13 height 13
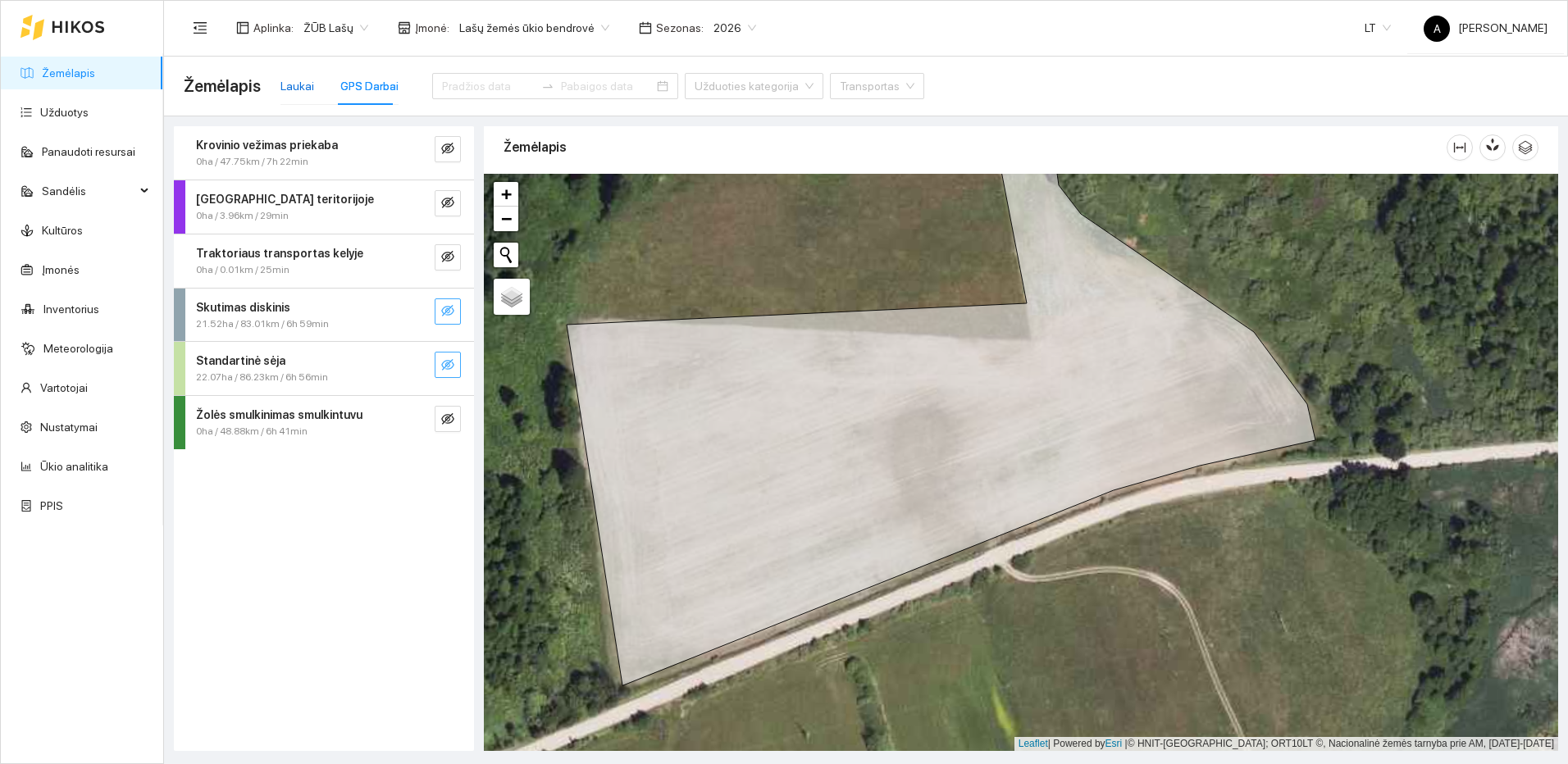
click at [301, 83] on div "Laukai" at bounding box center [297, 85] width 33 height 18
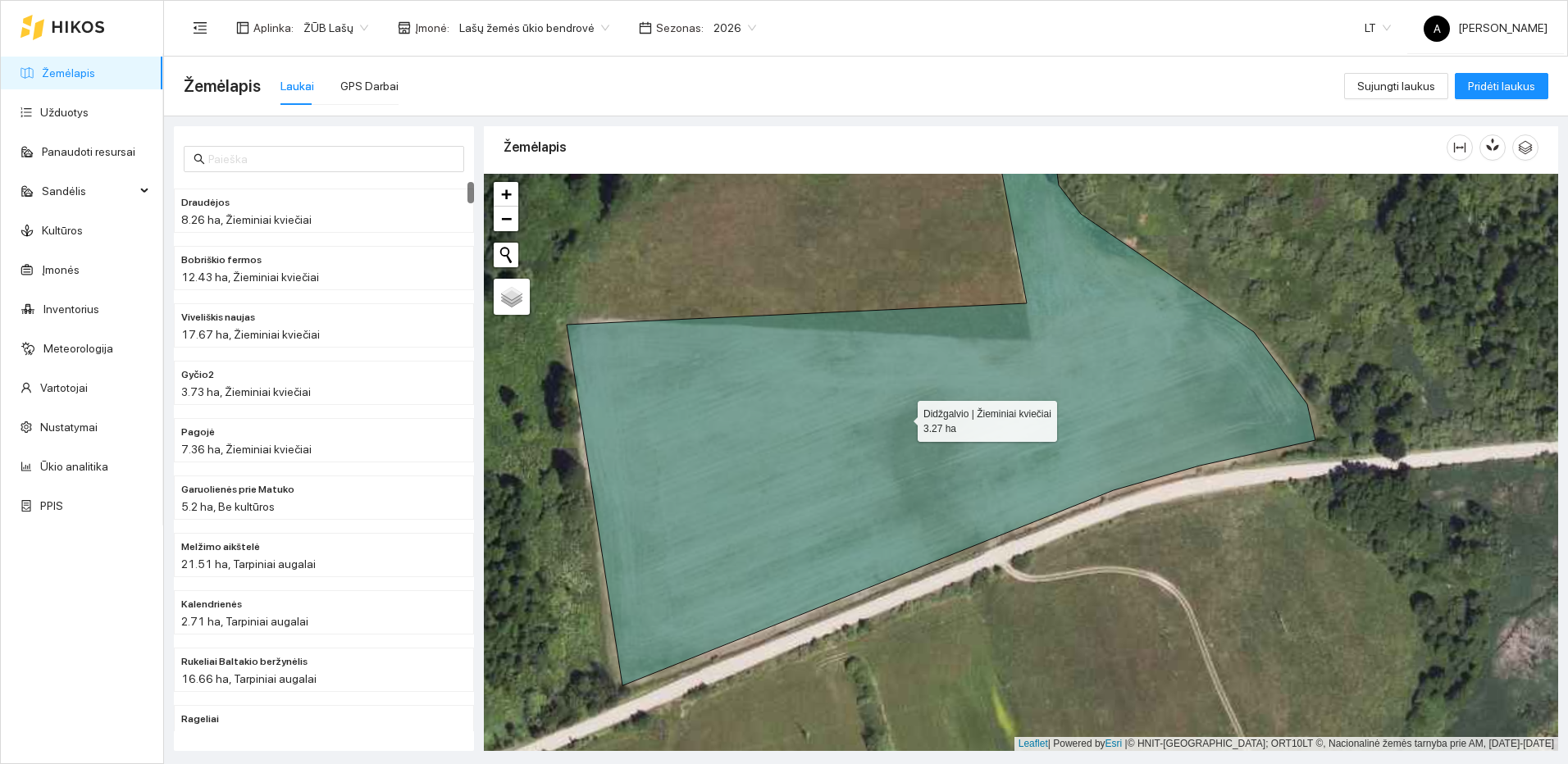
click at [815, 463] on icon at bounding box center [940, 400] width 748 height 571
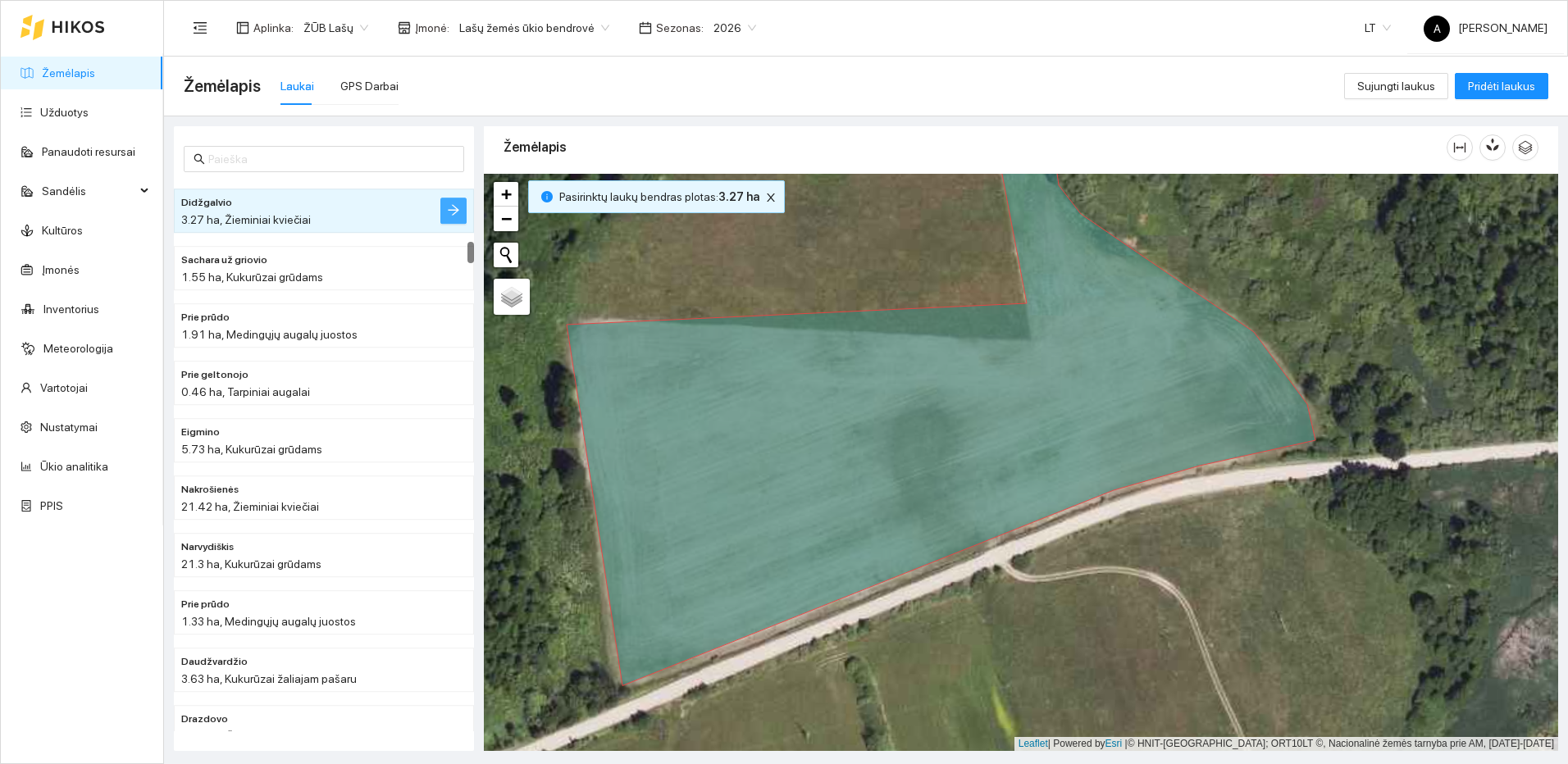
click at [455, 206] on icon "arrow-right" at bounding box center [453, 210] width 13 height 13
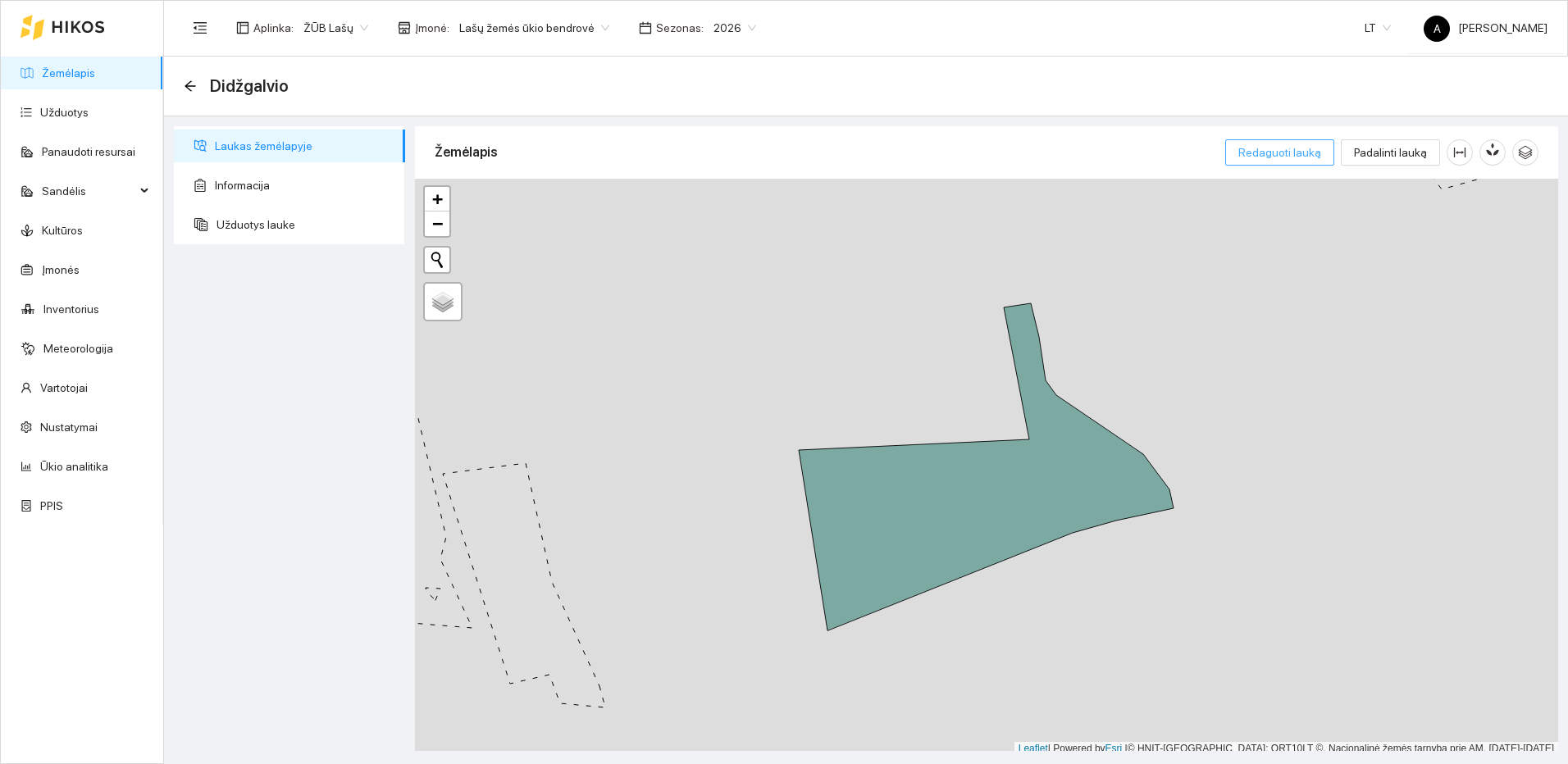
click at [1304, 151] on span "Redaguoti lauką" at bounding box center [1279, 152] width 83 height 18
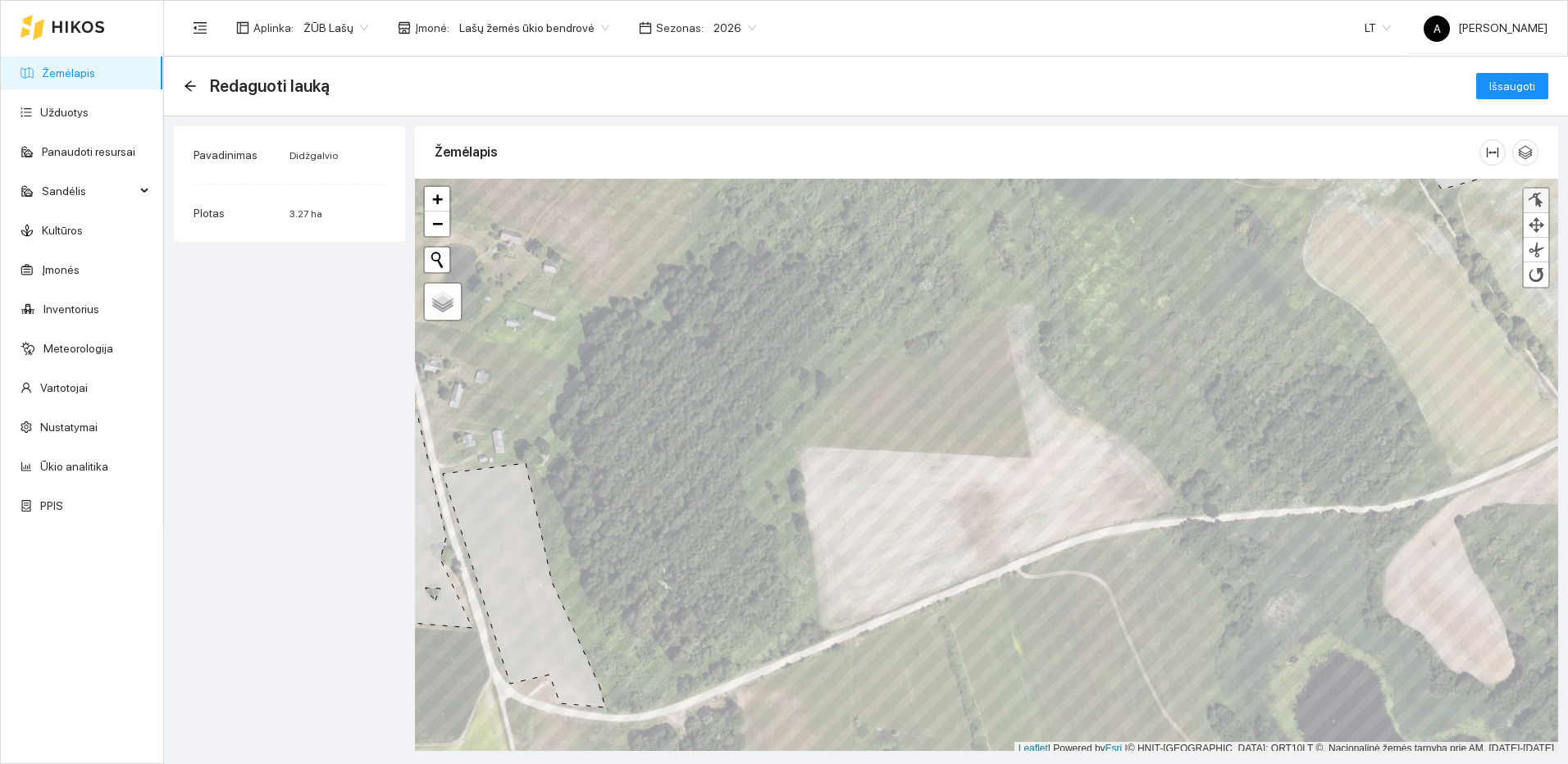
click at [1537, 202] on div at bounding box center [1536, 200] width 17 height 16
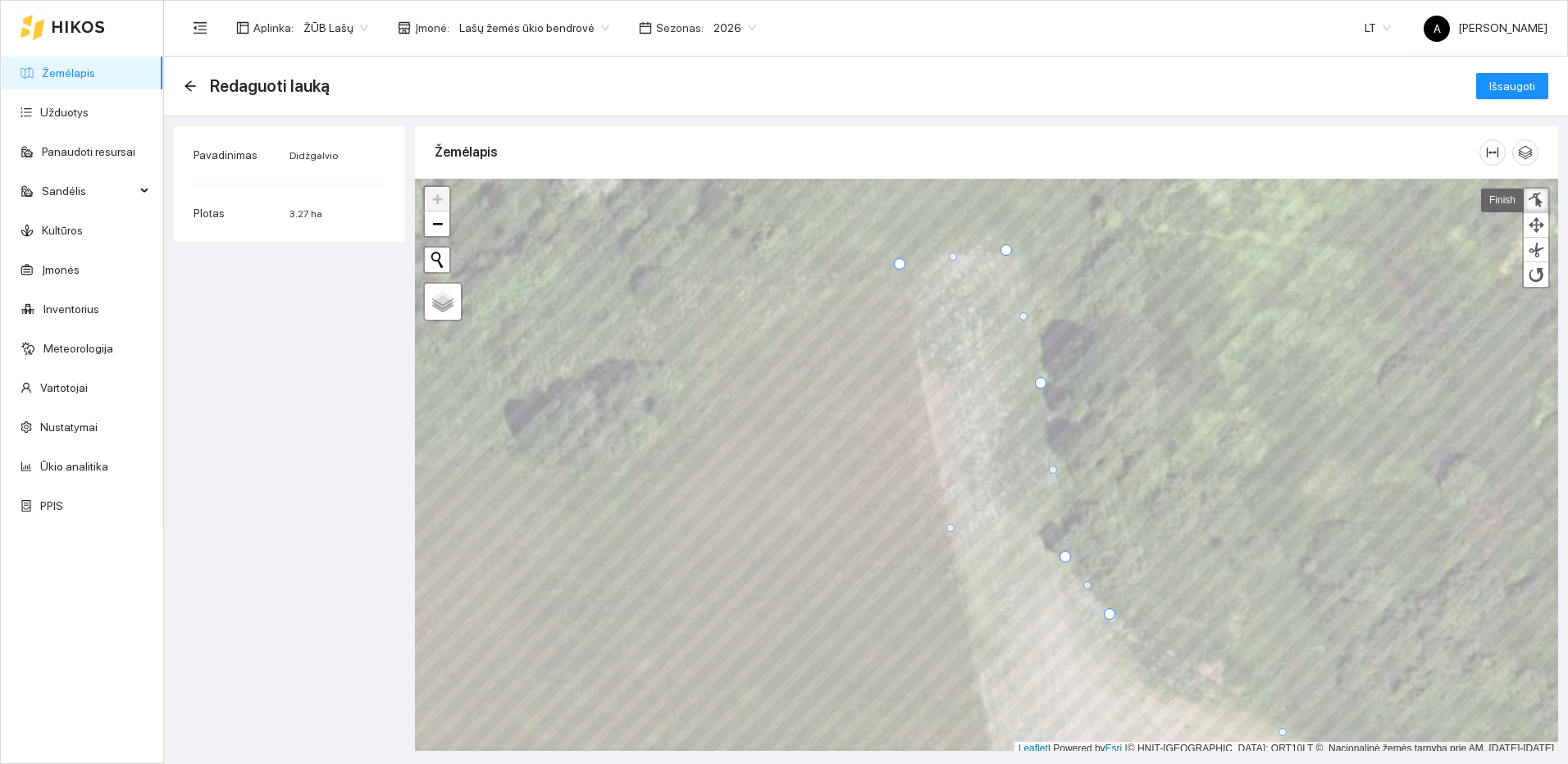
scroll to position [5, 0]
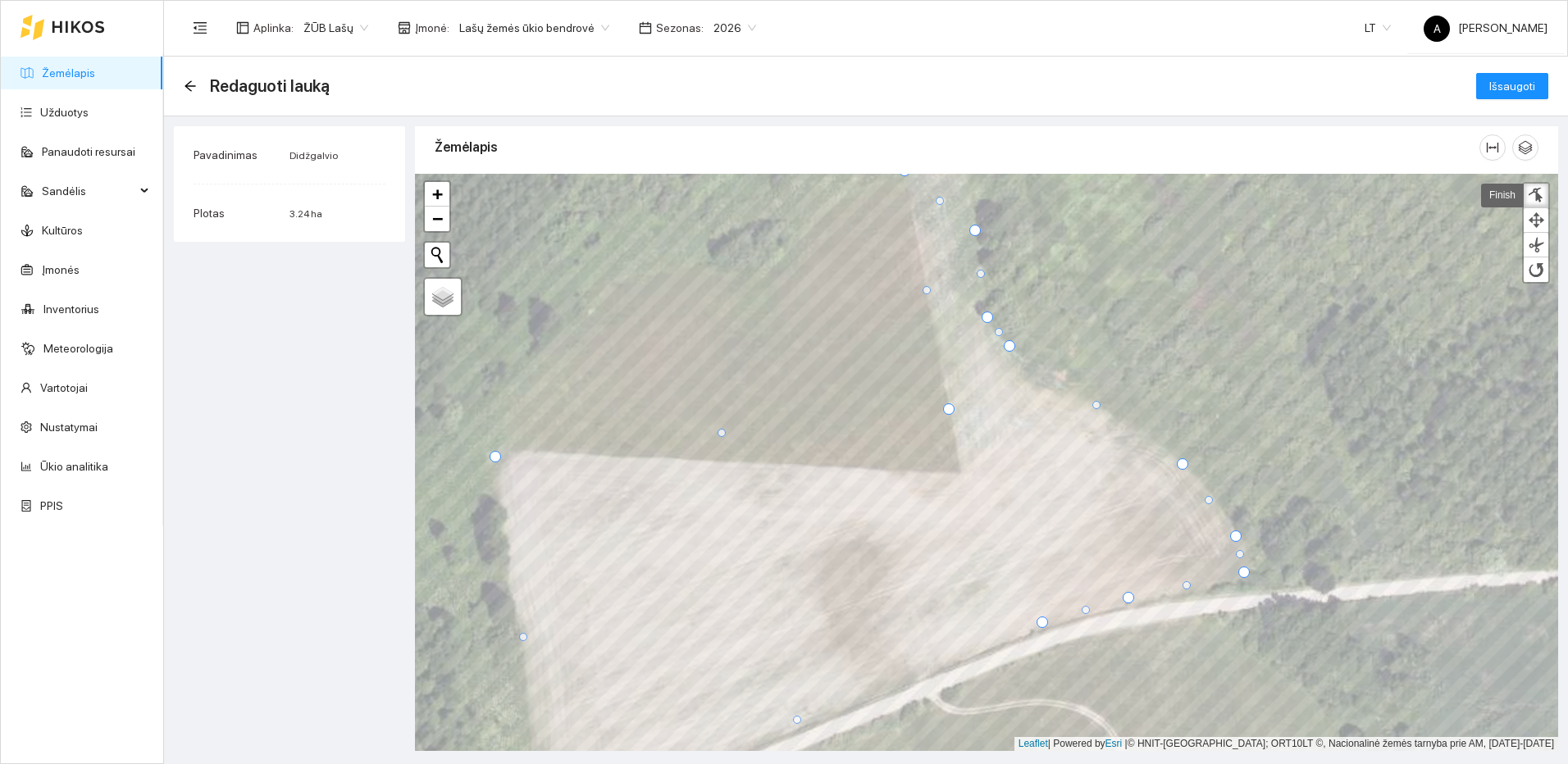
drag, startPoint x: 954, startPoint y: 436, endPoint x: 948, endPoint y: 409, distance: 27.7
click at [948, 409] on div at bounding box center [949, 409] width 11 height 11
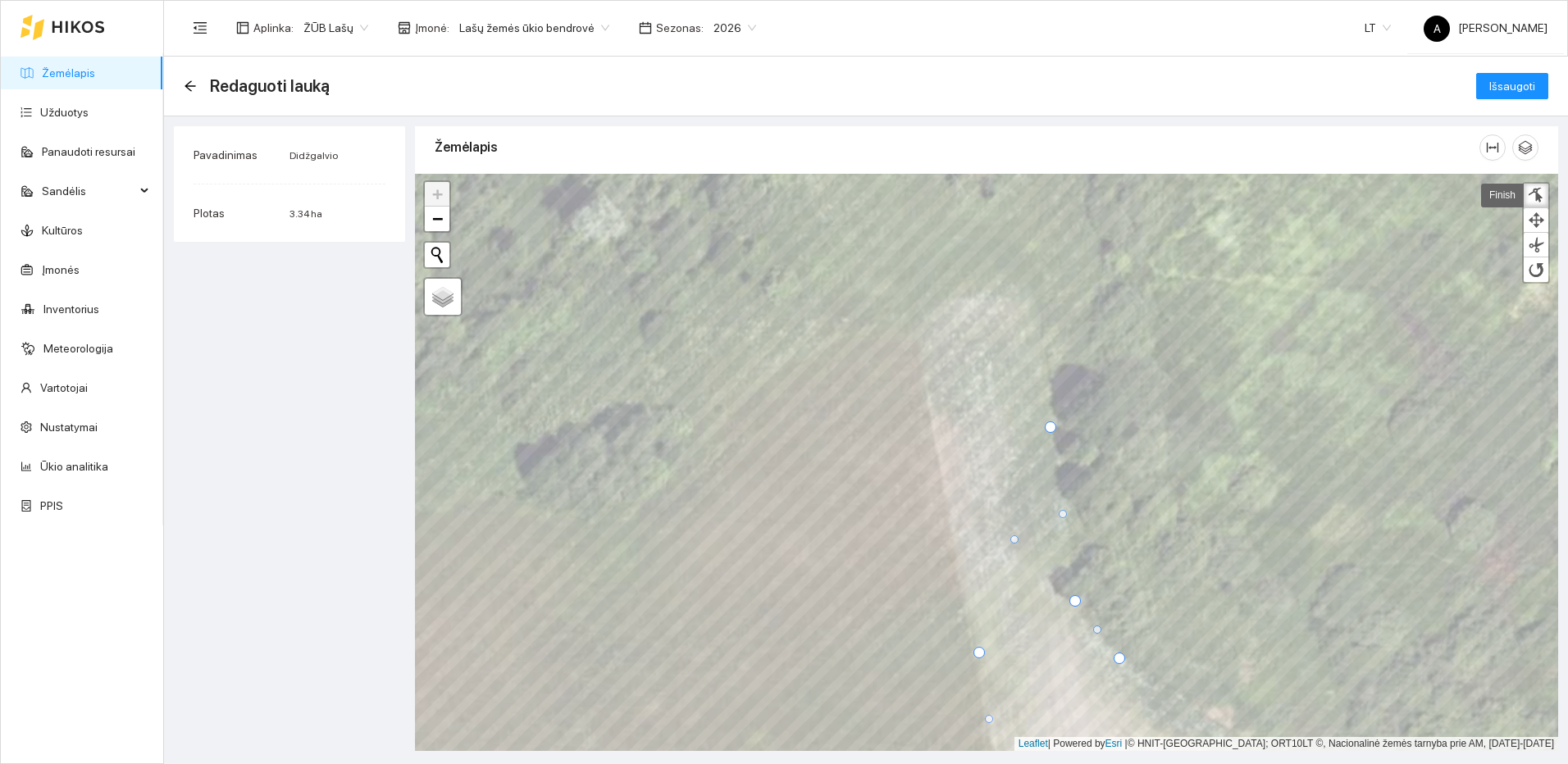
drag, startPoint x: 911, startPoint y: 311, endPoint x: 981, endPoint y: 657, distance: 353.0
click at [981, 657] on div at bounding box center [979, 653] width 11 height 11
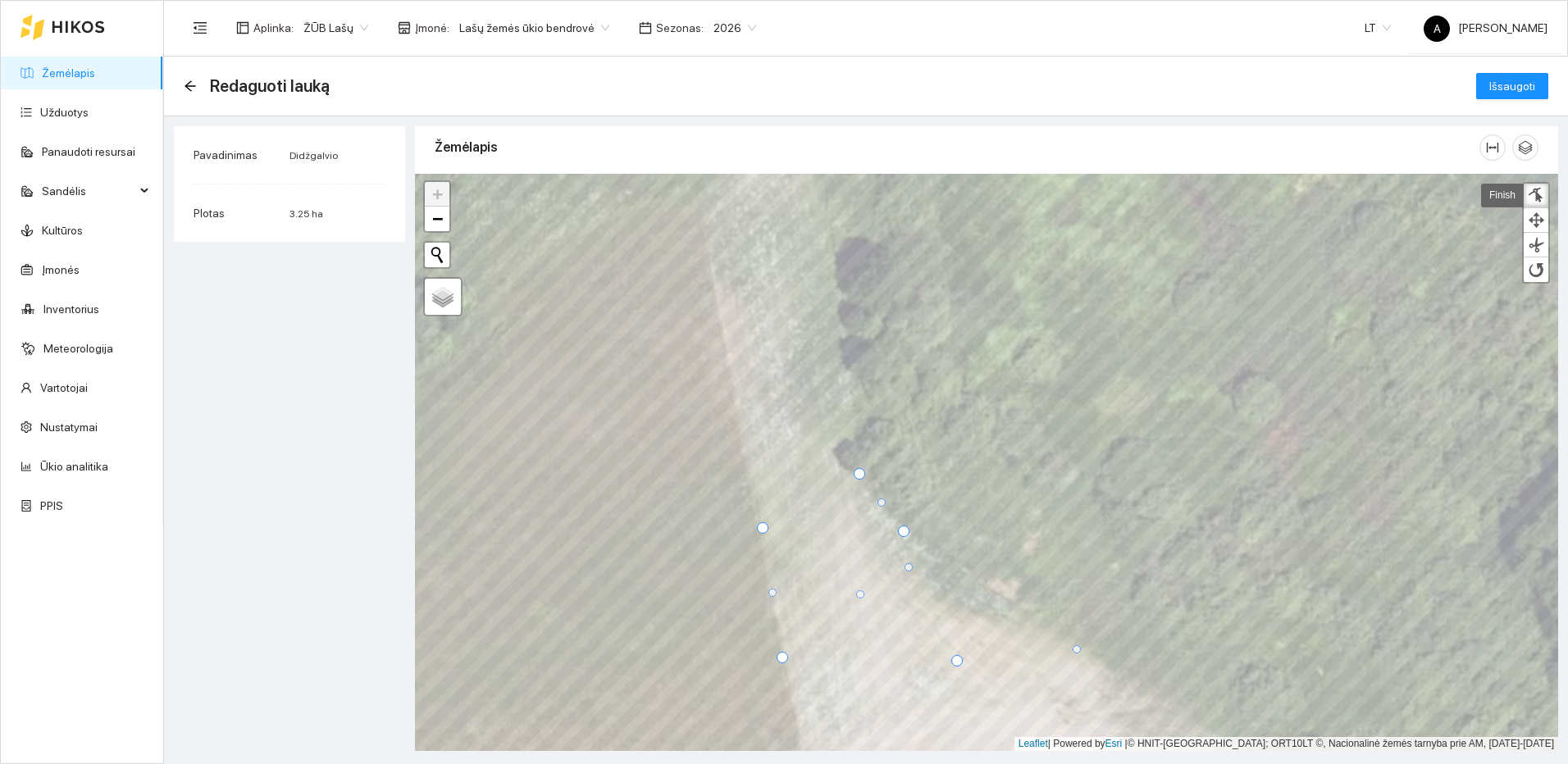
drag, startPoint x: 834, startPoint y: 301, endPoint x: 954, endPoint y: 659, distance: 377.6
click at [956, 663] on div at bounding box center [957, 661] width 11 height 11
drag, startPoint x: 765, startPoint y: 533, endPoint x: 857, endPoint y: 652, distance: 150.4
click at [858, 655] on div at bounding box center [858, 649] width 11 height 11
drag, startPoint x: 856, startPoint y: 474, endPoint x: 983, endPoint y: 659, distance: 224.4
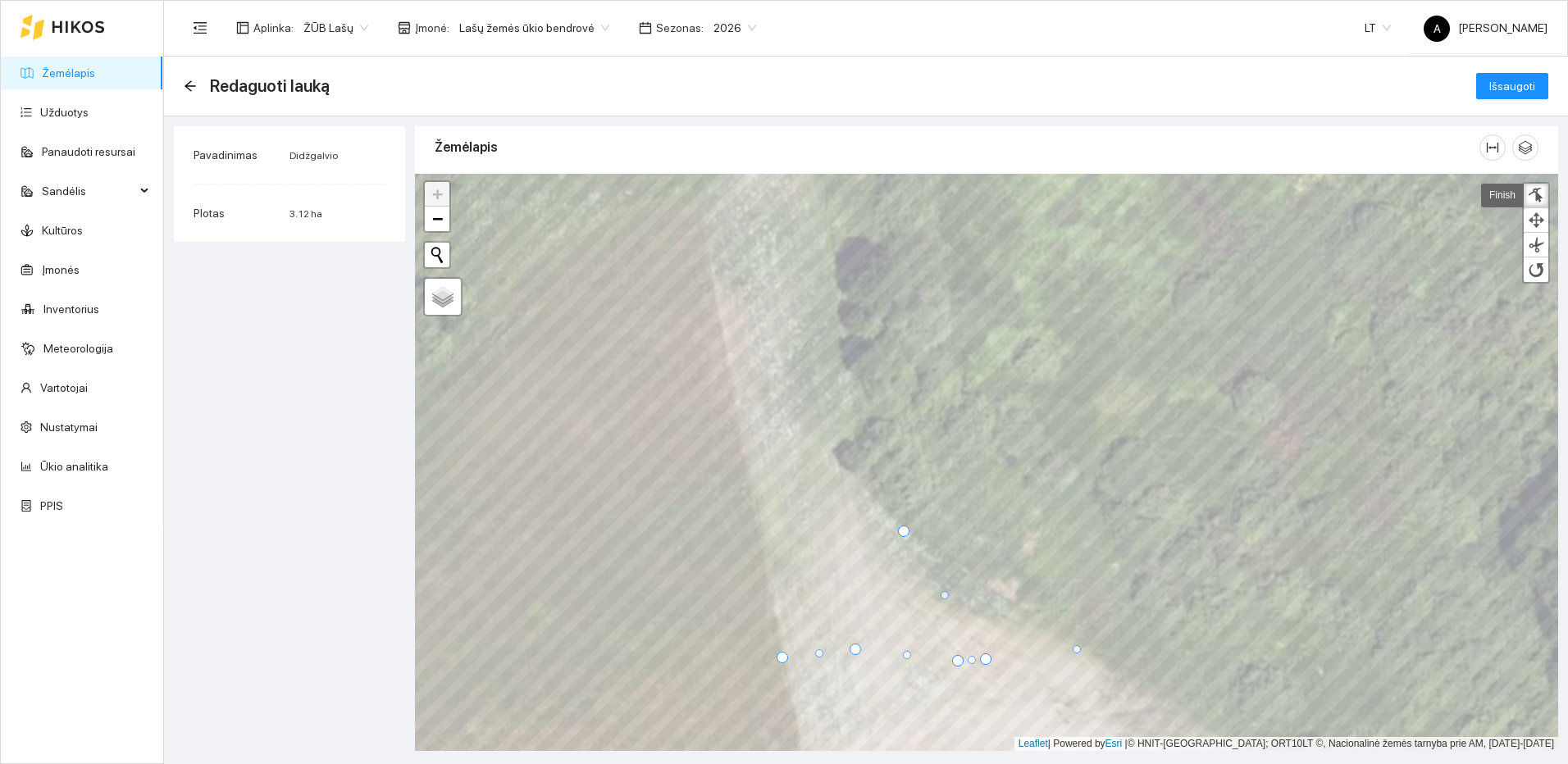
click at [983, 659] on div at bounding box center [986, 659] width 11 height 11
drag, startPoint x: 901, startPoint y: 533, endPoint x: 1045, endPoint y: 630, distance: 173.6
click at [1045, 630] on div at bounding box center [1047, 631] width 11 height 11
drag, startPoint x: 984, startPoint y: 656, endPoint x: 972, endPoint y: 631, distance: 27.7
click at [972, 631] on div at bounding box center [974, 633] width 11 height 11
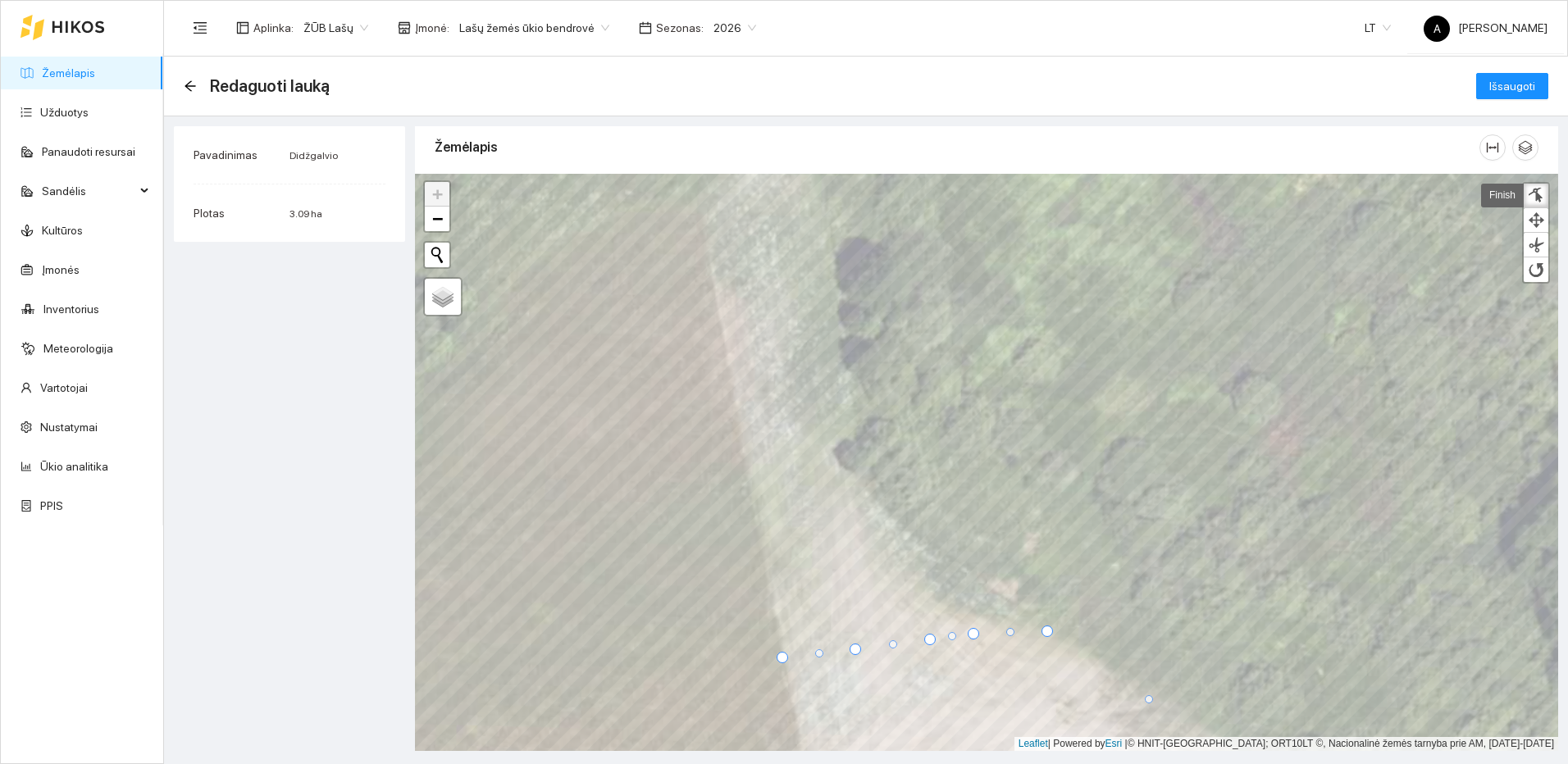
drag, startPoint x: 957, startPoint y: 663, endPoint x: 929, endPoint y: 642, distance: 35.0
click at [929, 642] on div at bounding box center [930, 640] width 11 height 11
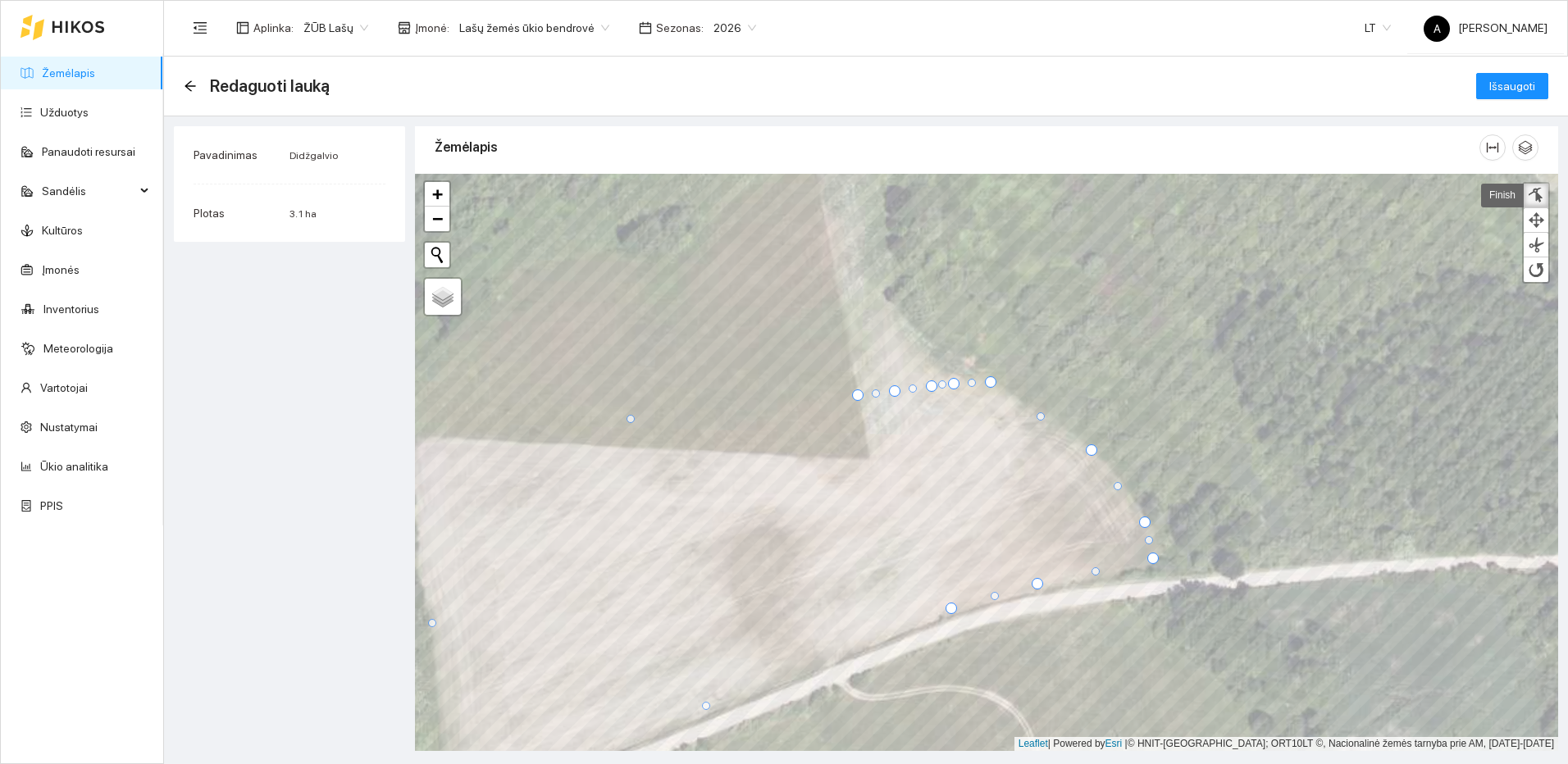
click at [1543, 192] on div at bounding box center [1536, 196] width 17 height 16
click at [1529, 83] on span "Išsaugoti" at bounding box center [1512, 85] width 46 height 18
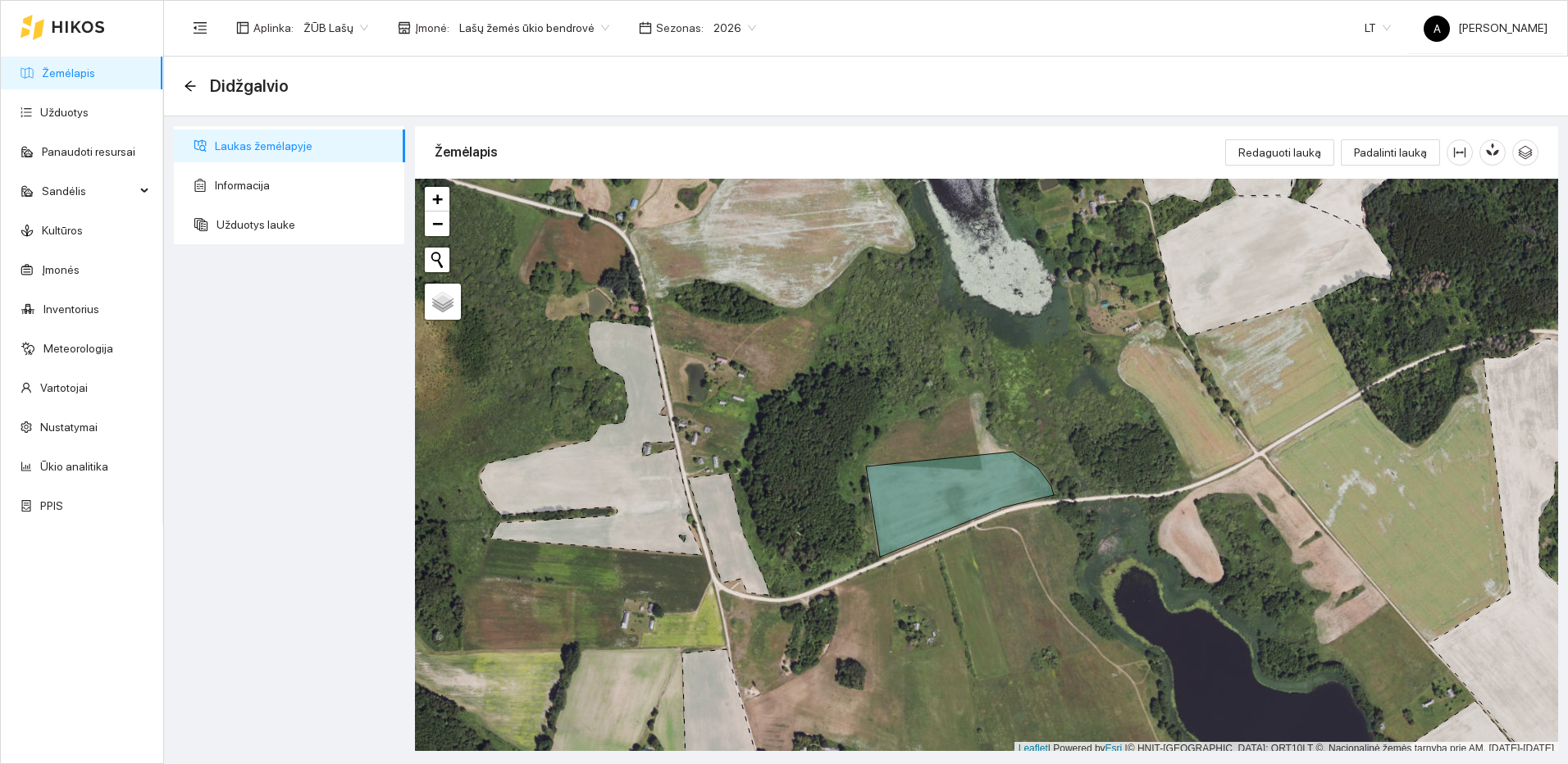
click at [66, 67] on link "Žemėlapis" at bounding box center [68, 73] width 53 height 13
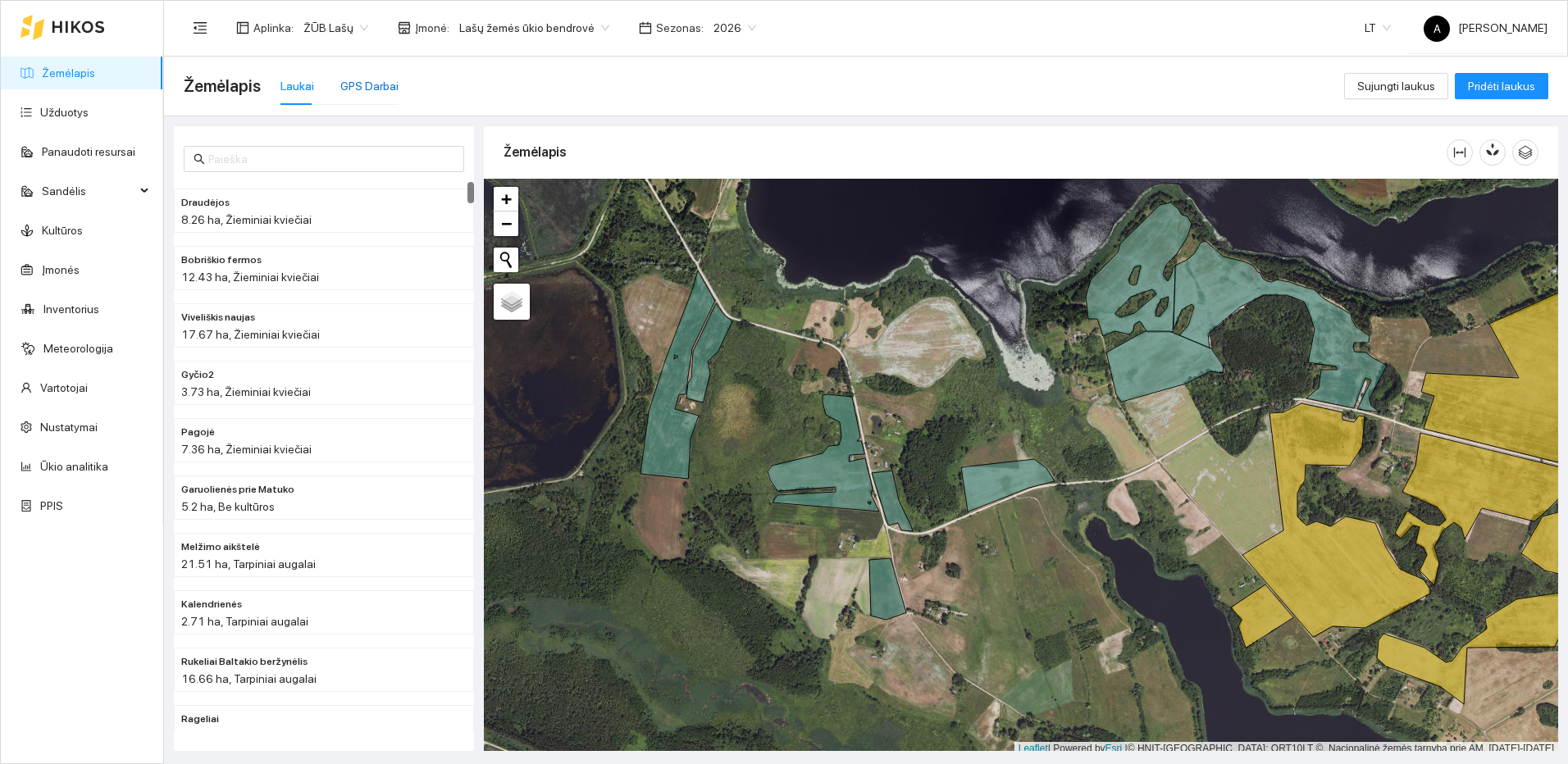
click at [379, 80] on div "GPS Darbai" at bounding box center [369, 85] width 58 height 18
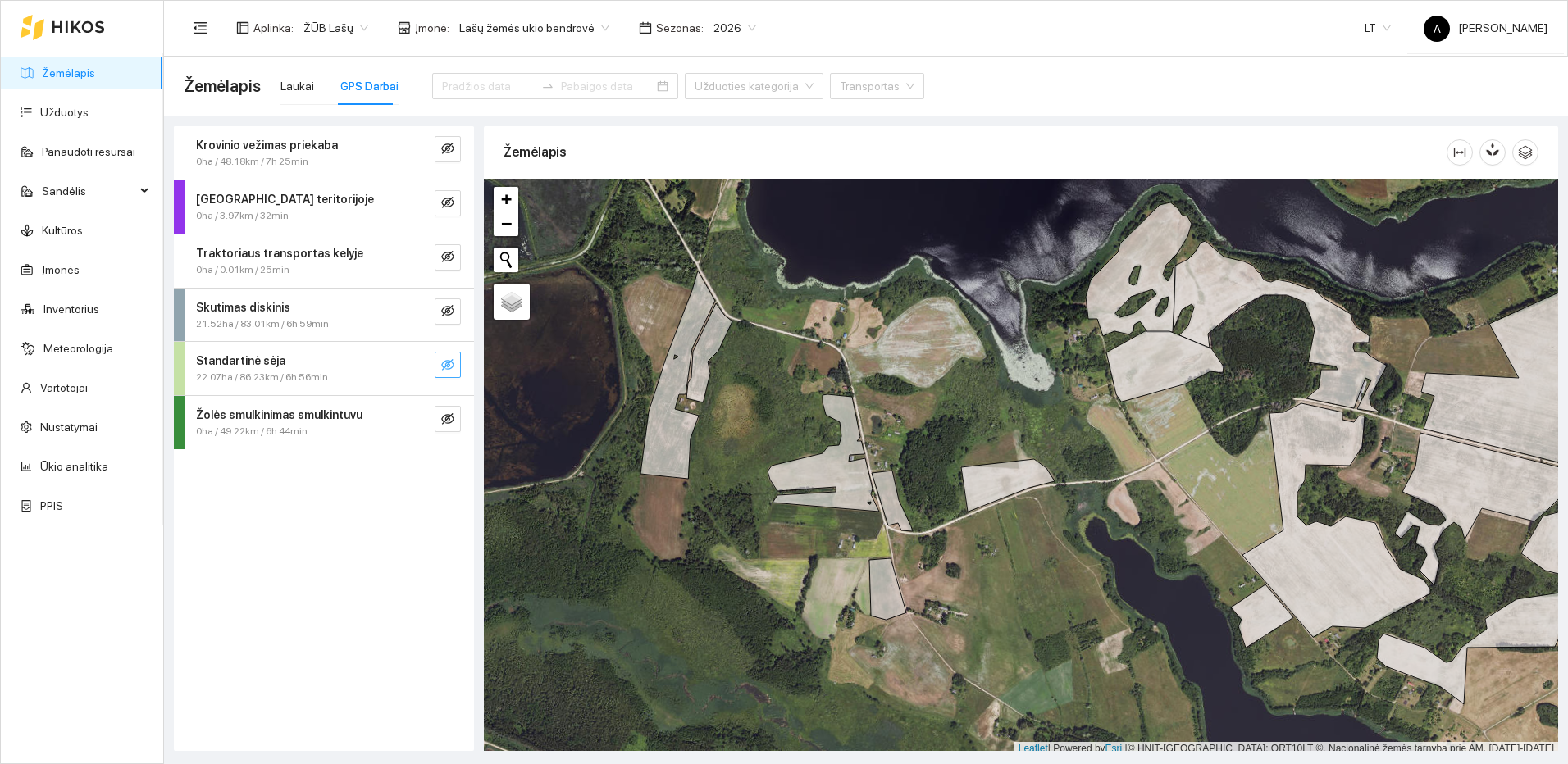
click at [451, 363] on icon "eye-invisible" at bounding box center [448, 364] width 13 height 13
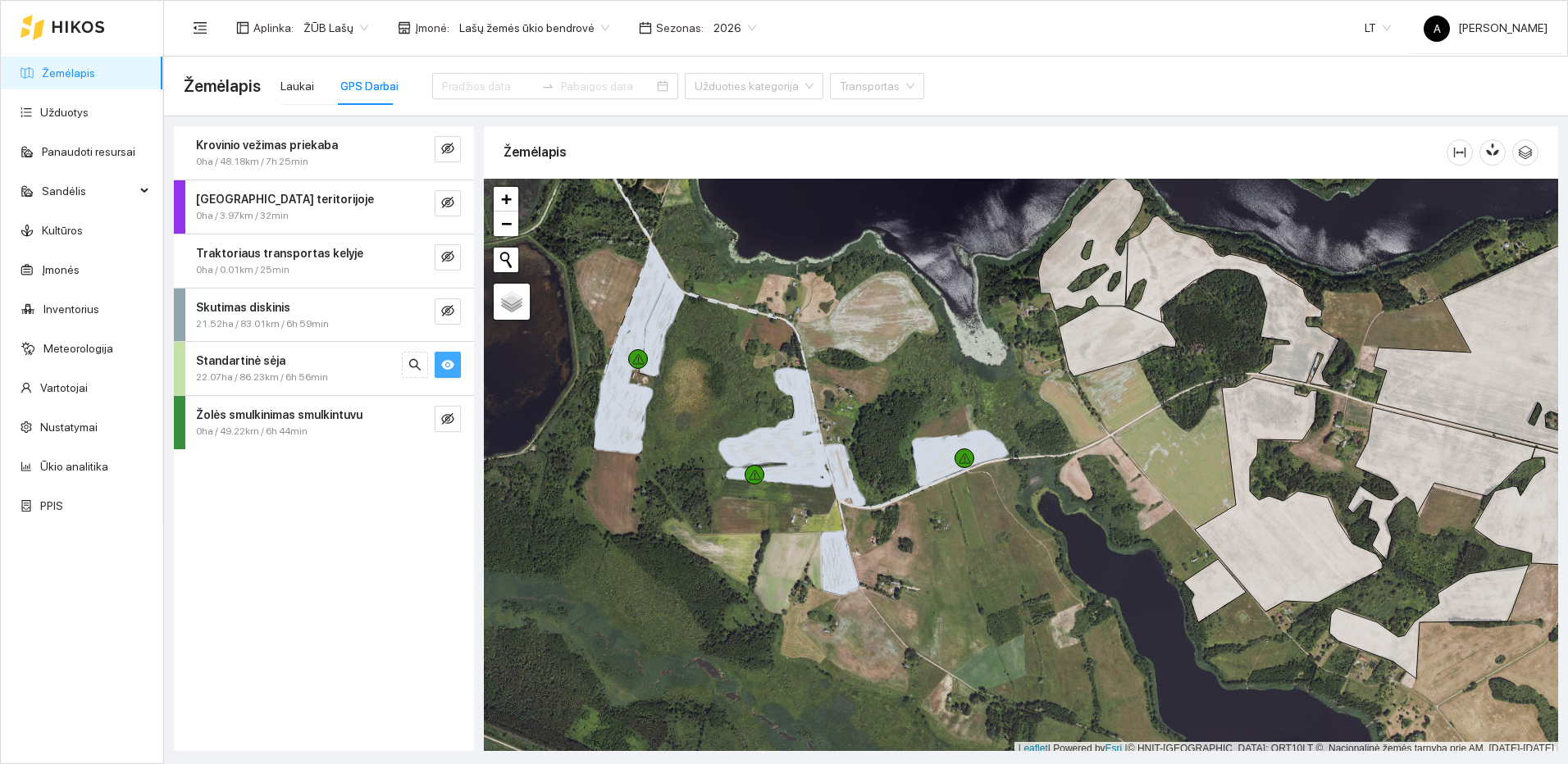
scroll to position [5, 0]
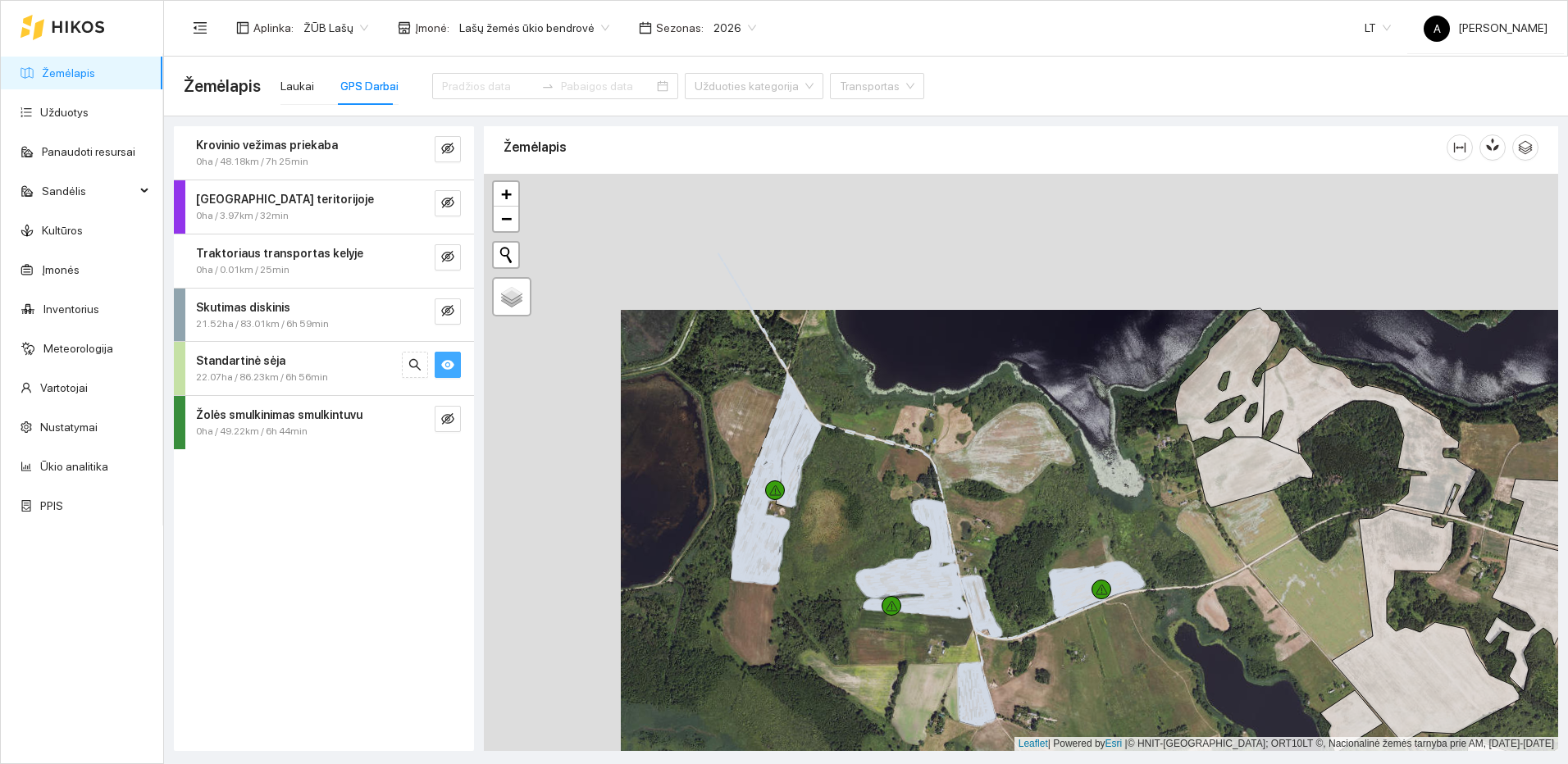
drag, startPoint x: 892, startPoint y: 285, endPoint x: 1115, endPoint y: 620, distance: 402.4
click at [1112, 614] on div at bounding box center [1021, 462] width 1075 height 578
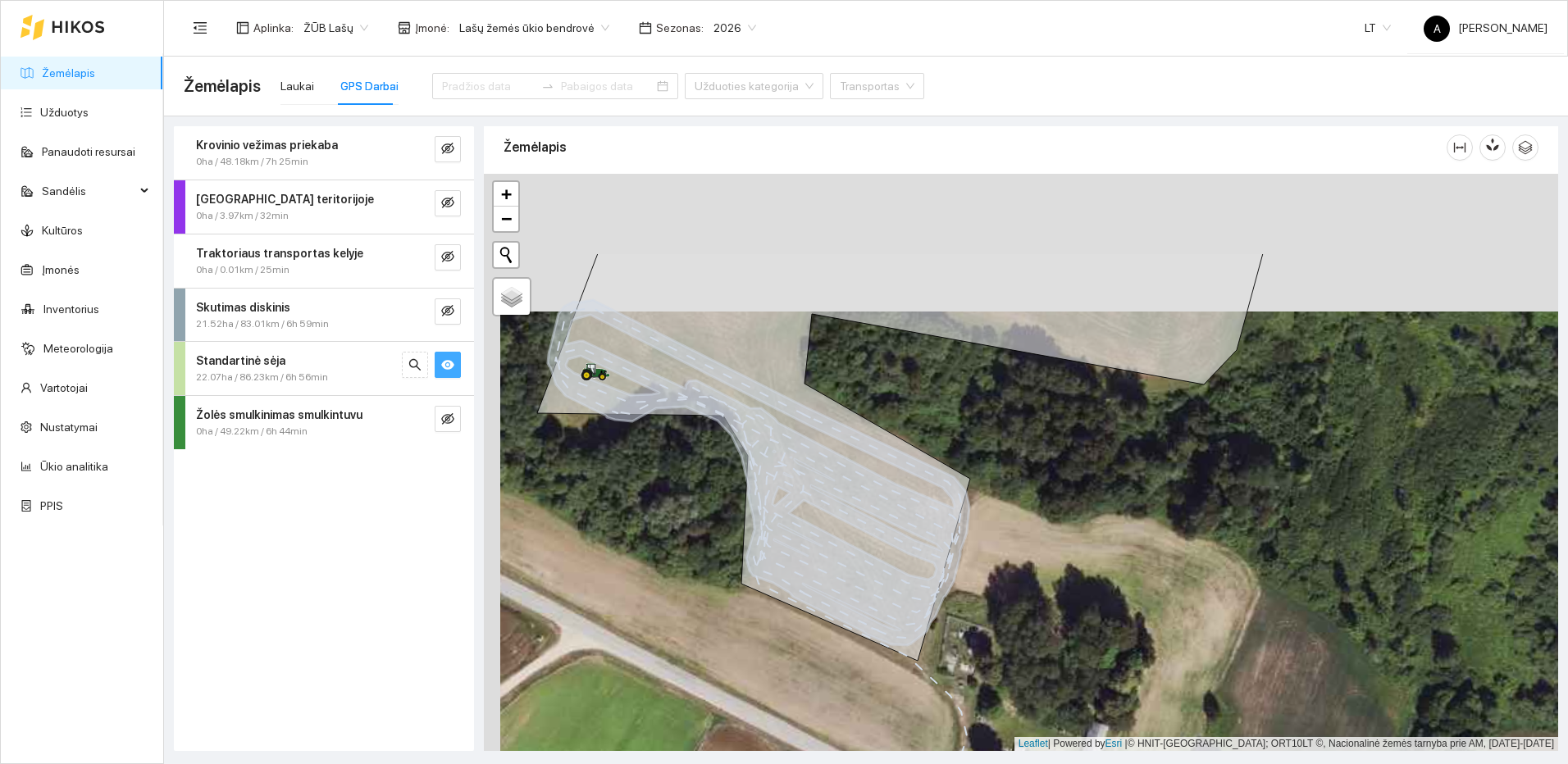
drag, startPoint x: 944, startPoint y: 414, endPoint x: 956, endPoint y: 565, distance: 151.5
click at [956, 565] on icon at bounding box center [759, 473] width 422 height 345
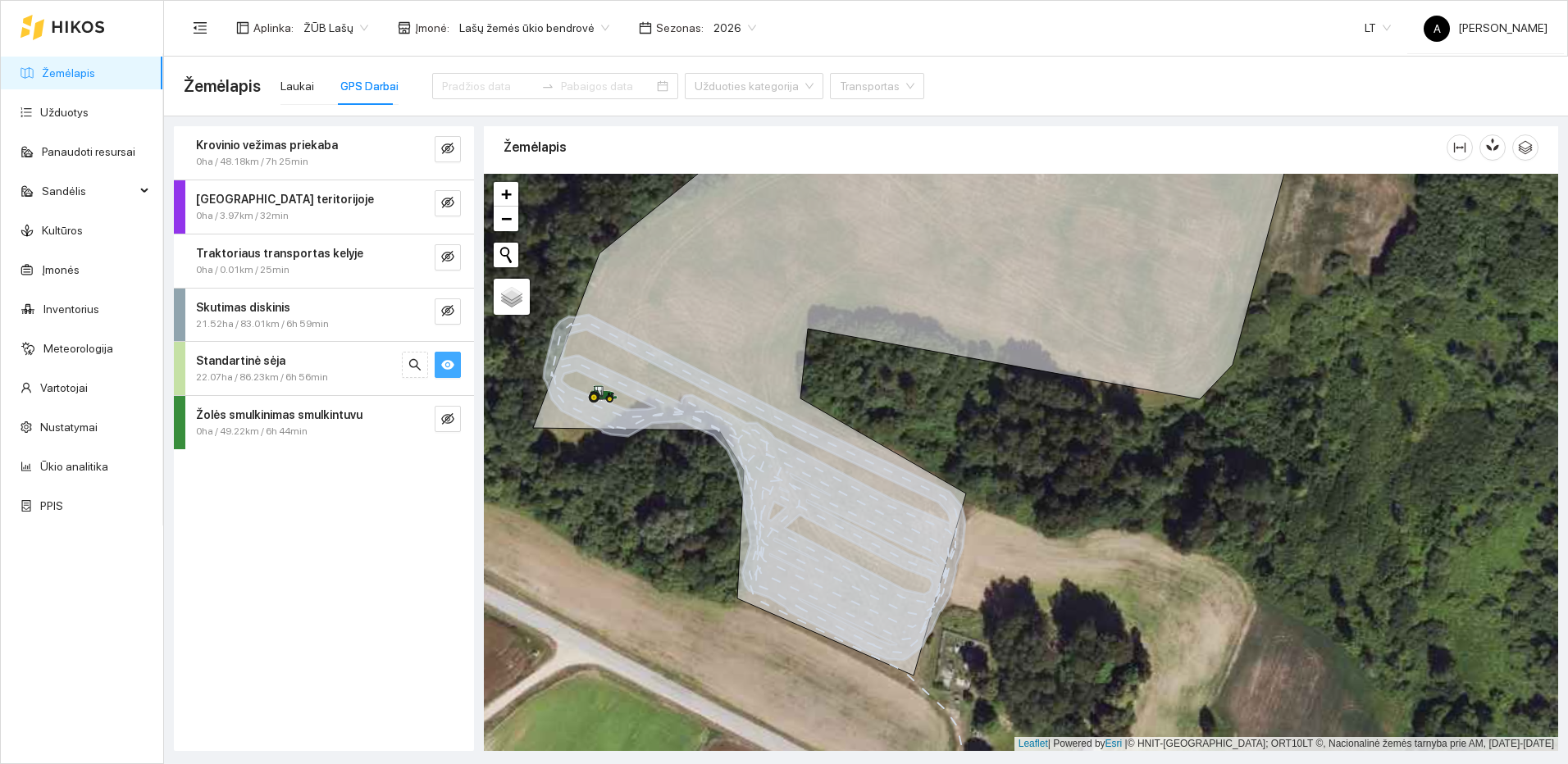
drag, startPoint x: 1004, startPoint y: 591, endPoint x: 980, endPoint y: 641, distance: 55.5
click at [980, 641] on div at bounding box center [1021, 462] width 1075 height 578
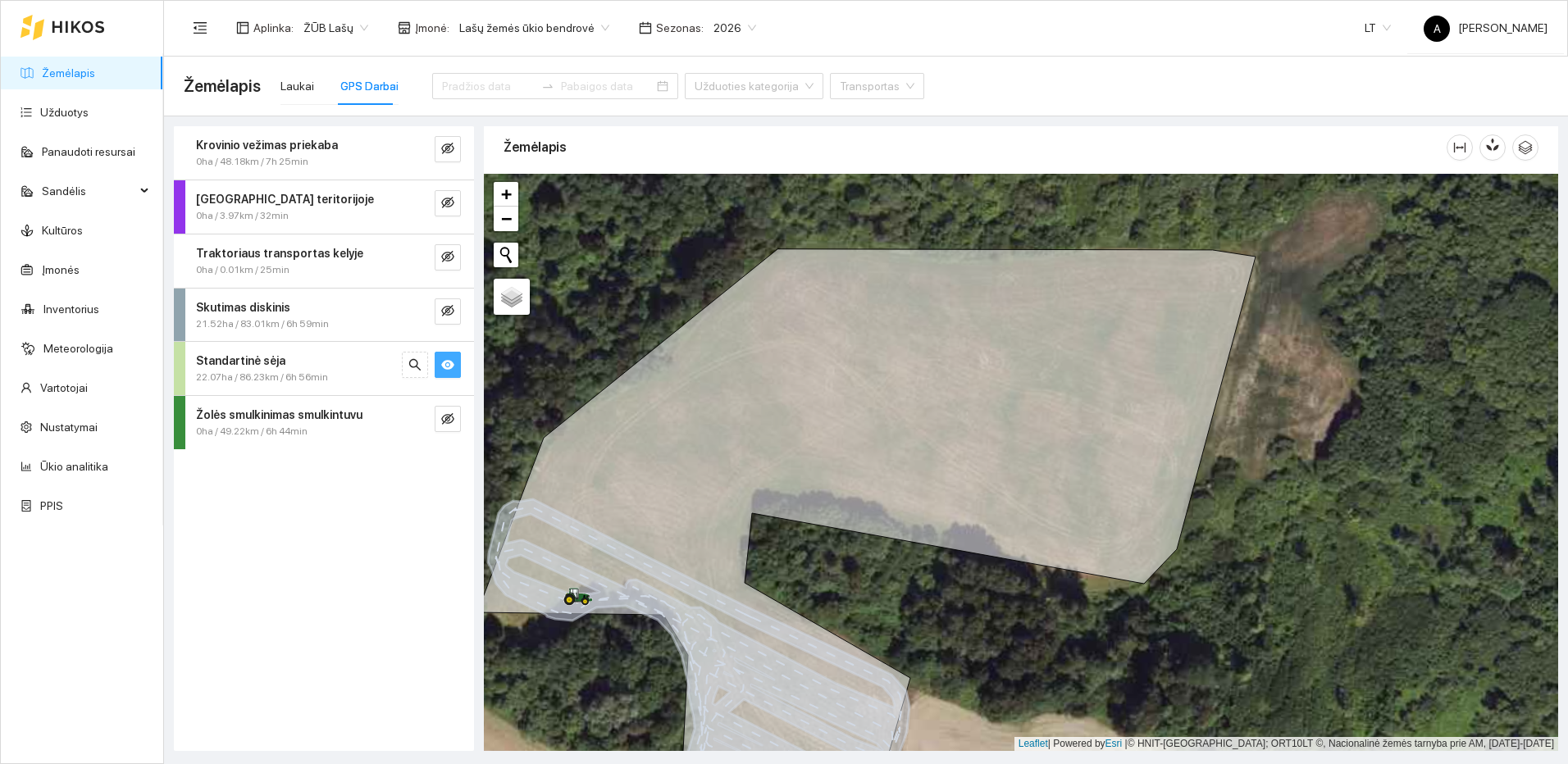
click at [457, 363] on button "button" at bounding box center [448, 364] width 26 height 26
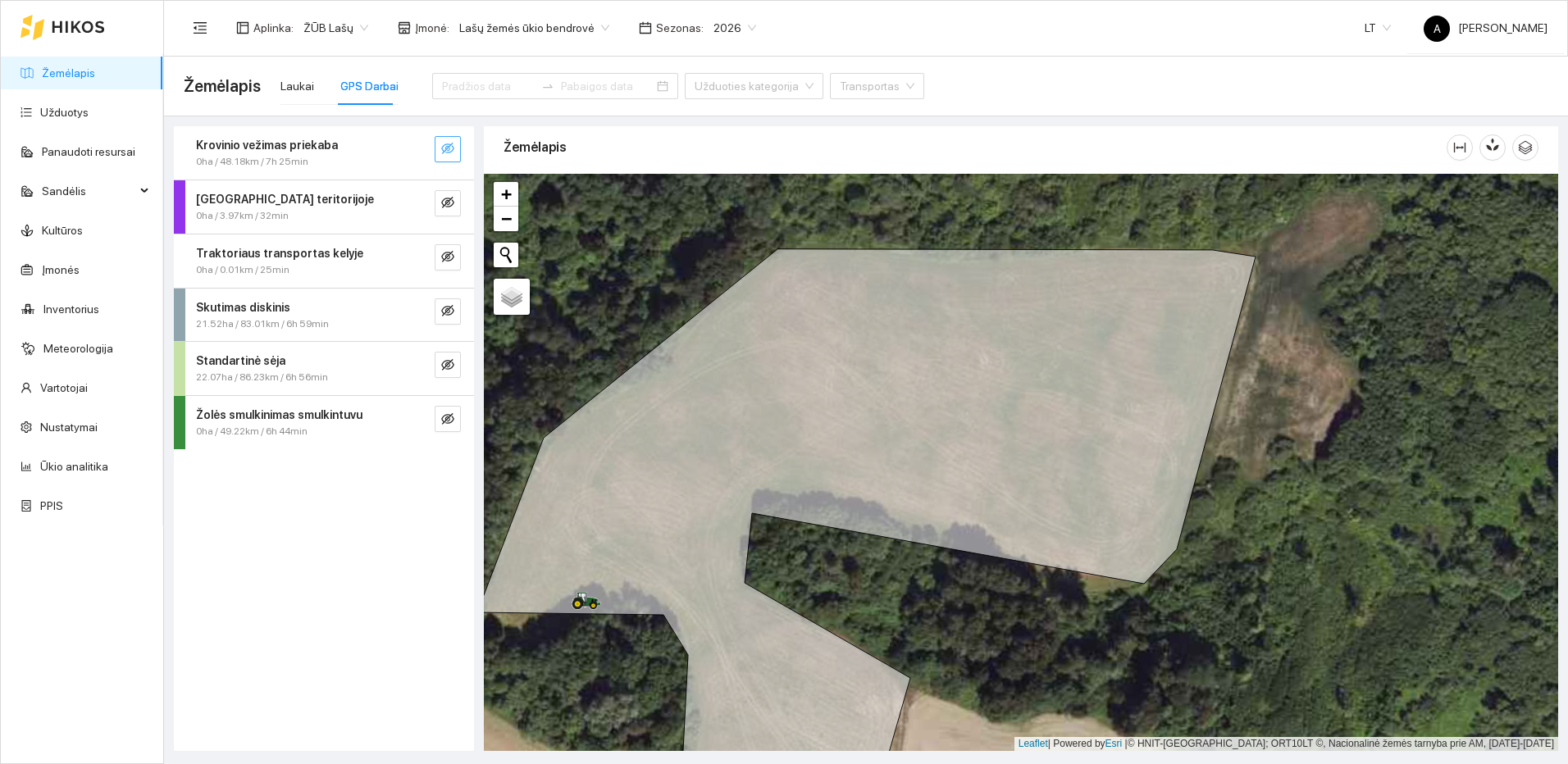
click at [452, 146] on icon "eye-invisible" at bounding box center [448, 148] width 13 height 11
click at [416, 146] on icon "search" at bounding box center [414, 148] width 11 height 11
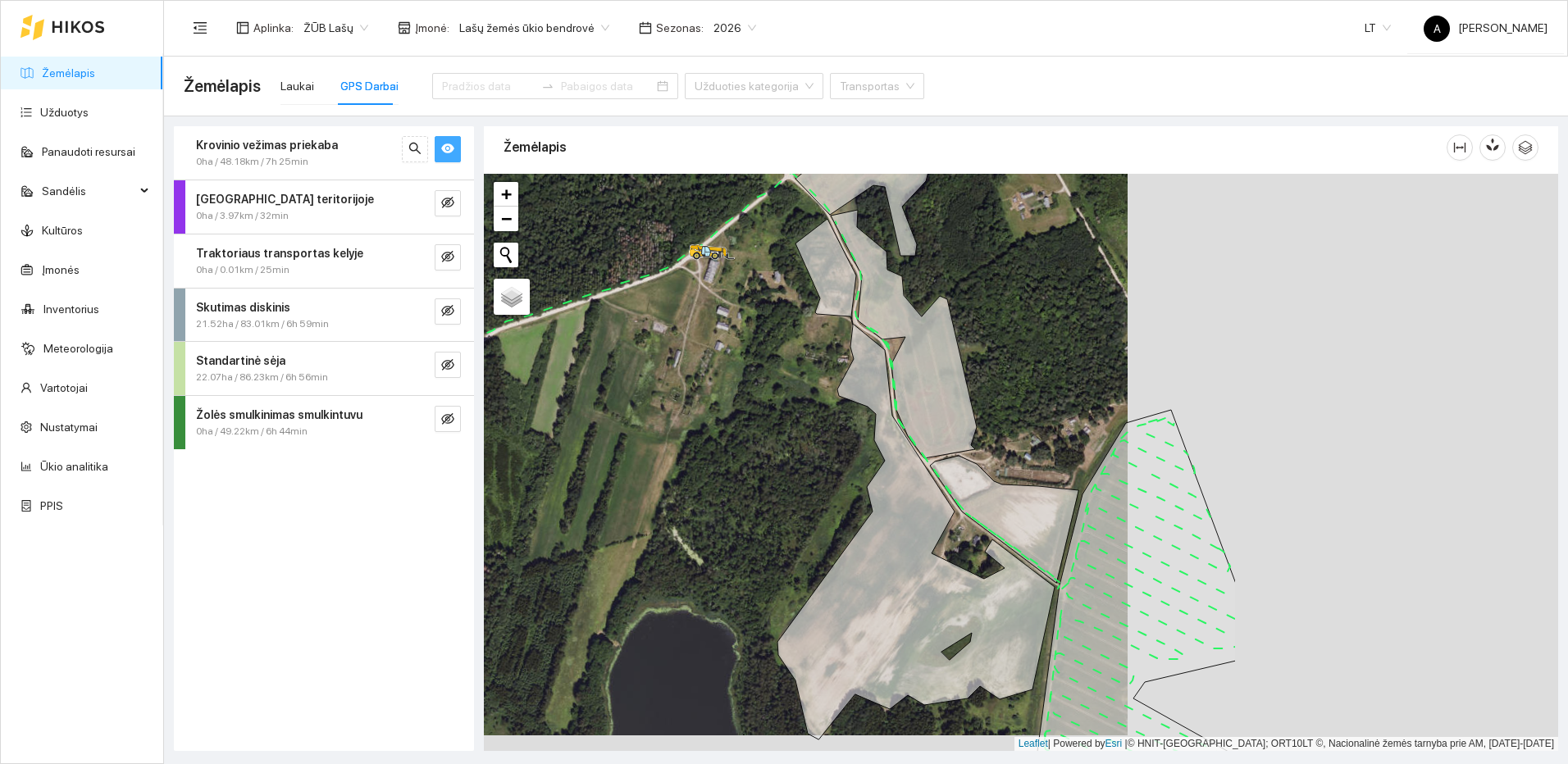
drag, startPoint x: 1003, startPoint y: 426, endPoint x: 916, endPoint y: 439, distance: 88.0
click at [916, 439] on icon at bounding box center [903, 334] width 146 height 248
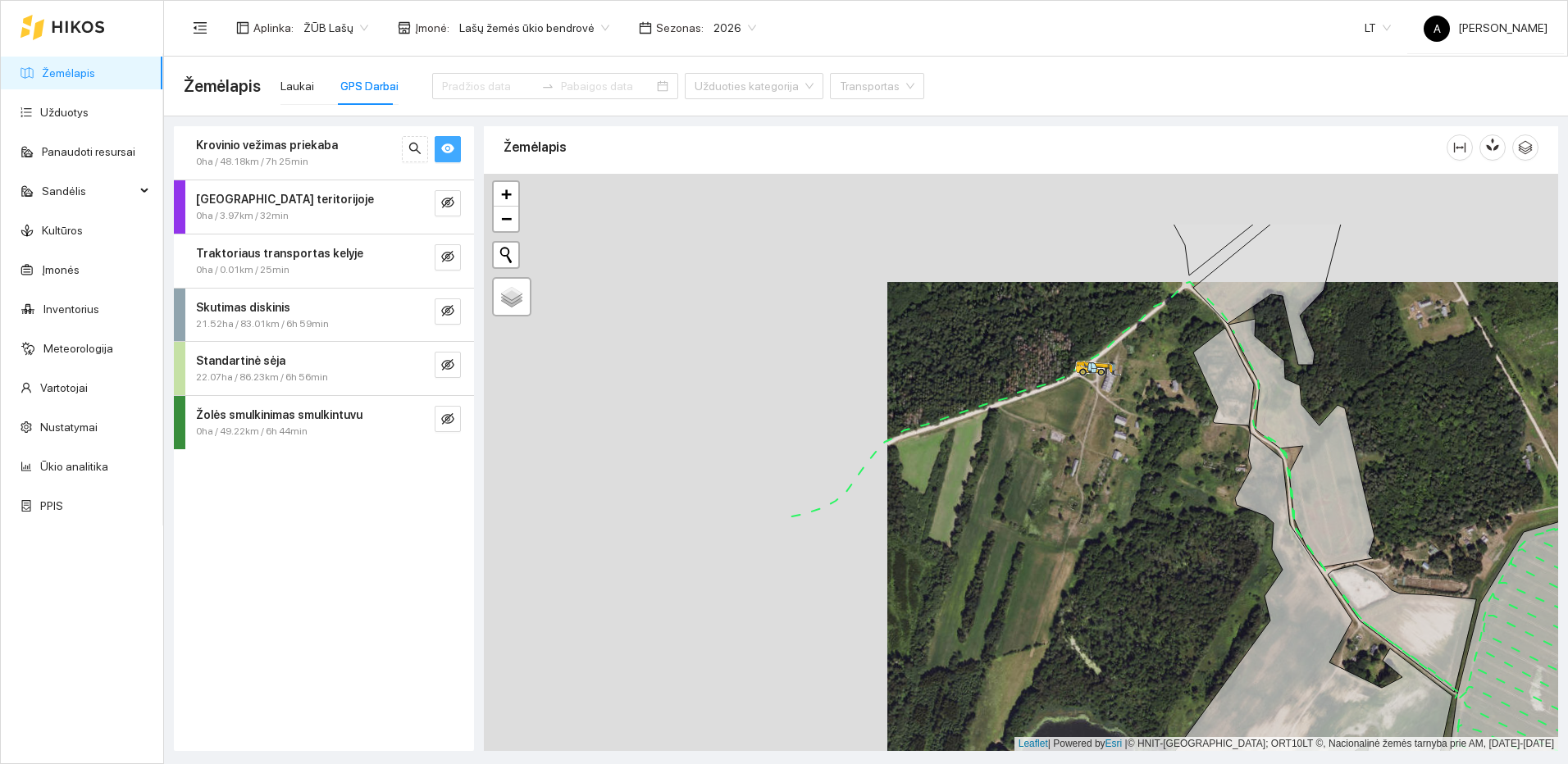
drag, startPoint x: 1181, startPoint y: 413, endPoint x: 1199, endPoint y: 415, distance: 18.1
click at [1196, 415] on div at bounding box center [1021, 462] width 1075 height 578
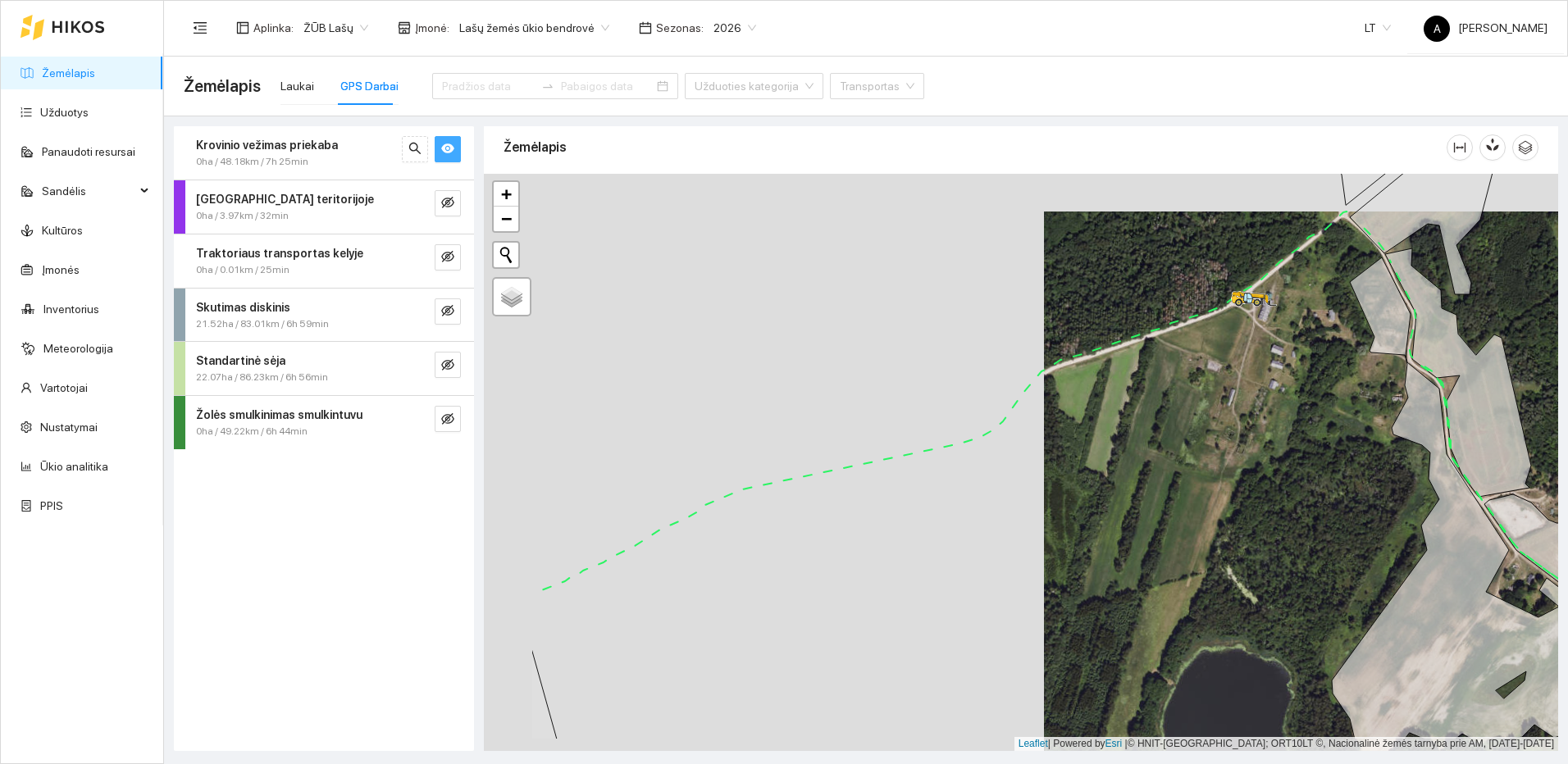
click at [1198, 493] on div at bounding box center [1021, 462] width 1075 height 578
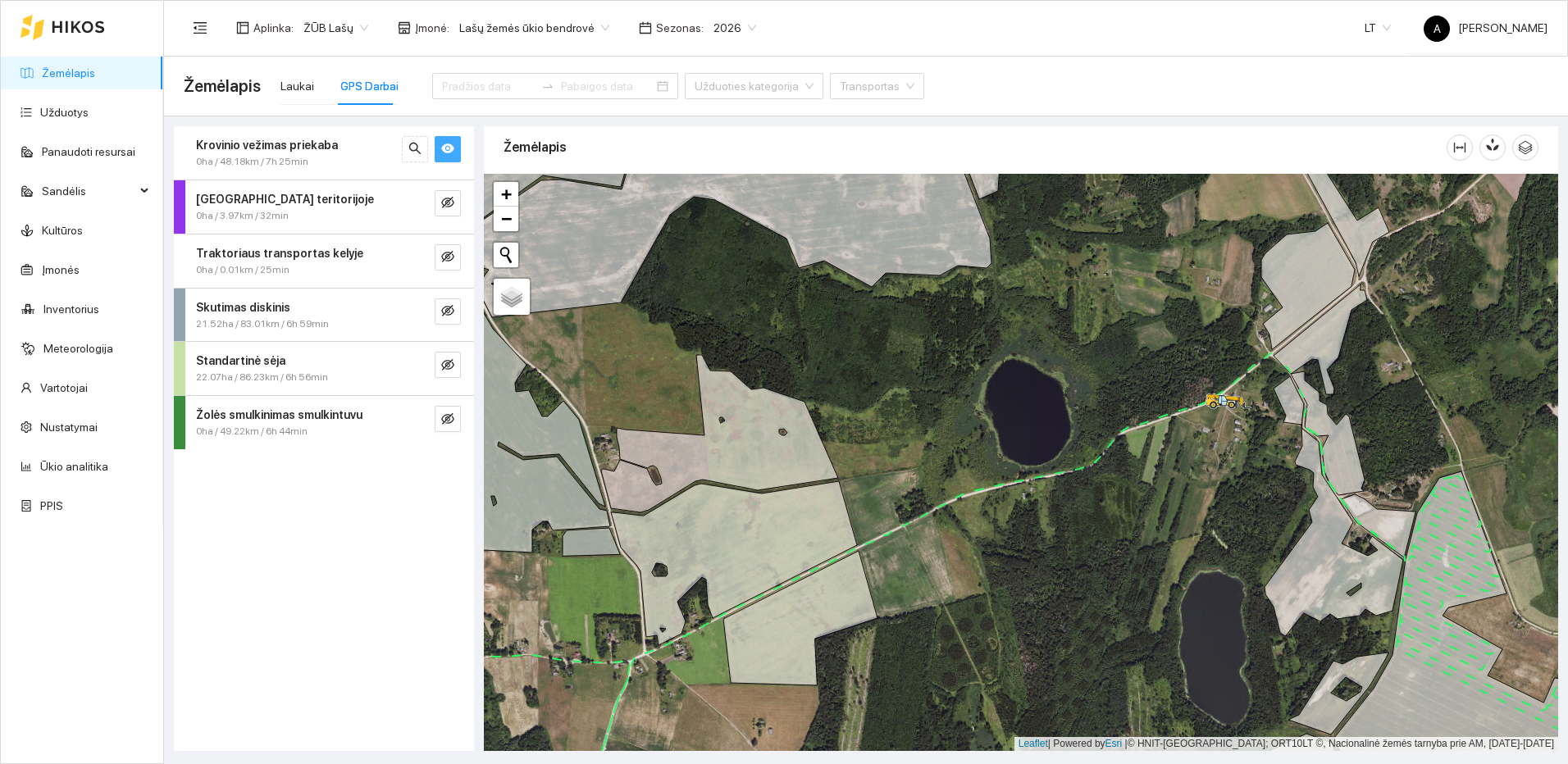
click at [443, 150] on icon "eye" at bounding box center [448, 149] width 13 height 10
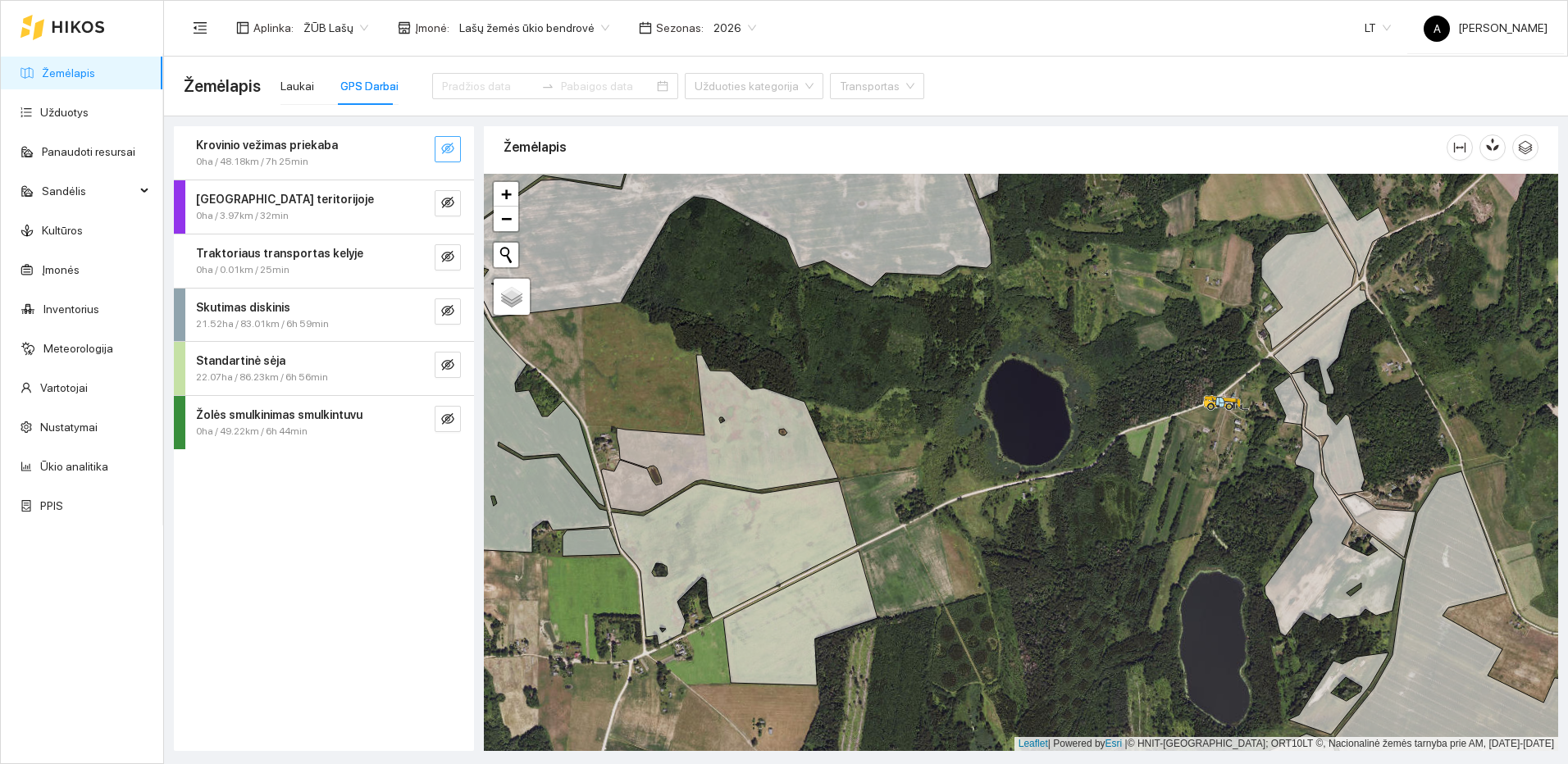
click at [85, 73] on link "Žemėlapis" at bounding box center [68, 73] width 53 height 13
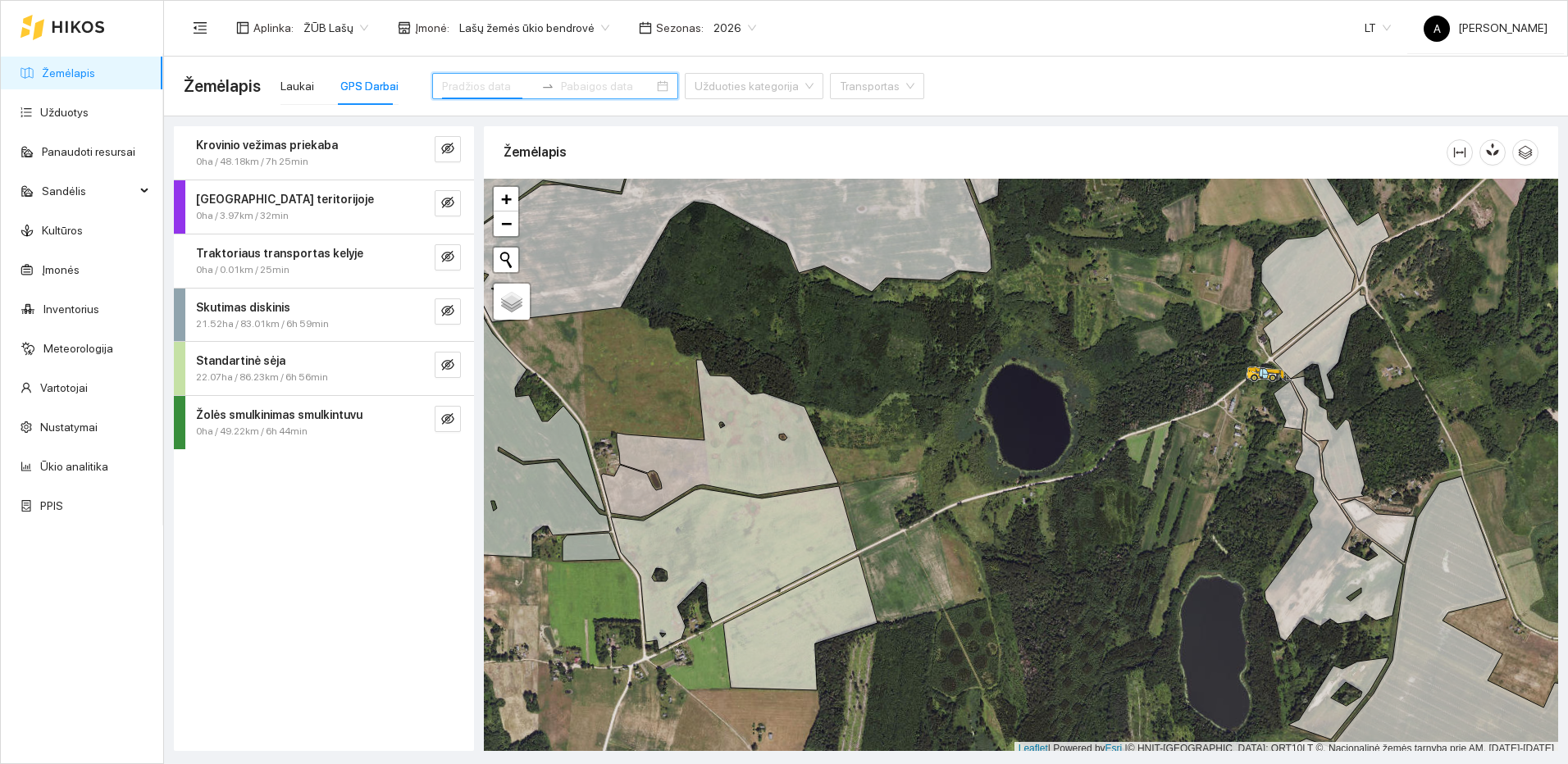
click at [478, 94] on input at bounding box center [489, 85] width 93 height 18
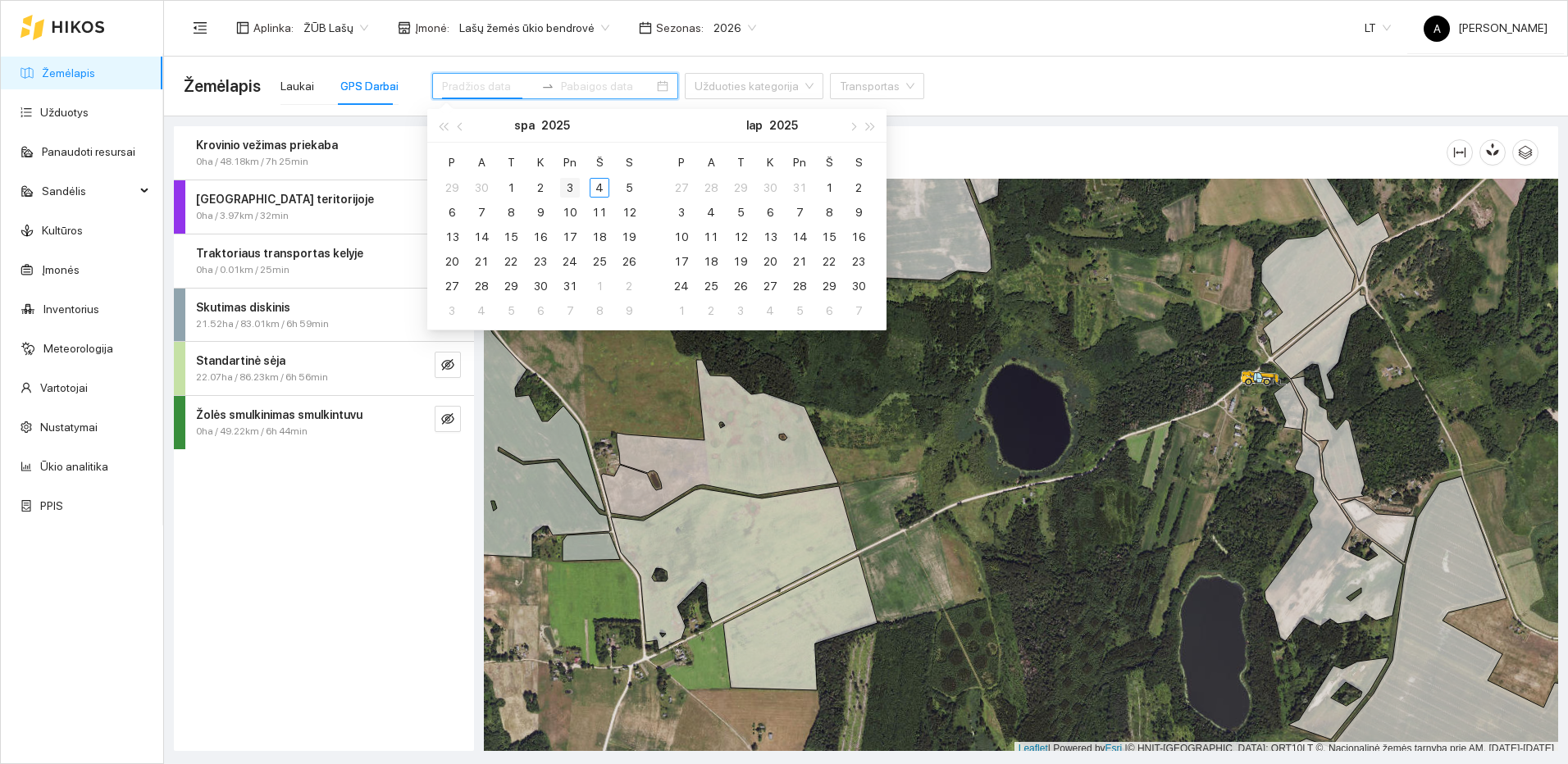
type input "2025-10-03"
click at [572, 192] on div "3" at bounding box center [569, 187] width 19 height 19
type input "2025-10-03"
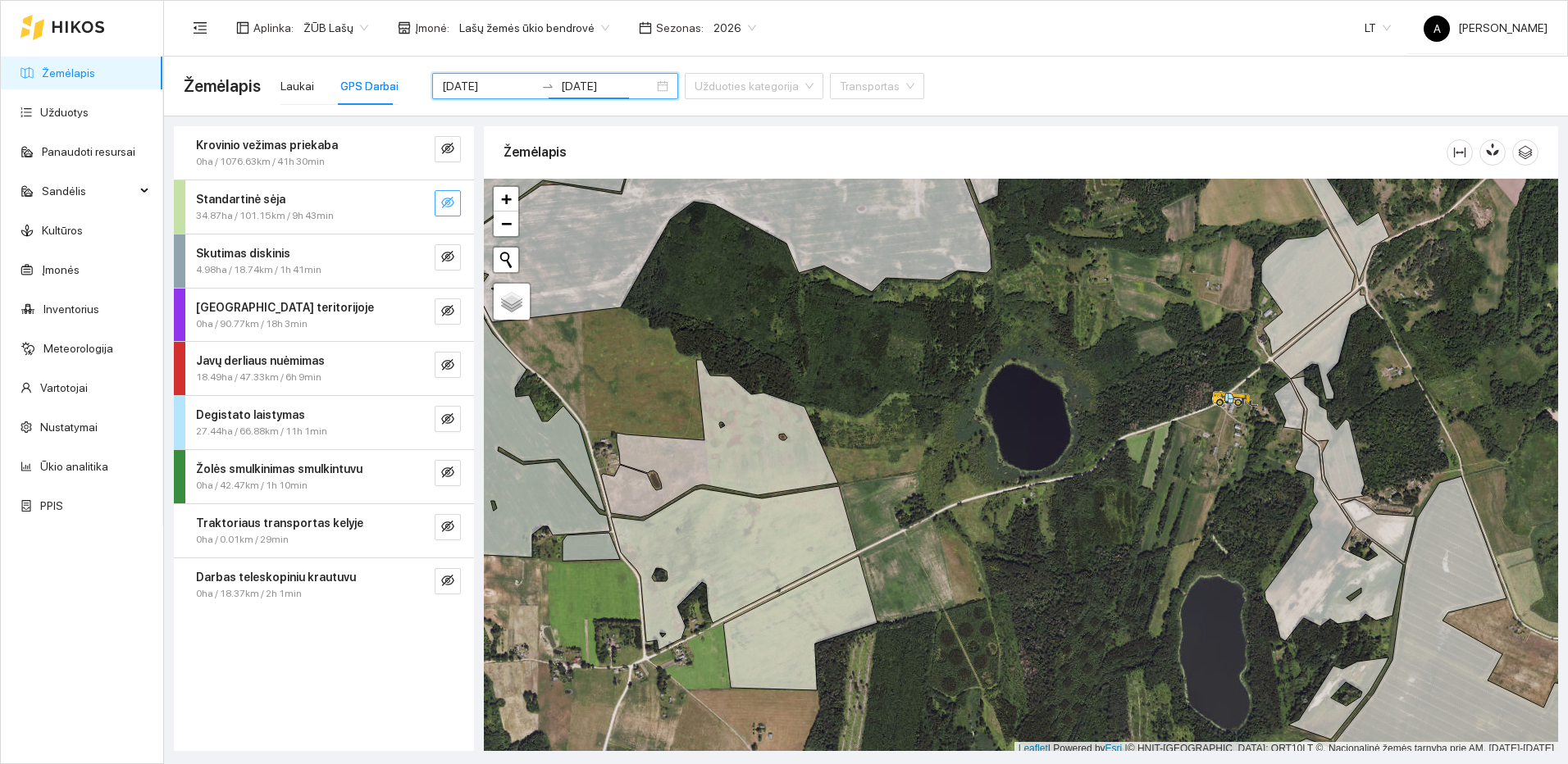
click at [445, 200] on icon "eye-invisible" at bounding box center [448, 202] width 13 height 13
click at [421, 202] on icon "search" at bounding box center [414, 202] width 13 height 13
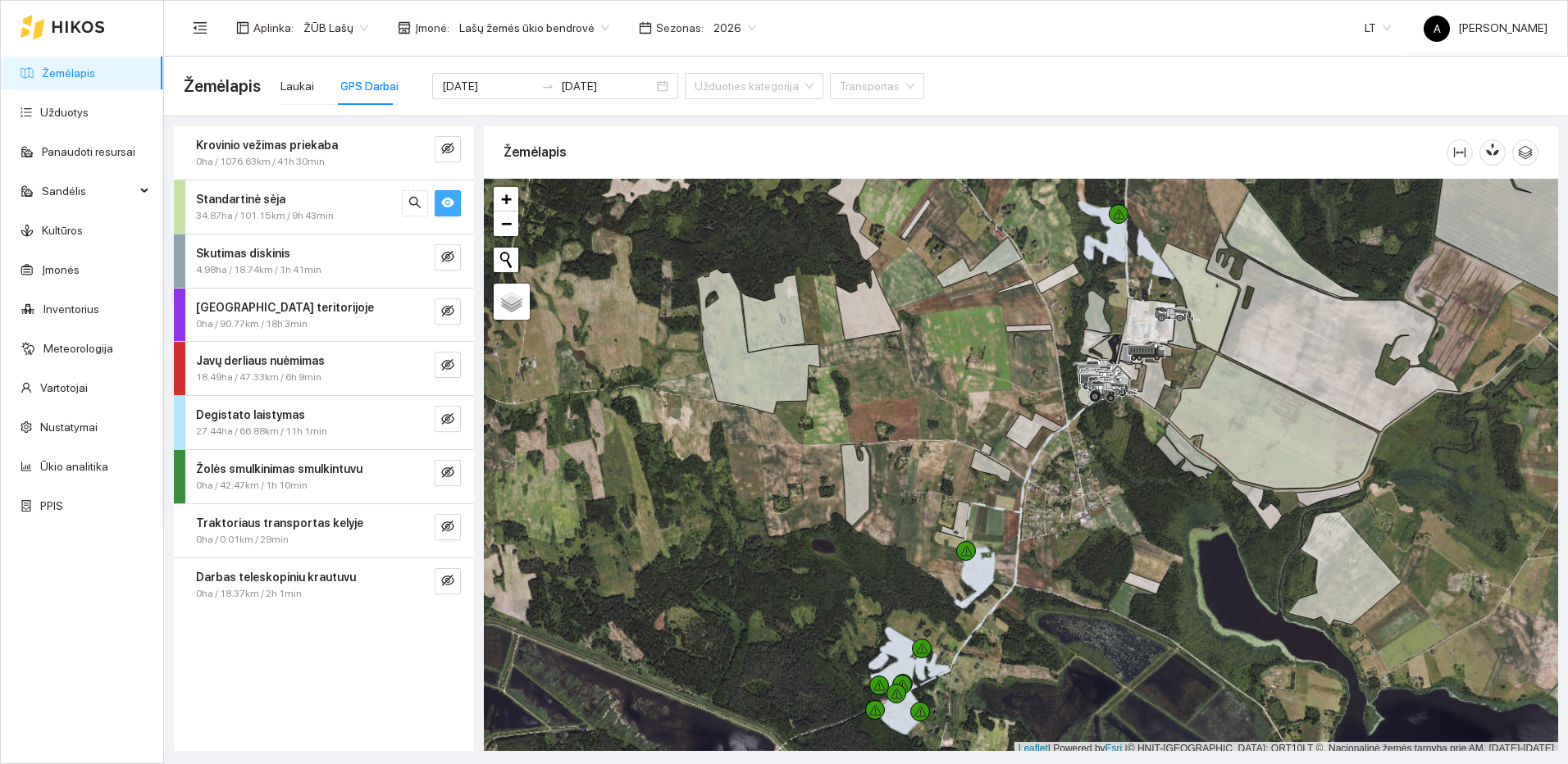
scroll to position [5, 0]
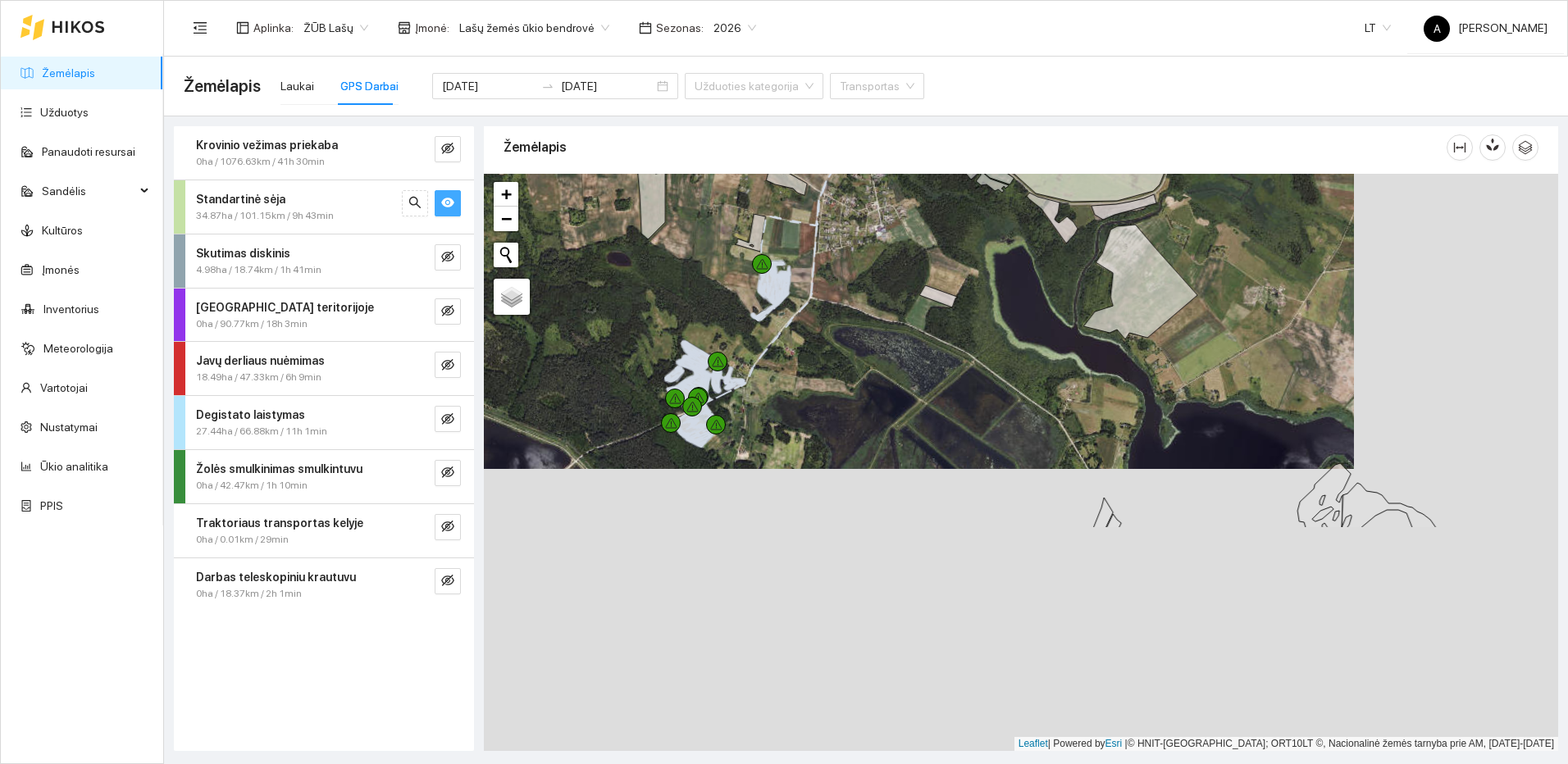
drag, startPoint x: 1010, startPoint y: 649, endPoint x: 792, endPoint y: 365, distance: 358.0
click at [803, 365] on div at bounding box center [1021, 462] width 1075 height 578
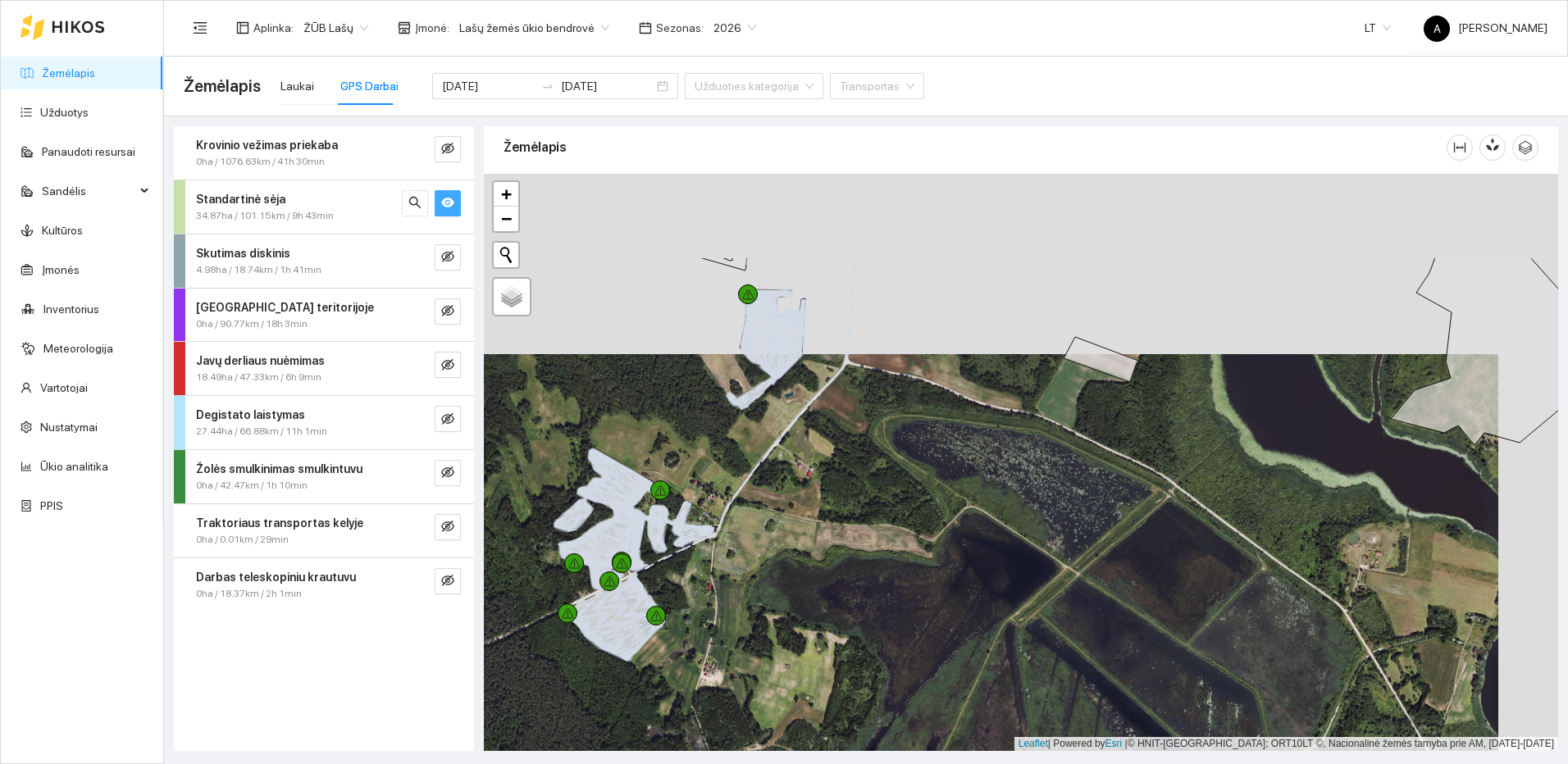
drag, startPoint x: 787, startPoint y: 439, endPoint x: 683, endPoint y: 633, distance: 220.1
click at [684, 631] on div at bounding box center [1021, 462] width 1075 height 578
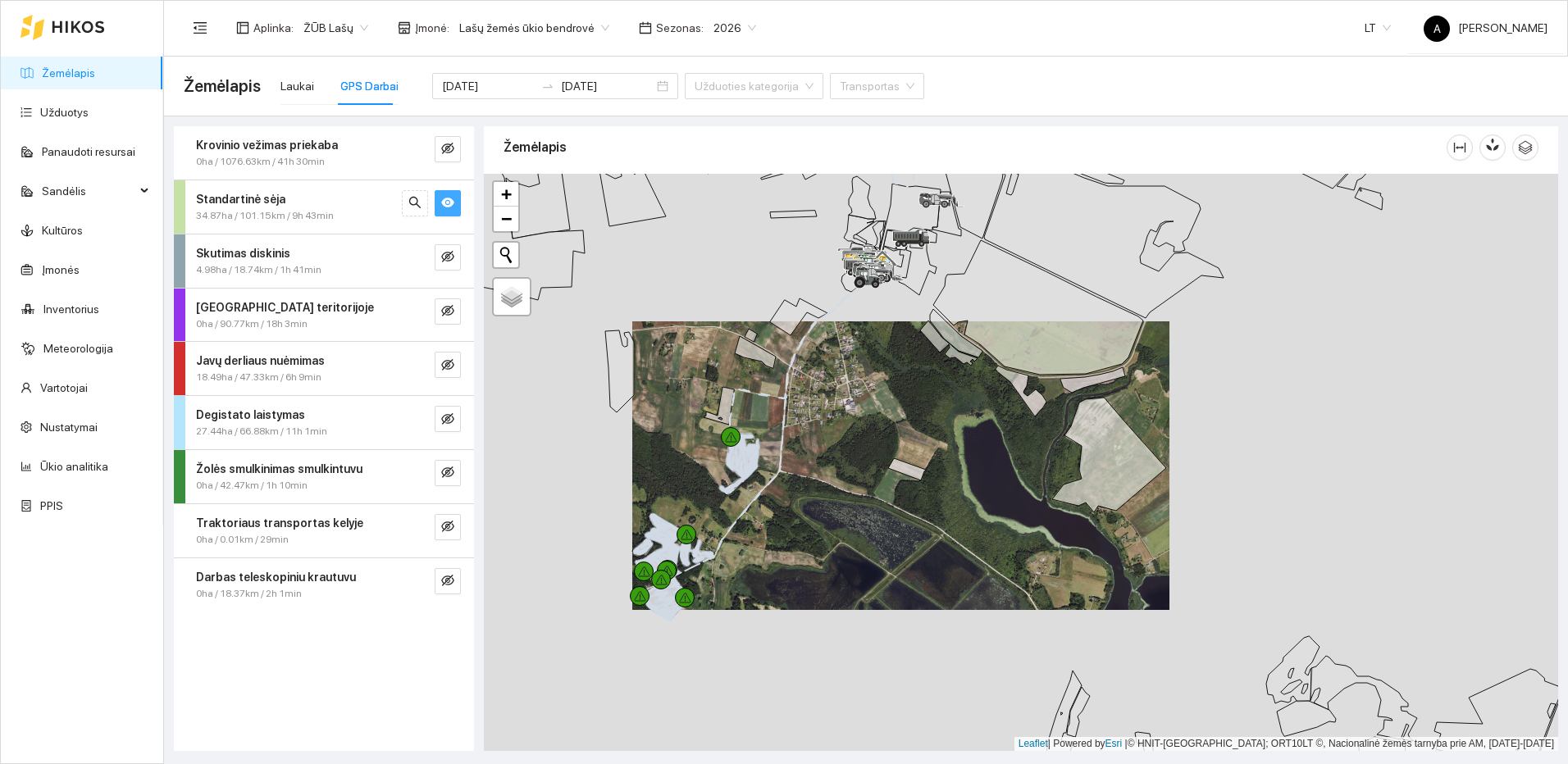
drag, startPoint x: 746, startPoint y: 579, endPoint x: 733, endPoint y: 592, distance: 18.4
click at [734, 592] on div at bounding box center [1021, 462] width 1075 height 578
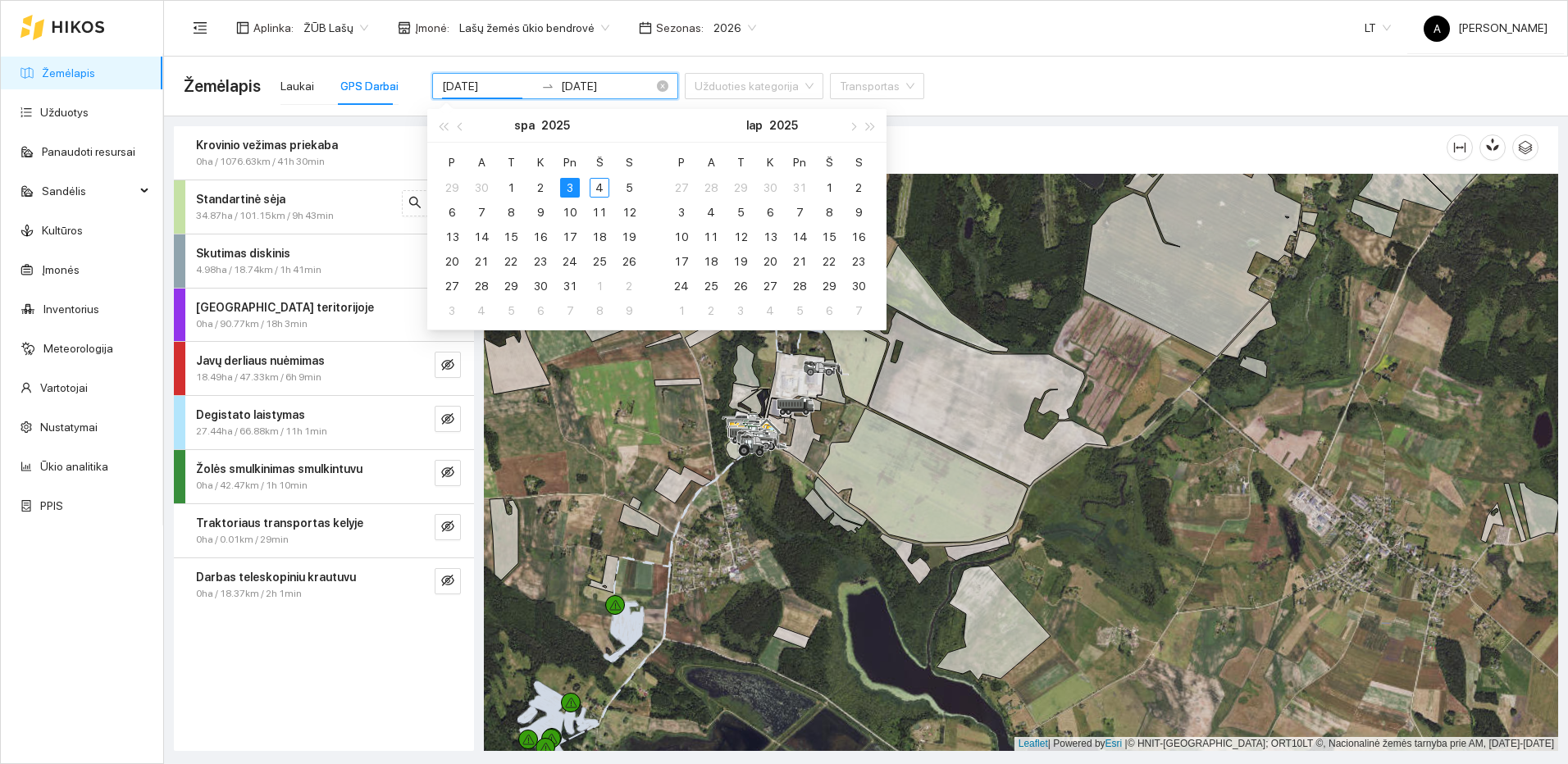
click at [498, 86] on input "2025-10-03" at bounding box center [489, 85] width 93 height 18
type input "2025-10-02"
click at [537, 181] on div "2" at bounding box center [540, 187] width 19 height 19
click at [538, 181] on div "2" at bounding box center [540, 187] width 19 height 19
type input "2025-10-02"
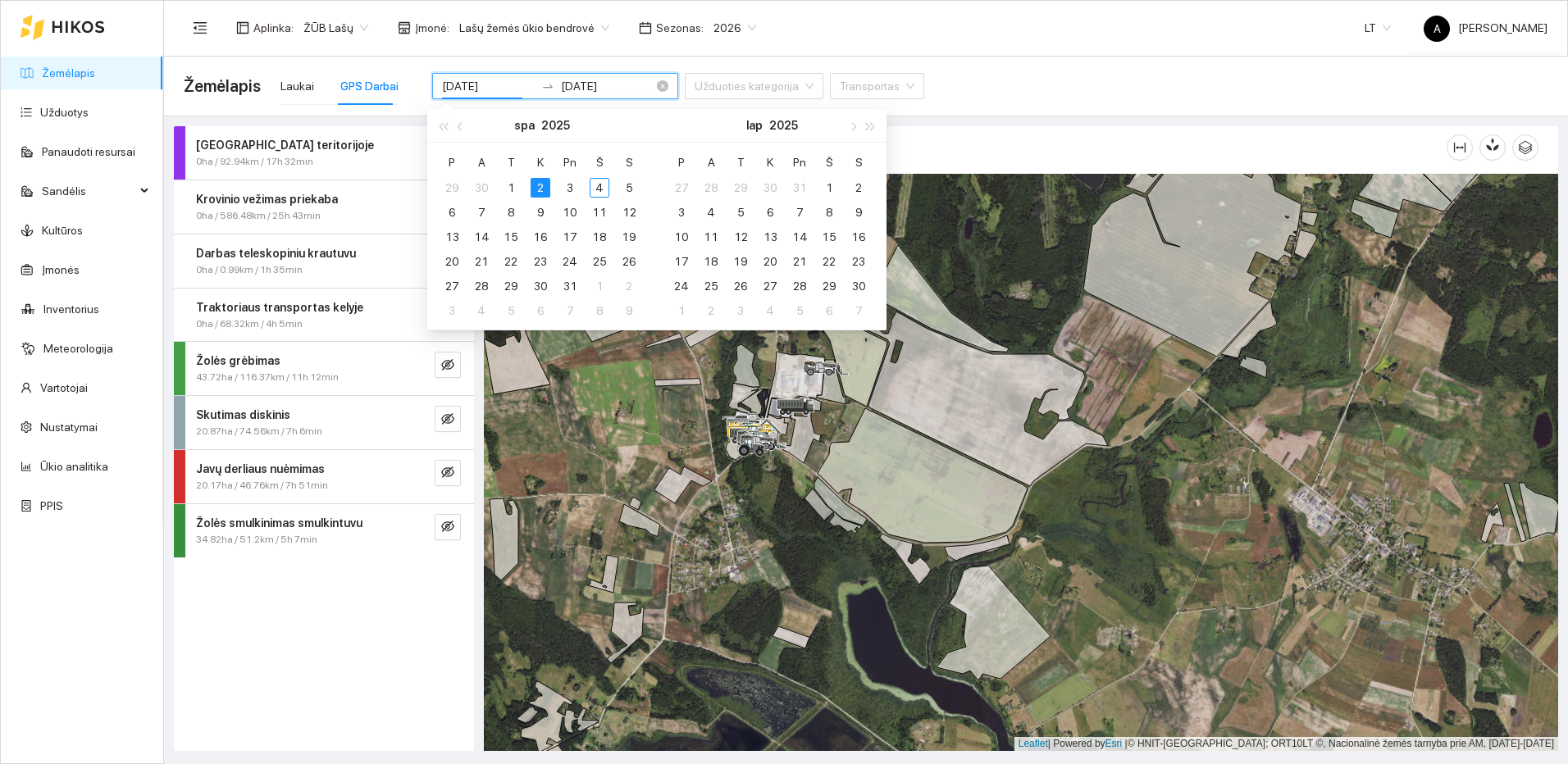
click at [499, 88] on input "2025-10-02" at bounding box center [489, 85] width 93 height 18
type input "2025-10-01"
click at [508, 182] on div "1" at bounding box center [510, 187] width 19 height 19
type input "2025-10-01"
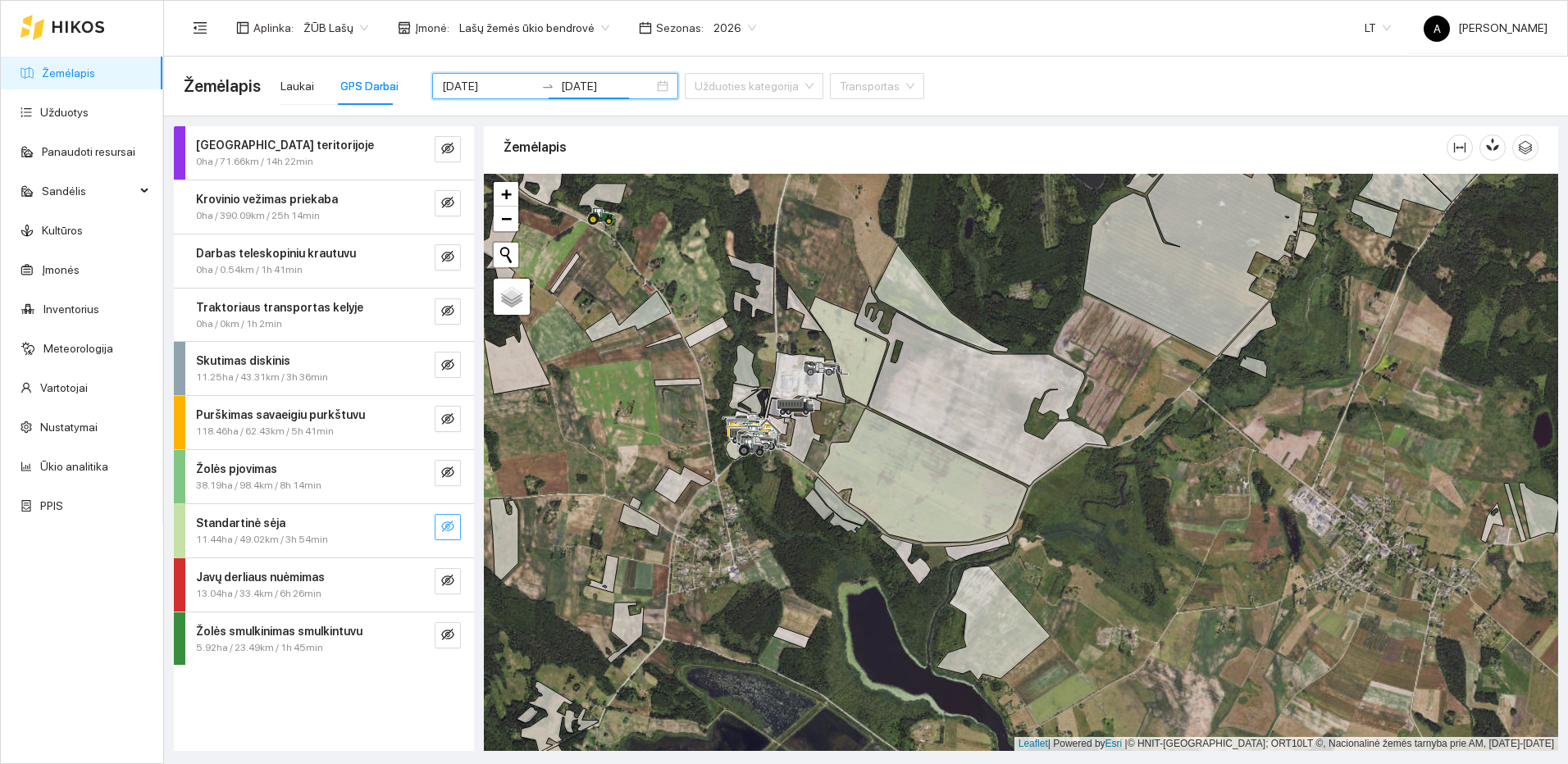
click at [454, 531] on button "button" at bounding box center [448, 528] width 26 height 26
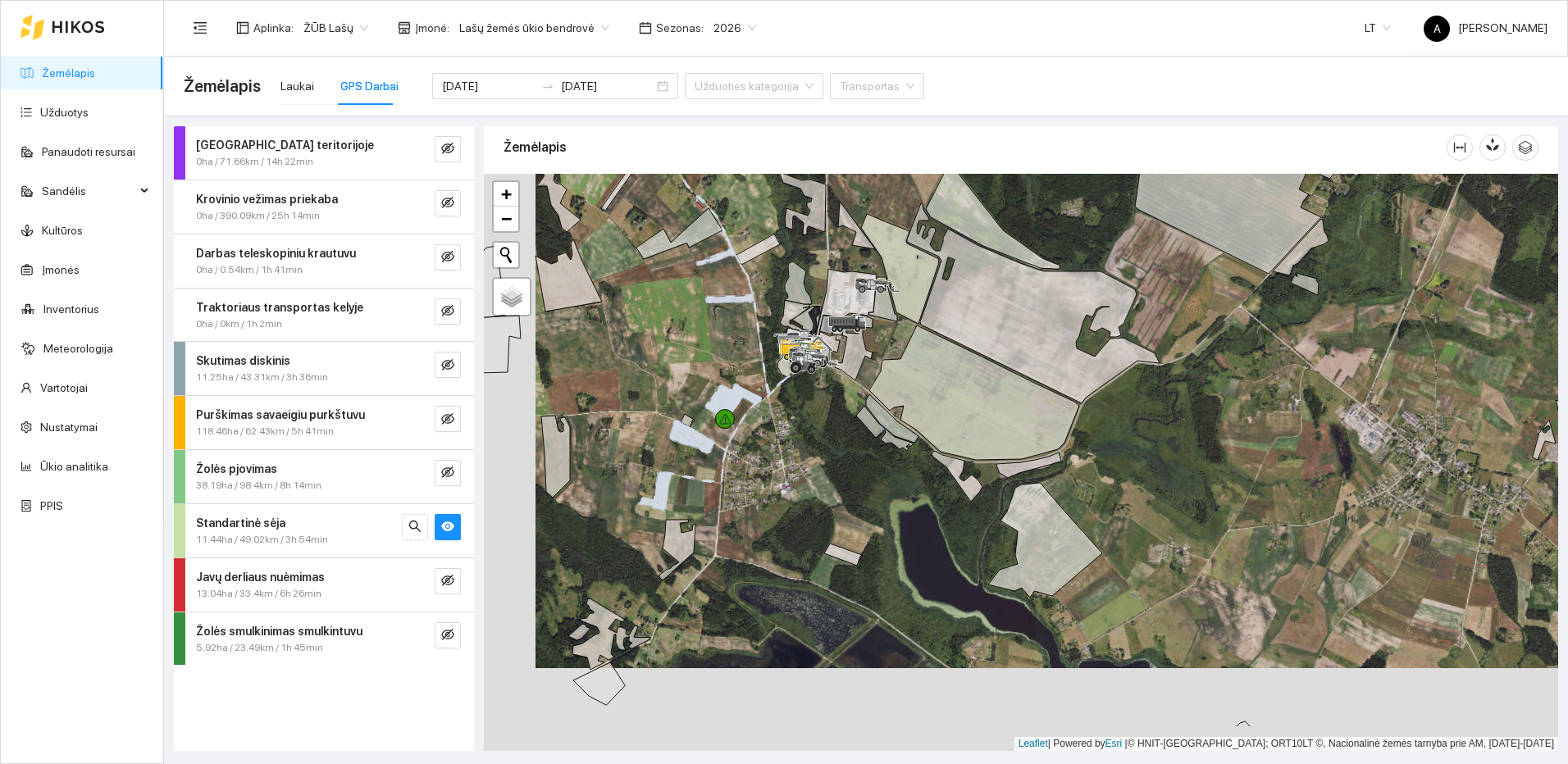
drag, startPoint x: 716, startPoint y: 627, endPoint x: 779, endPoint y: 510, distance: 132.9
click at [779, 510] on div at bounding box center [1021, 462] width 1075 height 578
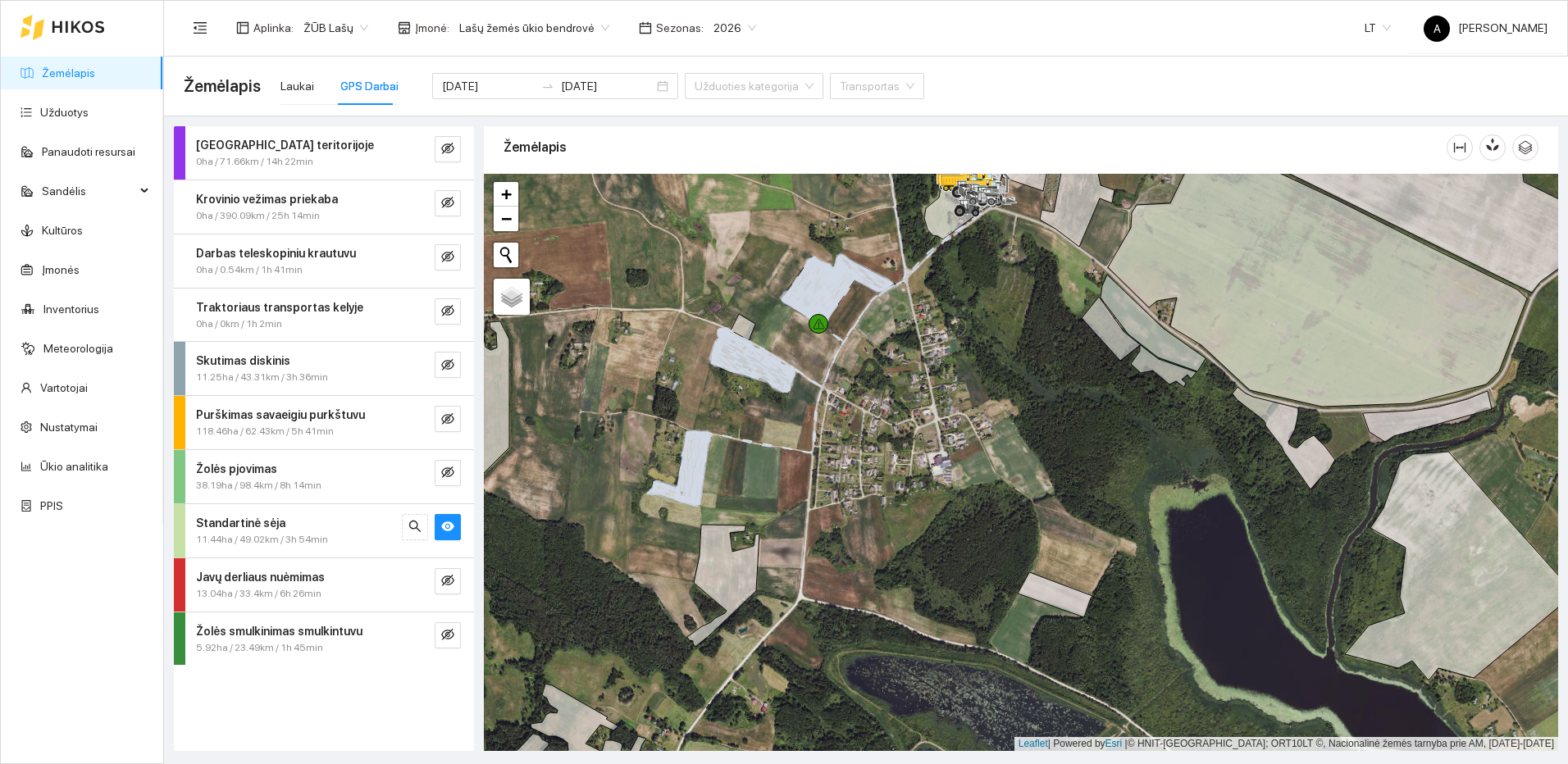
drag, startPoint x: 973, startPoint y: 387, endPoint x: 870, endPoint y: 675, distance: 305.9
click at [870, 675] on div at bounding box center [1021, 462] width 1075 height 578
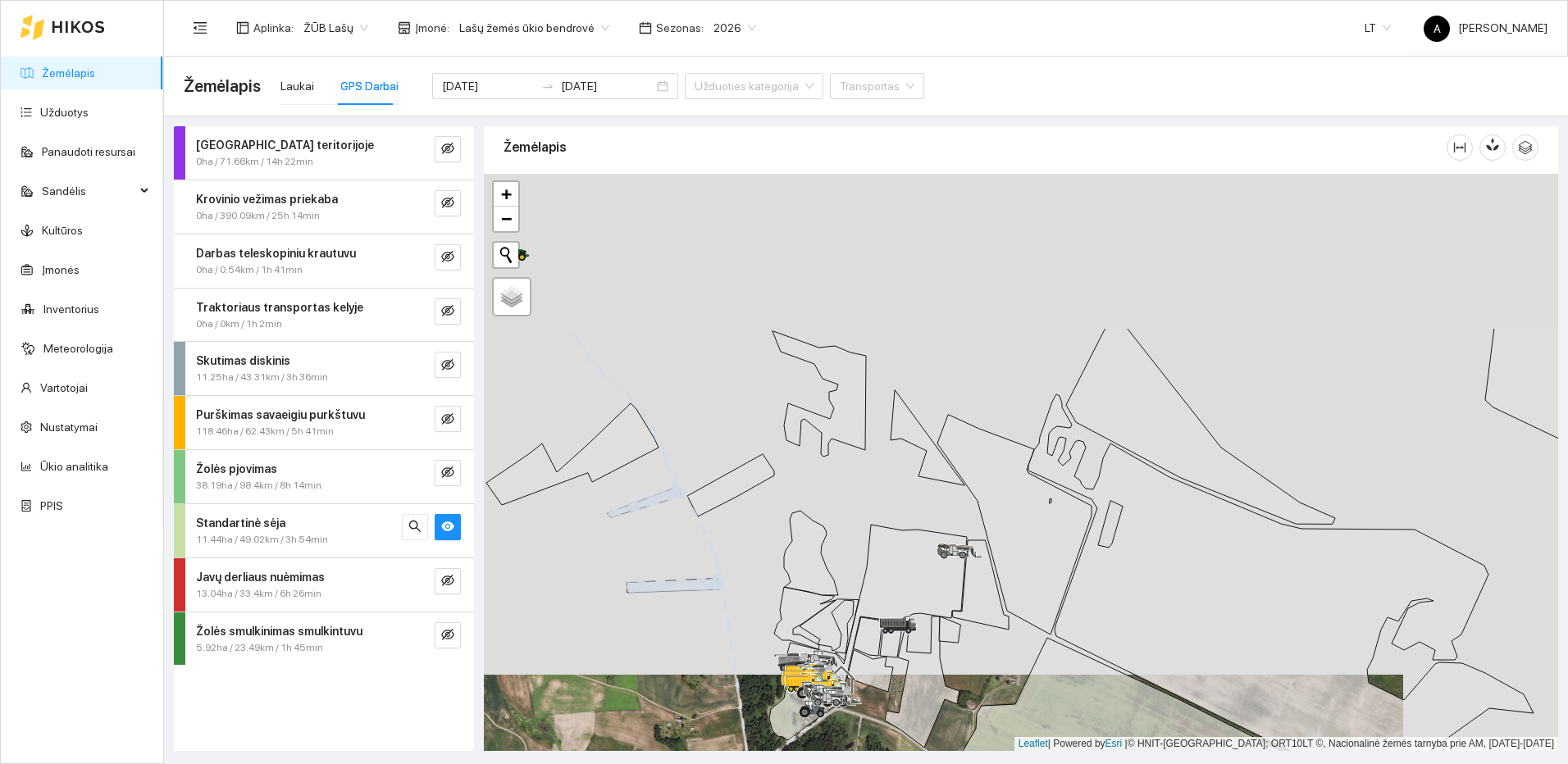
drag, startPoint x: 777, startPoint y: 415, endPoint x: 716, endPoint y: 643, distance: 236.0
click at [716, 643] on div at bounding box center [1021, 462] width 1075 height 578
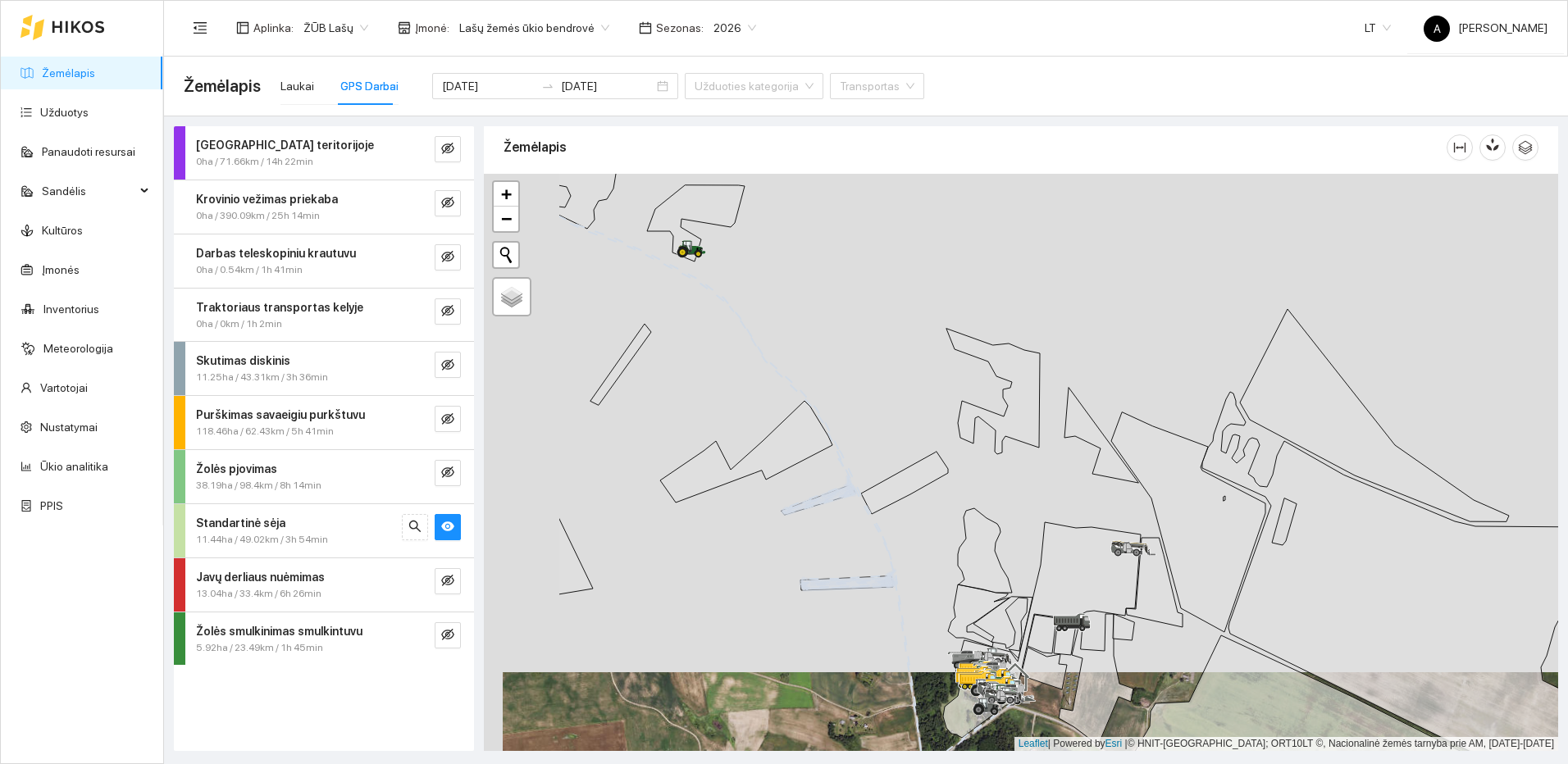
drag, startPoint x: 776, startPoint y: 546, endPoint x: 960, endPoint y: 528, distance: 184.9
click at [960, 528] on div at bounding box center [1021, 462] width 1075 height 578
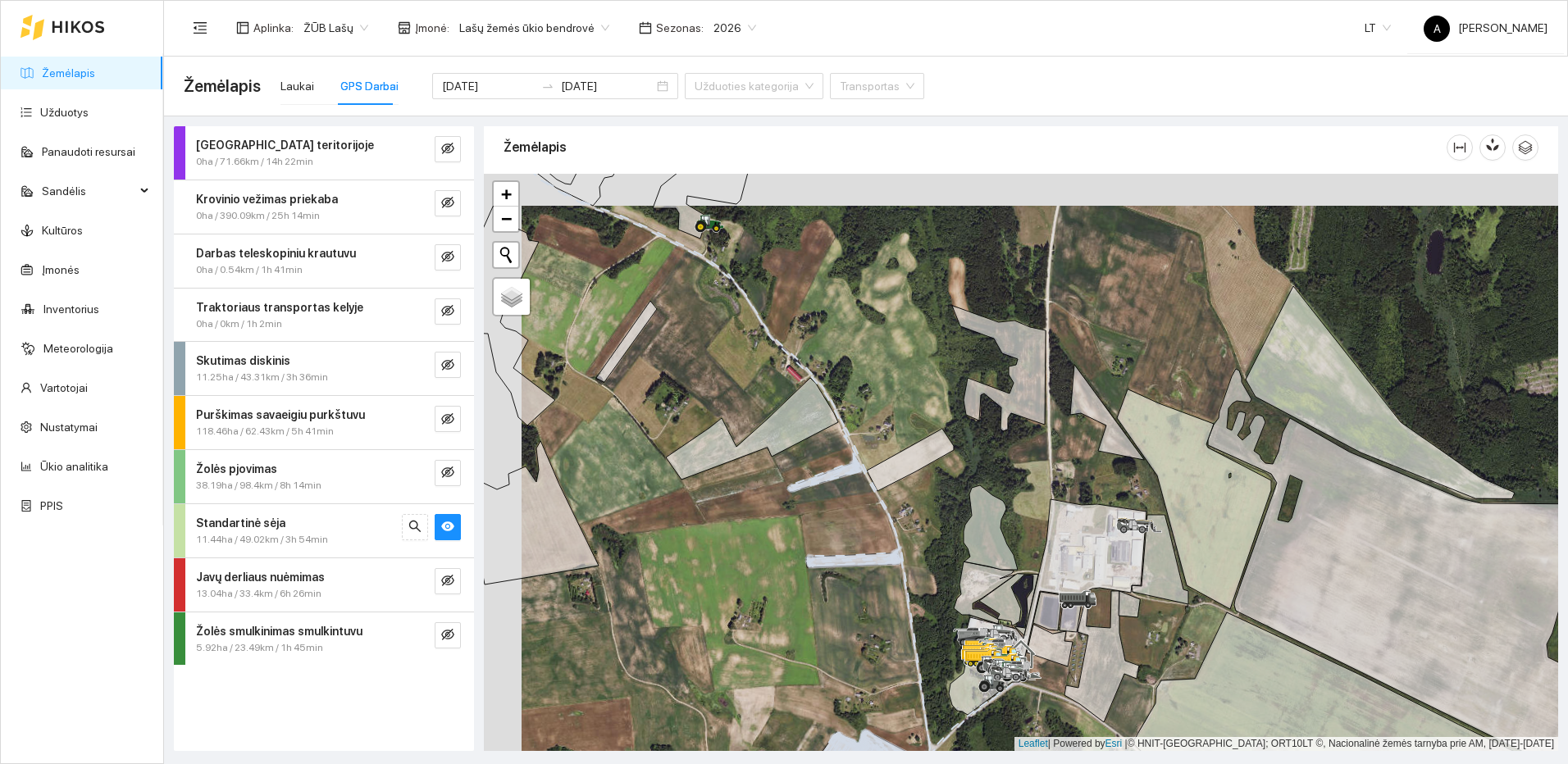
drag, startPoint x: 732, startPoint y: 309, endPoint x: 841, endPoint y: 427, distance: 160.6
click at [840, 425] on div at bounding box center [1021, 462] width 1075 height 578
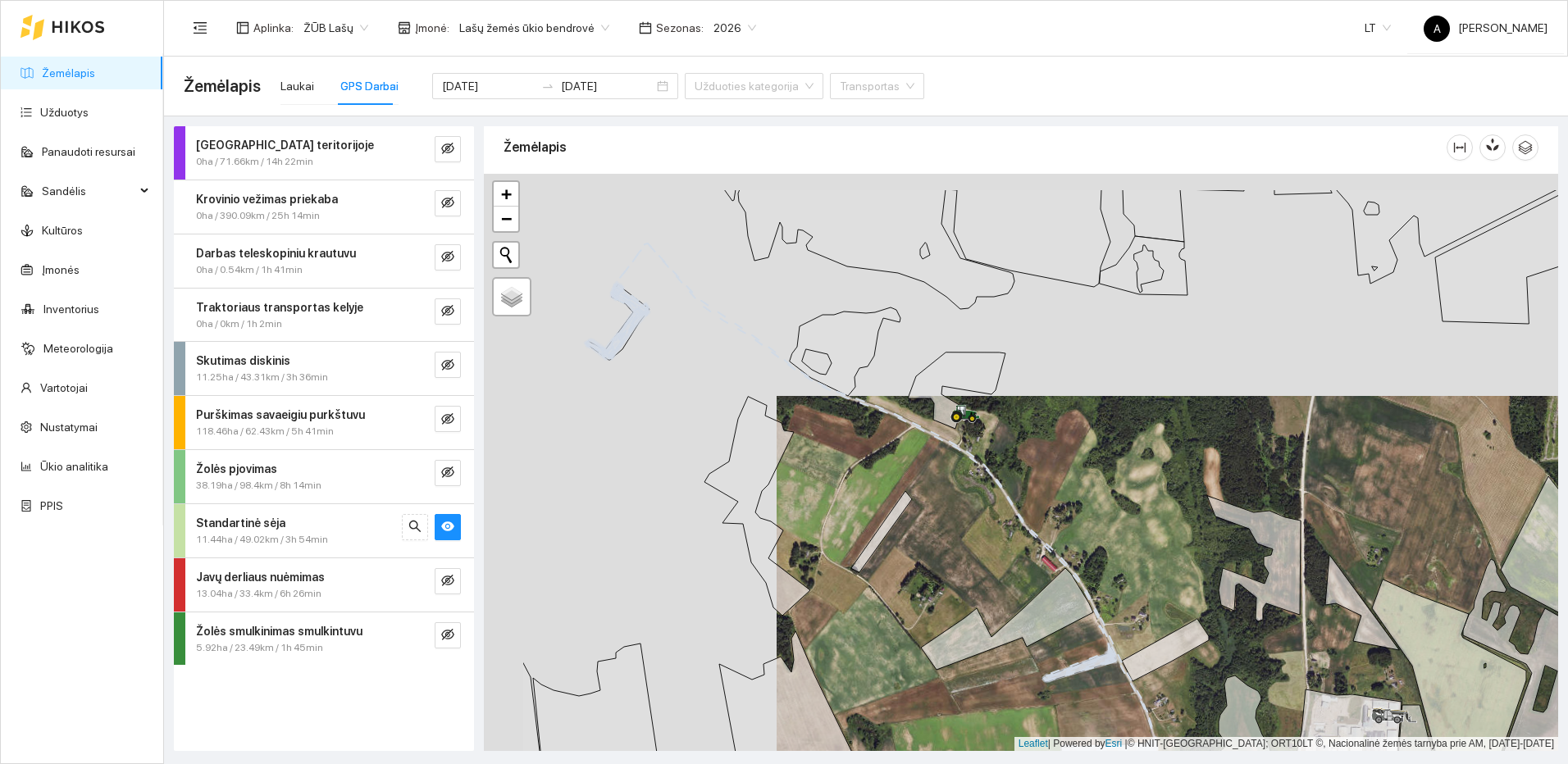
drag, startPoint x: 847, startPoint y: 453, endPoint x: 889, endPoint y: 478, distance: 48.9
click at [889, 478] on div at bounding box center [1021, 462] width 1075 height 578
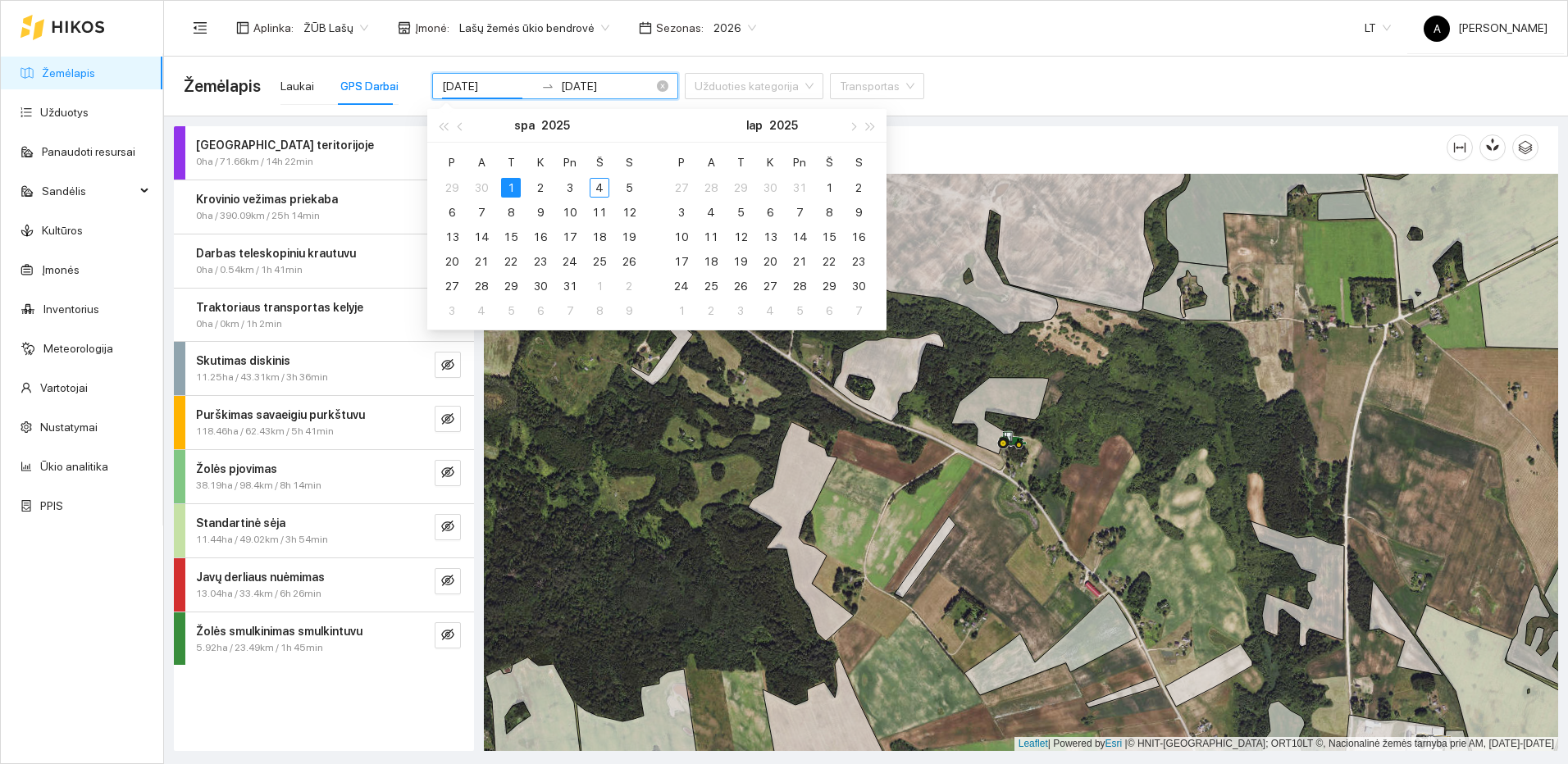
drag, startPoint x: 491, startPoint y: 78, endPoint x: 501, endPoint y: 81, distance: 10.4
click at [501, 81] on input "2025-10-01" at bounding box center [489, 85] width 93 height 18
type input "2025-10-04"
click at [600, 188] on div "4" at bounding box center [599, 187] width 19 height 19
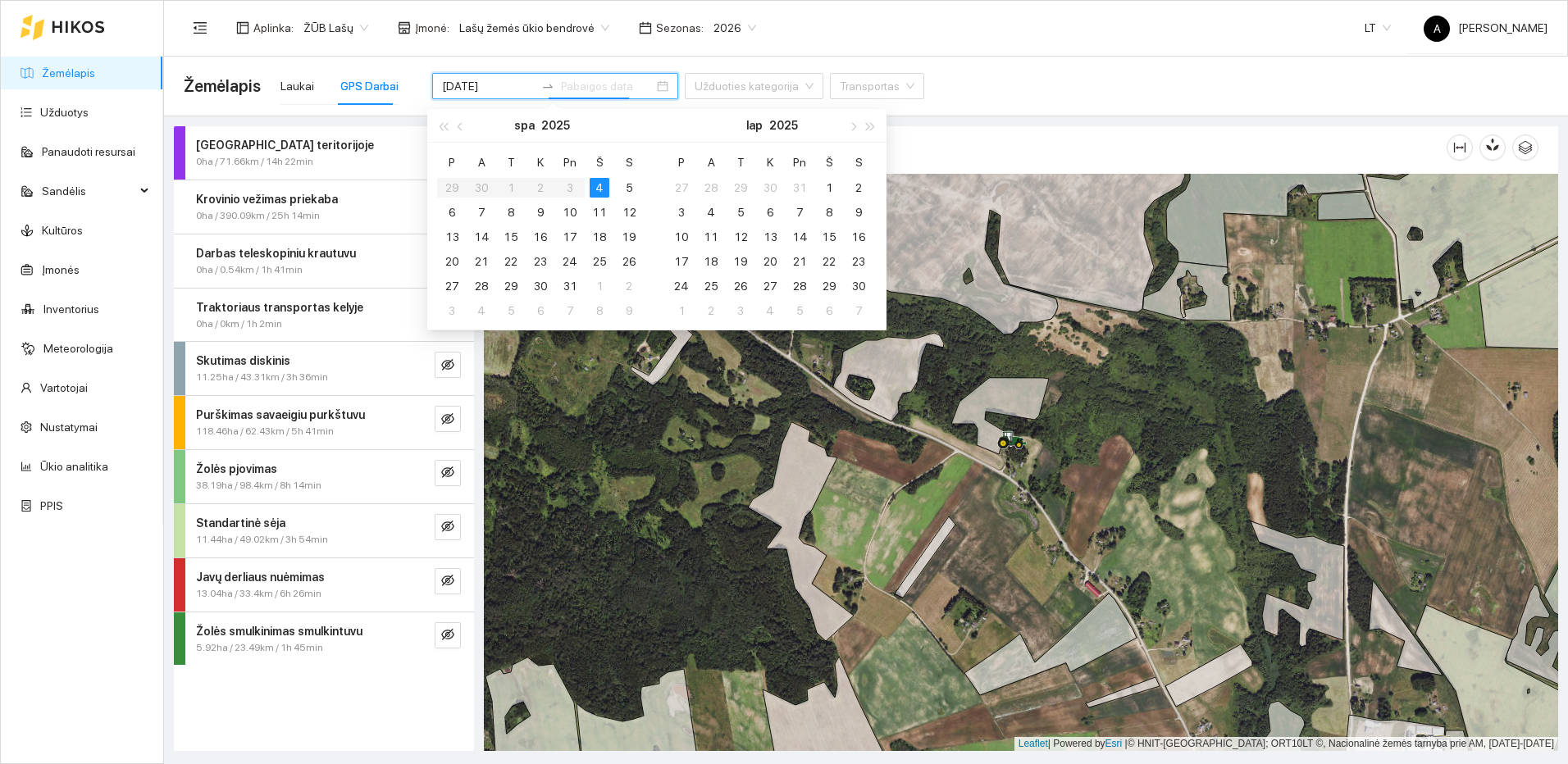
type input "2025-10-04"
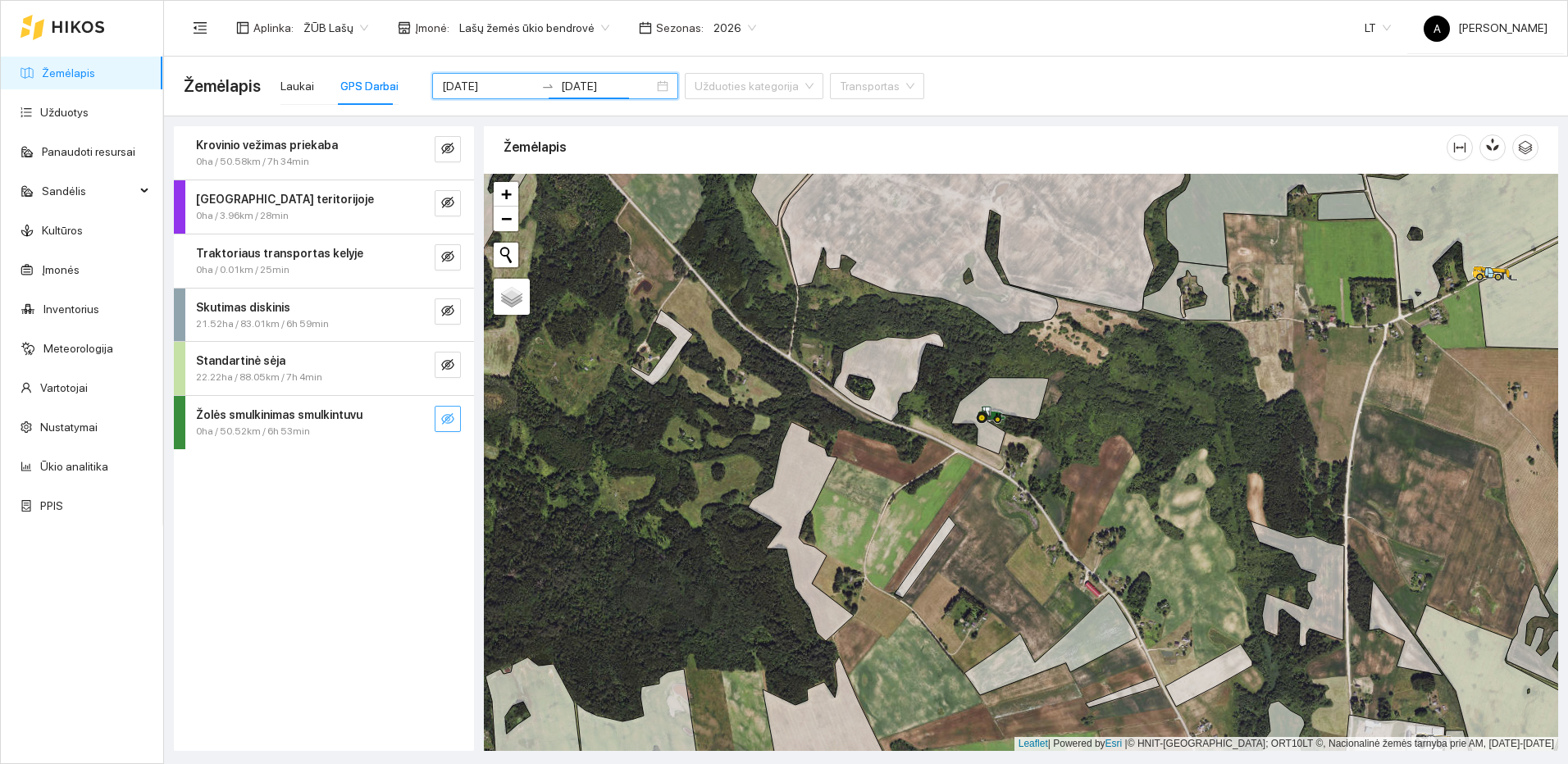
click at [452, 414] on icon "eye-invisible" at bounding box center [448, 419] width 13 height 13
click at [424, 422] on button "button" at bounding box center [414, 419] width 26 height 26
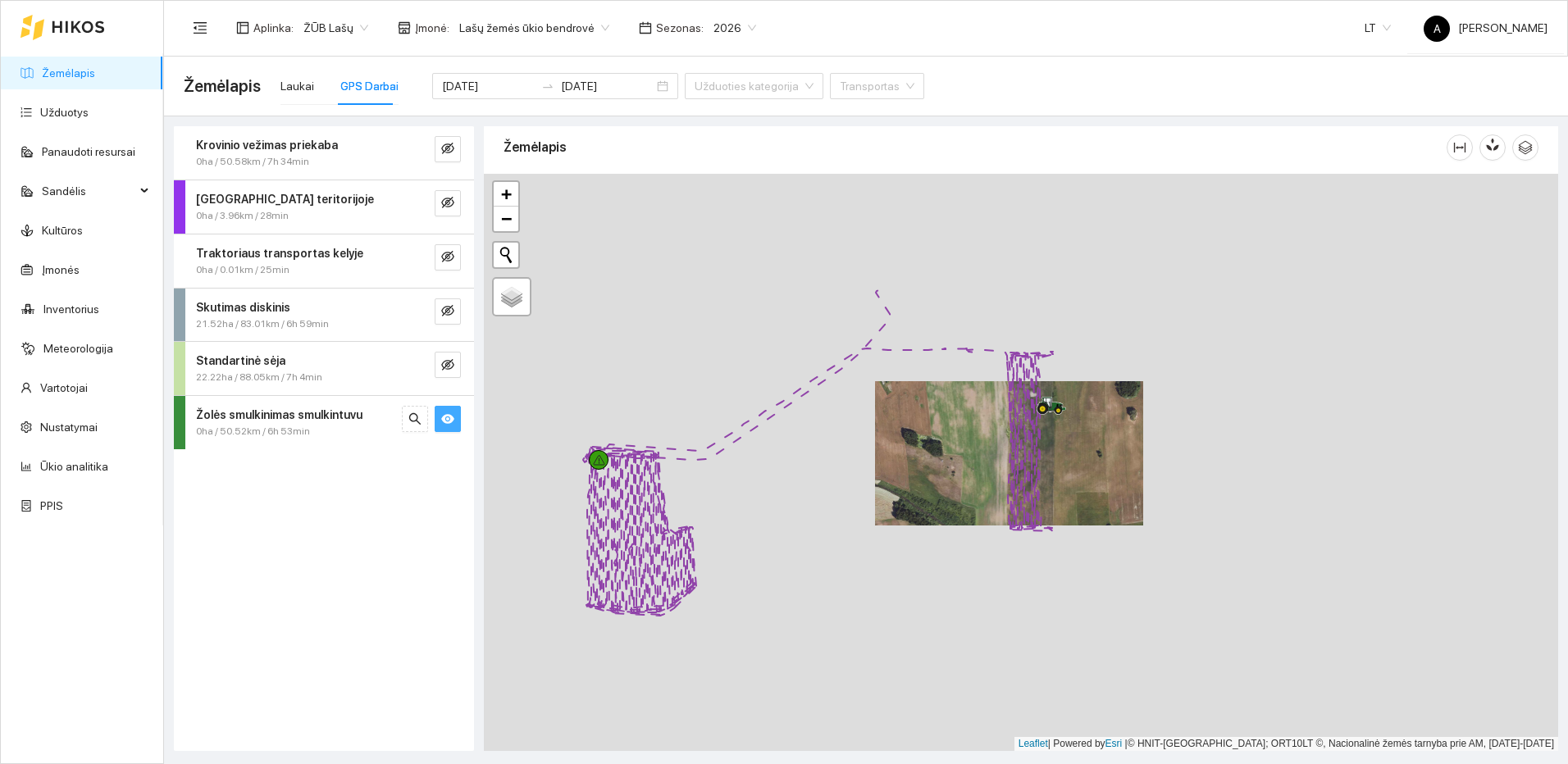
click at [448, 422] on icon "eye" at bounding box center [448, 419] width 13 height 10
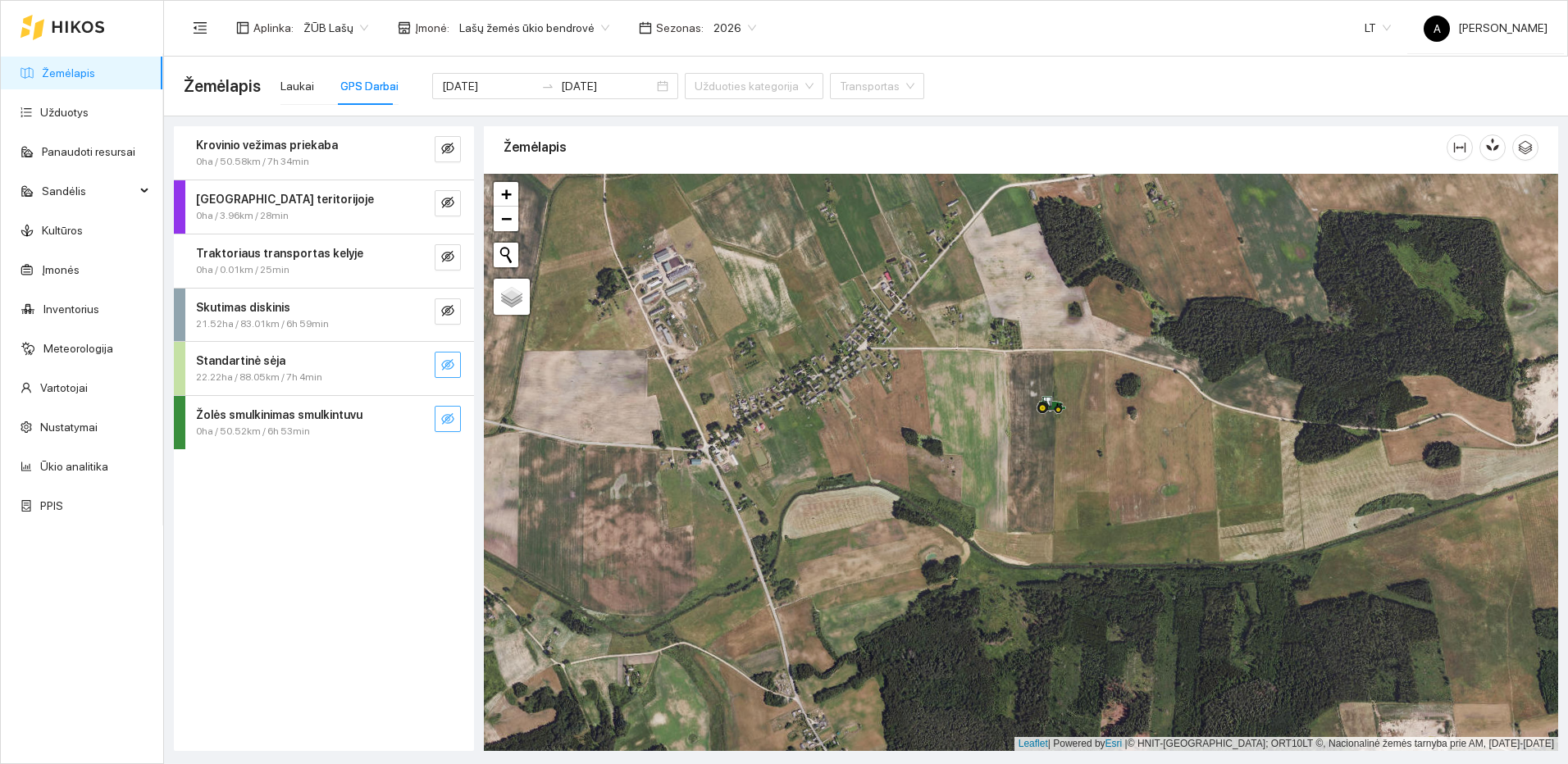
click at [447, 364] on icon "eye-invisible" at bounding box center [448, 364] width 13 height 13
click at [421, 361] on icon "search" at bounding box center [414, 364] width 13 height 13
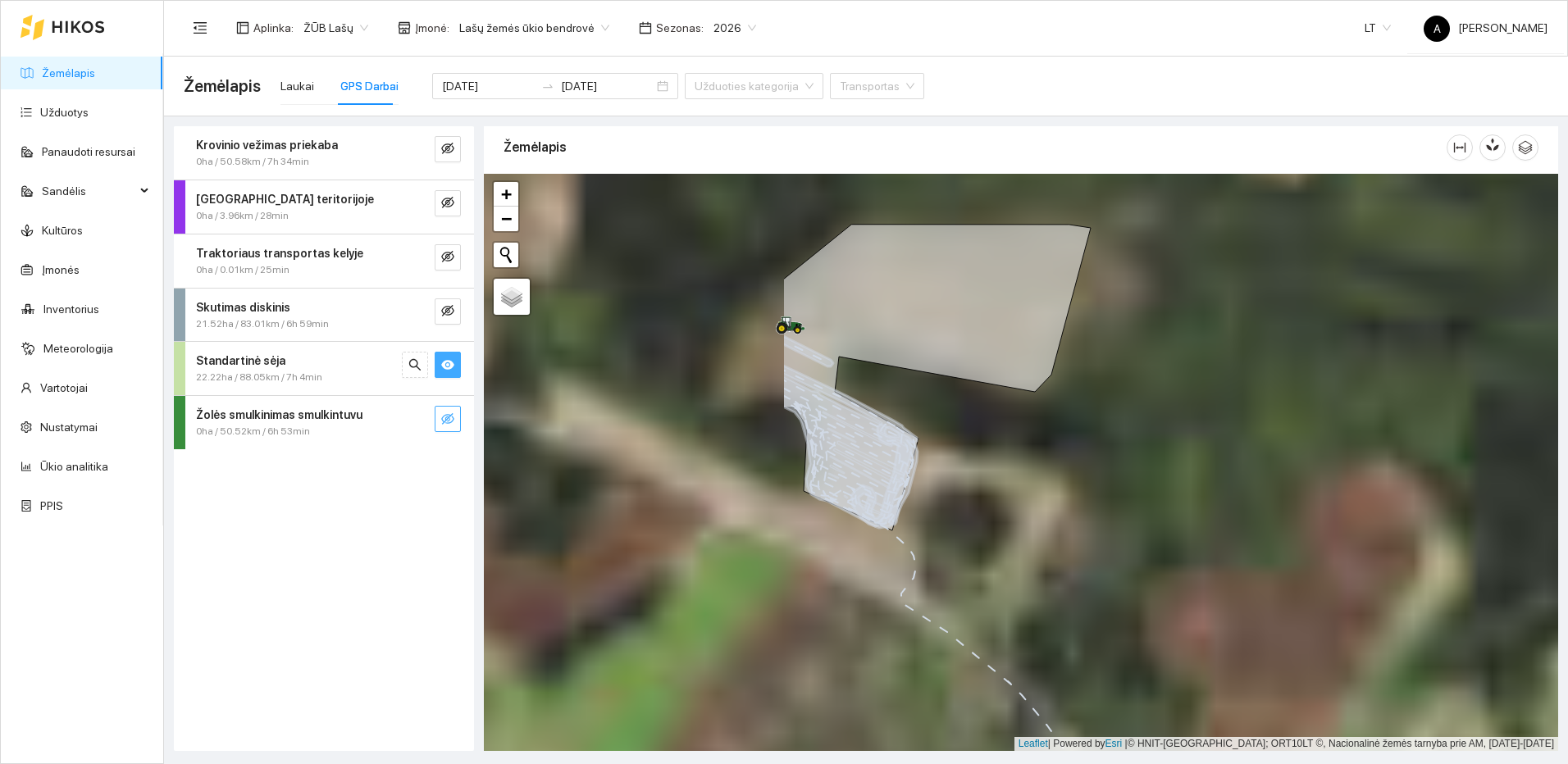
drag, startPoint x: 732, startPoint y: 360, endPoint x: 1084, endPoint y: 466, distance: 367.6
click at [1084, 466] on div at bounding box center [1021, 462] width 1075 height 578
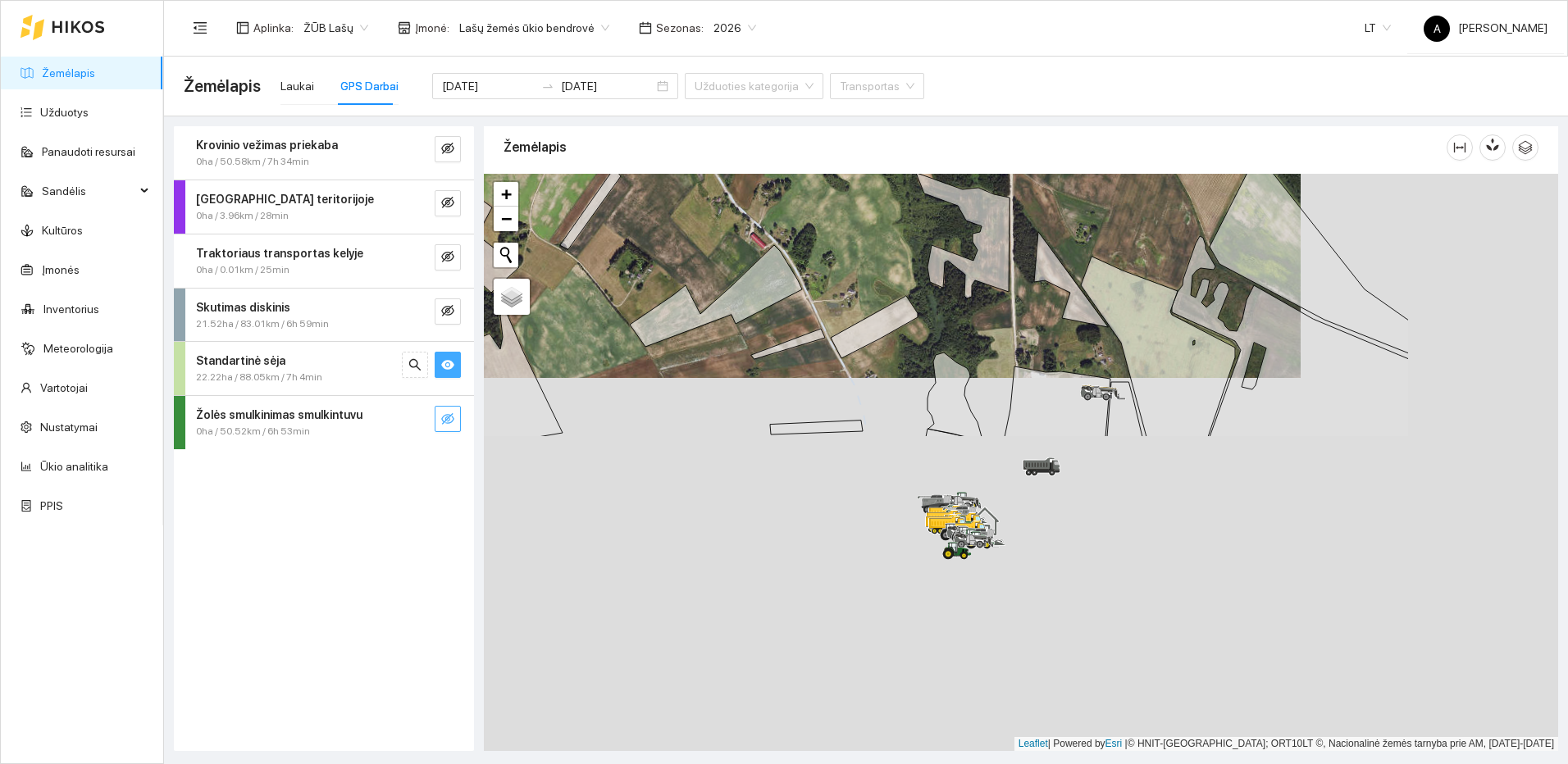
drag, startPoint x: 1358, startPoint y: 544, endPoint x: 1132, endPoint y: 234, distance: 383.6
click at [1132, 234] on div at bounding box center [1021, 462] width 1075 height 578
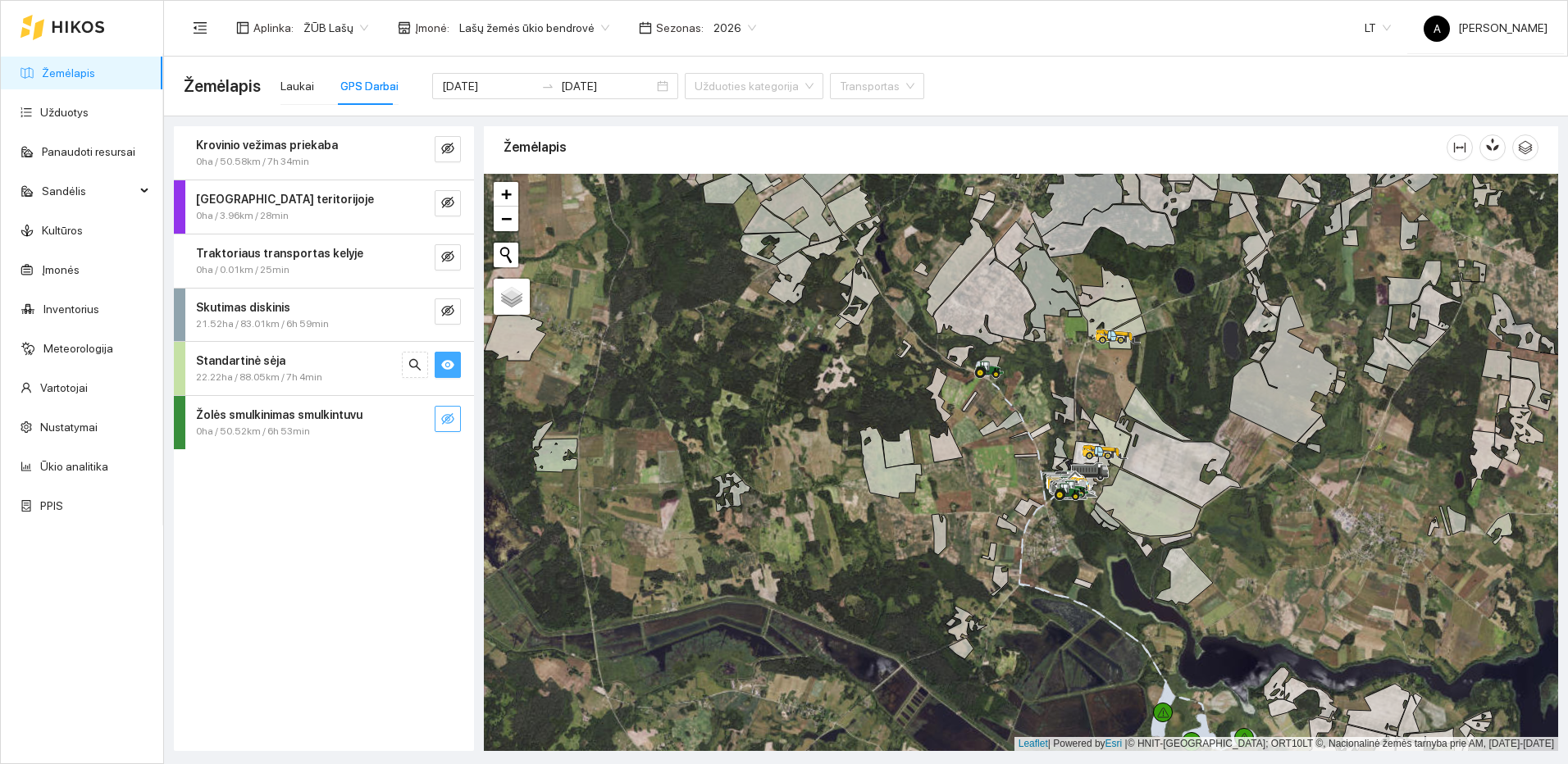
click at [445, 373] on span "eye" at bounding box center [448, 365] width 13 height 16
click at [436, 315] on button "button" at bounding box center [448, 312] width 26 height 26
click at [445, 155] on icon "eye-invisible" at bounding box center [448, 148] width 13 height 13
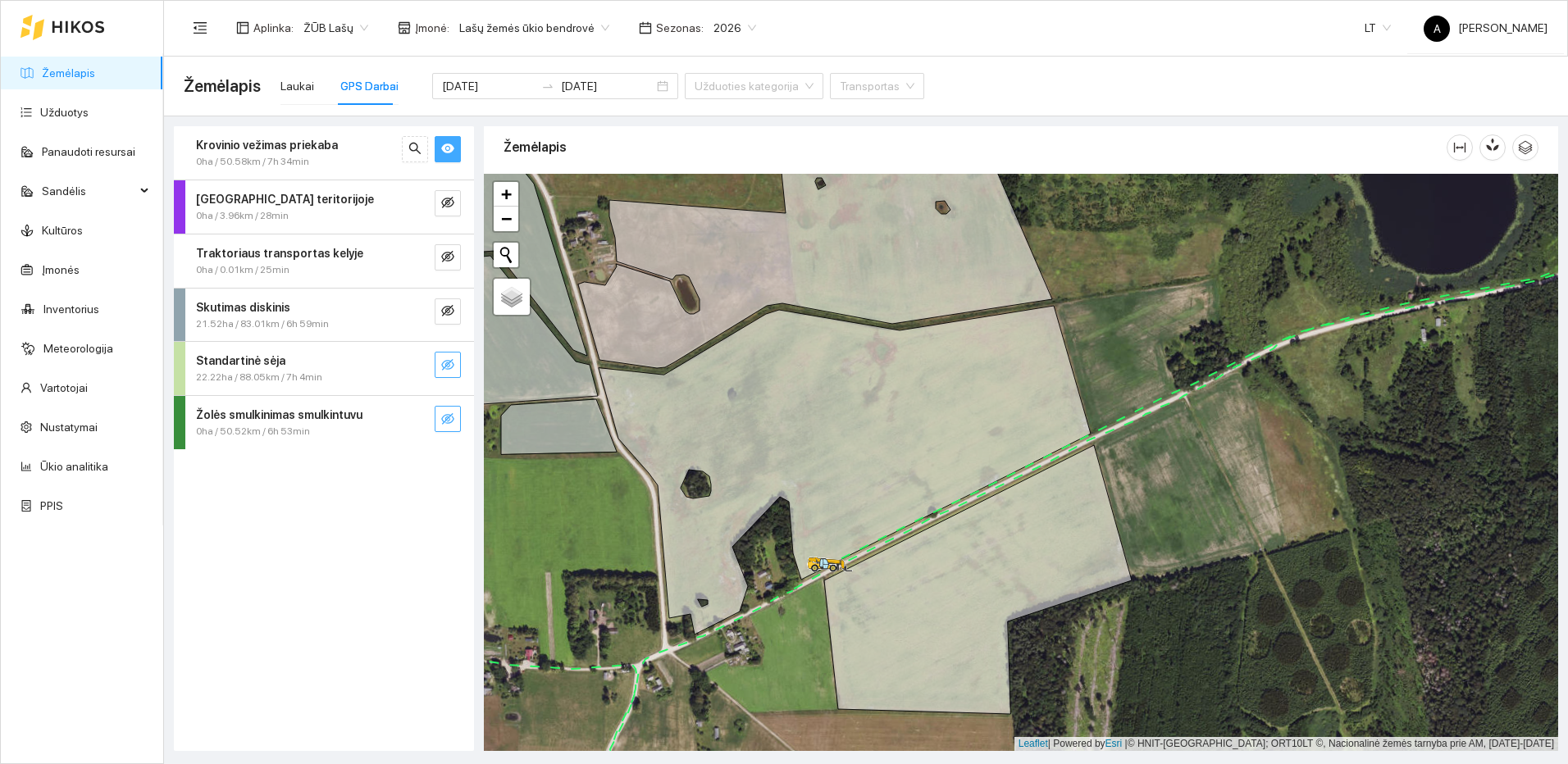
click at [442, 146] on icon "eye" at bounding box center [448, 148] width 13 height 13
click at [453, 146] on icon "eye-invisible" at bounding box center [448, 148] width 13 height 13
click at [453, 146] on icon "eye" at bounding box center [448, 148] width 13 height 13
